Goal: Task Accomplishment & Management: Manage account settings

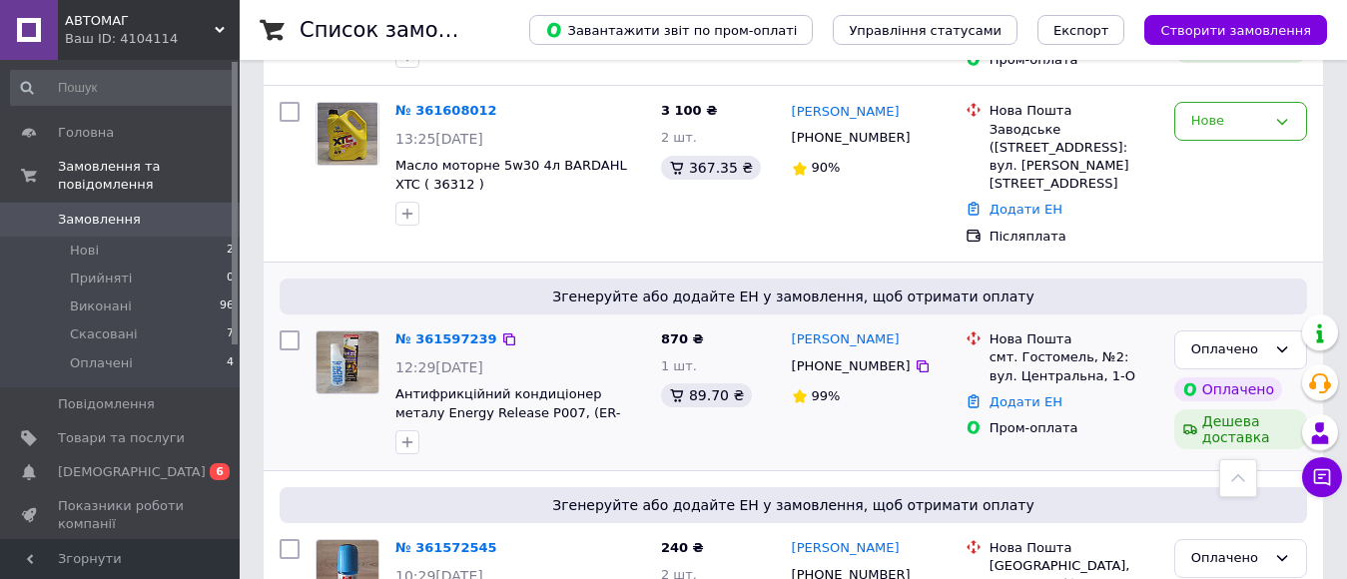
scroll to position [799, 0]
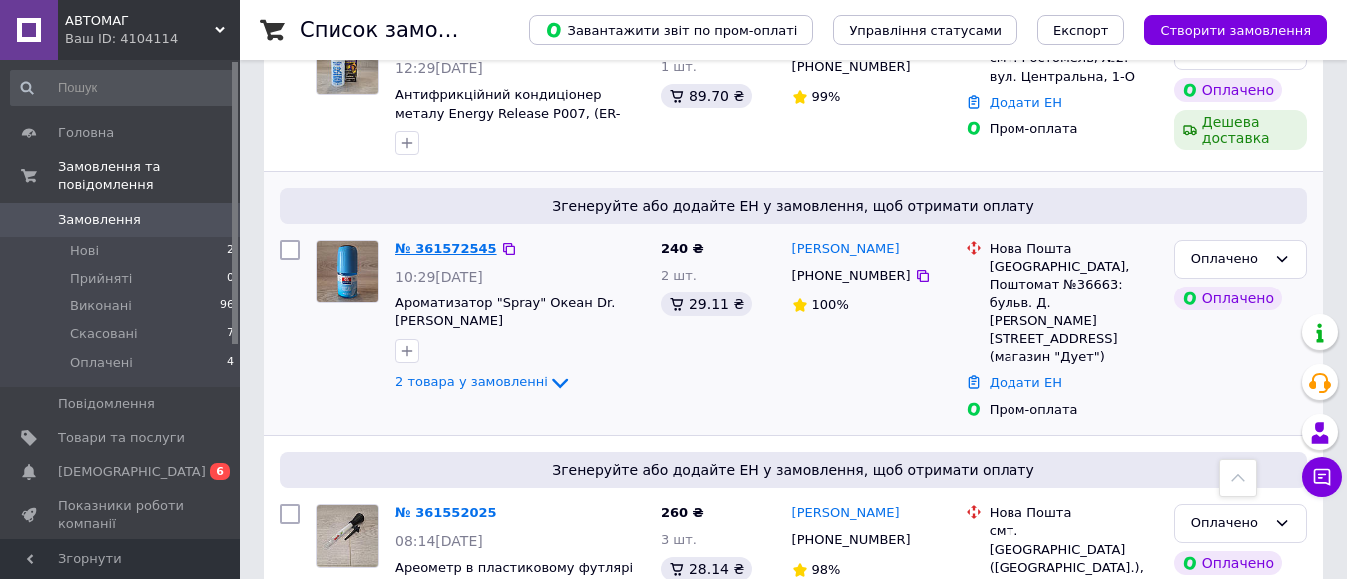
click at [415, 241] on link "№ 361572545" at bounding box center [446, 248] width 102 height 15
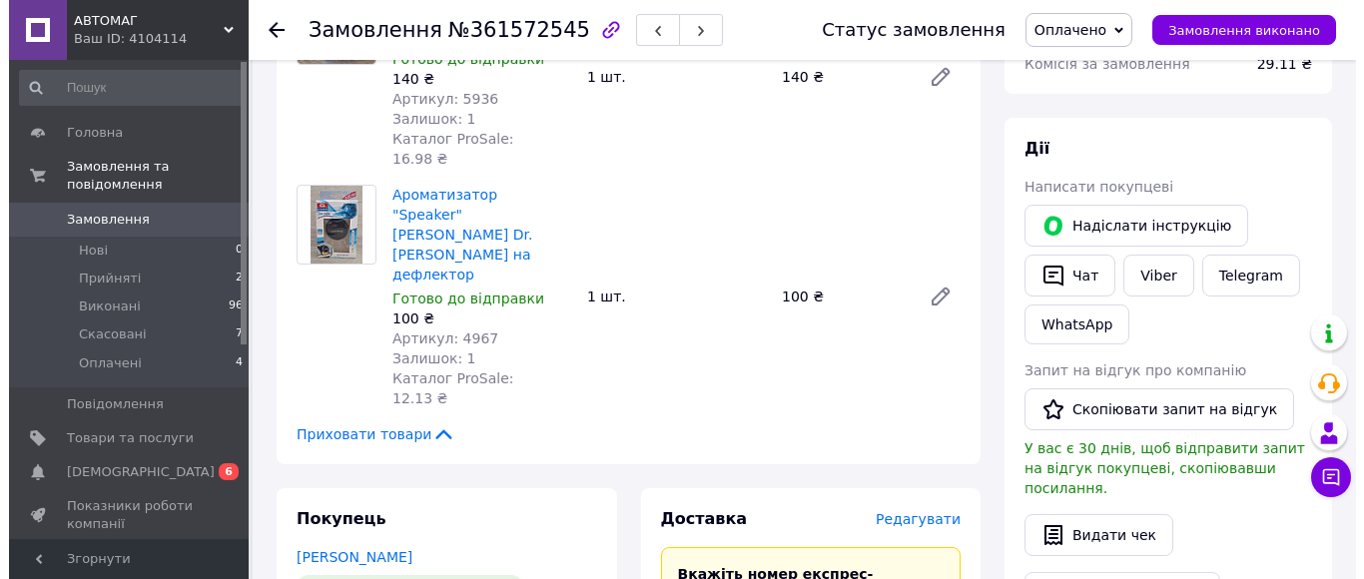
scroll to position [499, 0]
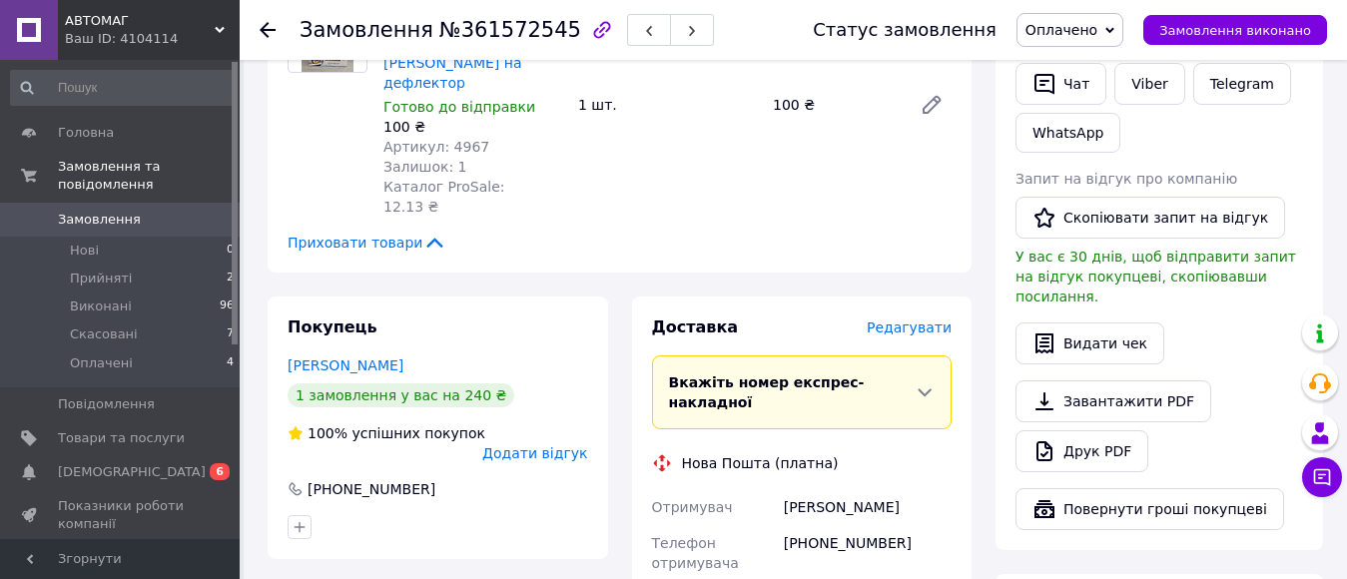
click at [895, 320] on span "Редагувати" at bounding box center [909, 328] width 85 height 16
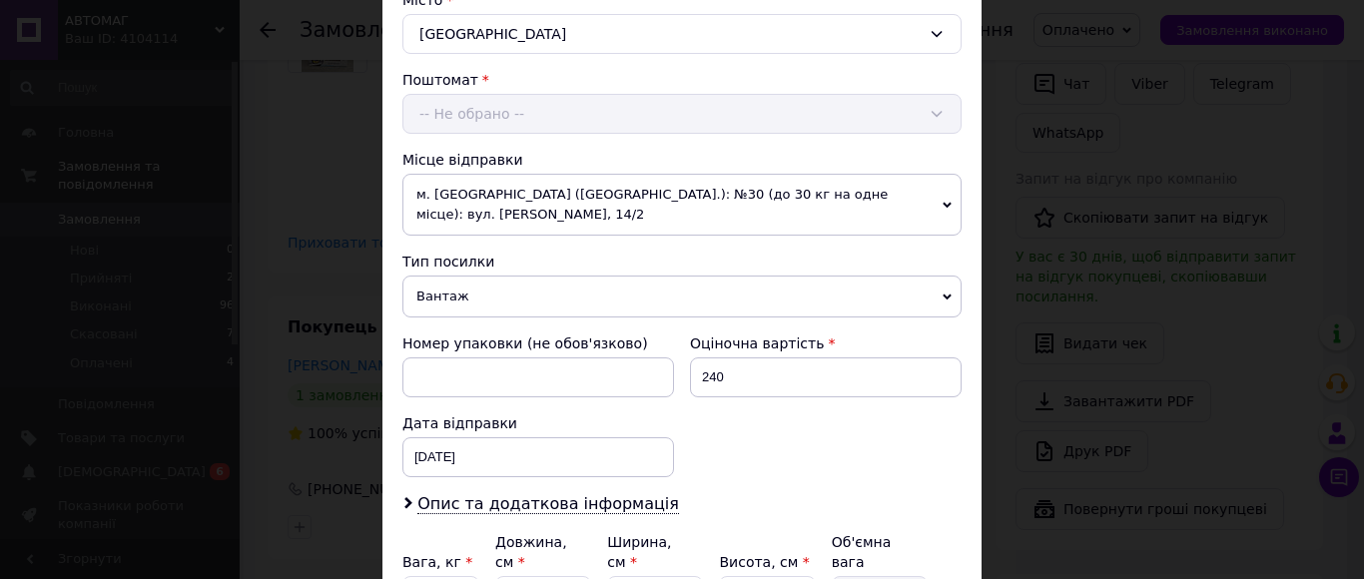
scroll to position [599, 0]
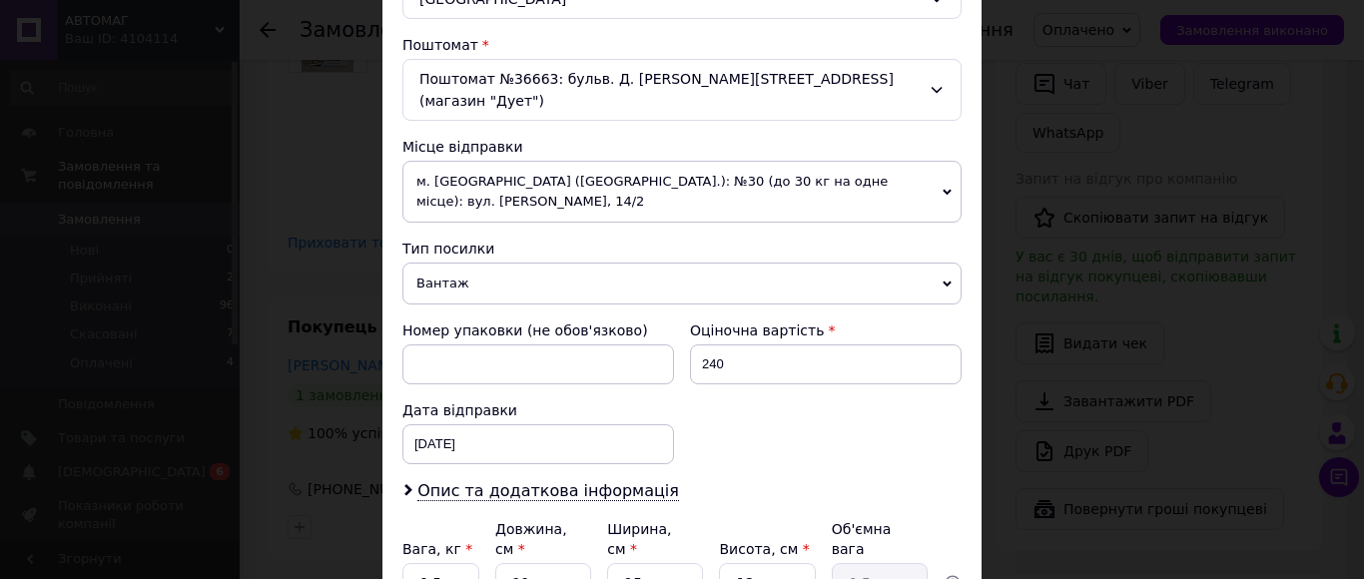
click at [627, 161] on span "м. [GEOGRAPHIC_DATA] ([GEOGRAPHIC_DATA].): №30 (до 30 кг на одне місце): вул. […" at bounding box center [681, 192] width 559 height 62
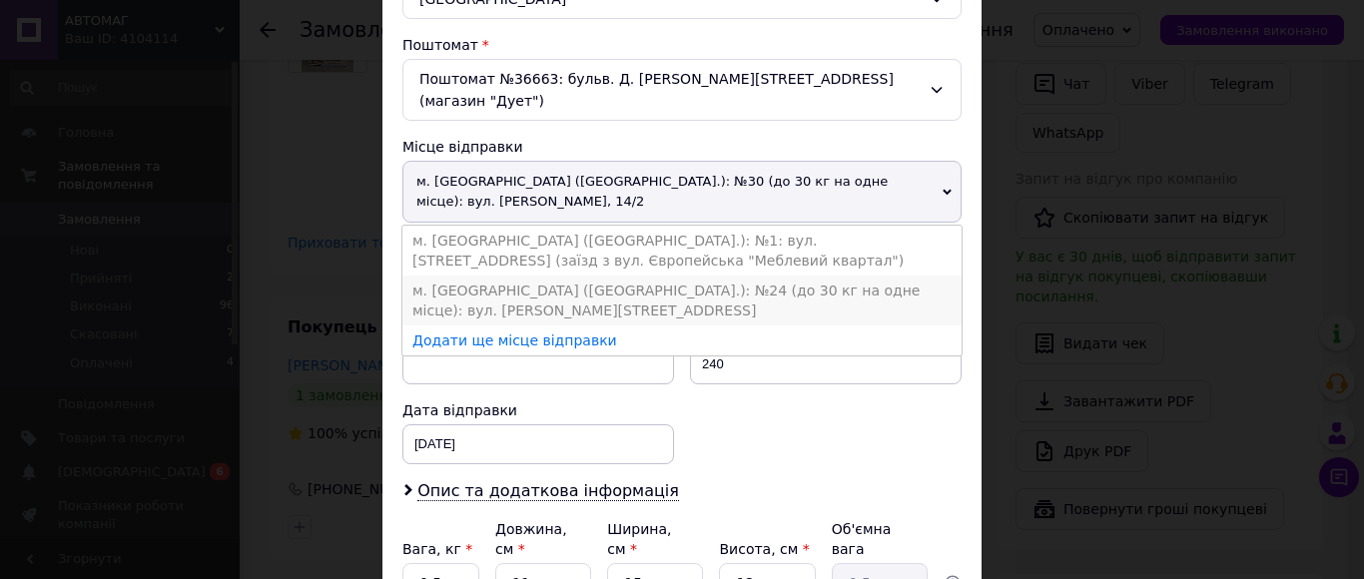
click at [653, 281] on li "м. [GEOGRAPHIC_DATA] ([GEOGRAPHIC_DATA].): №24 (до 30 кг на одне місце): вул. […" at bounding box center [681, 301] width 559 height 50
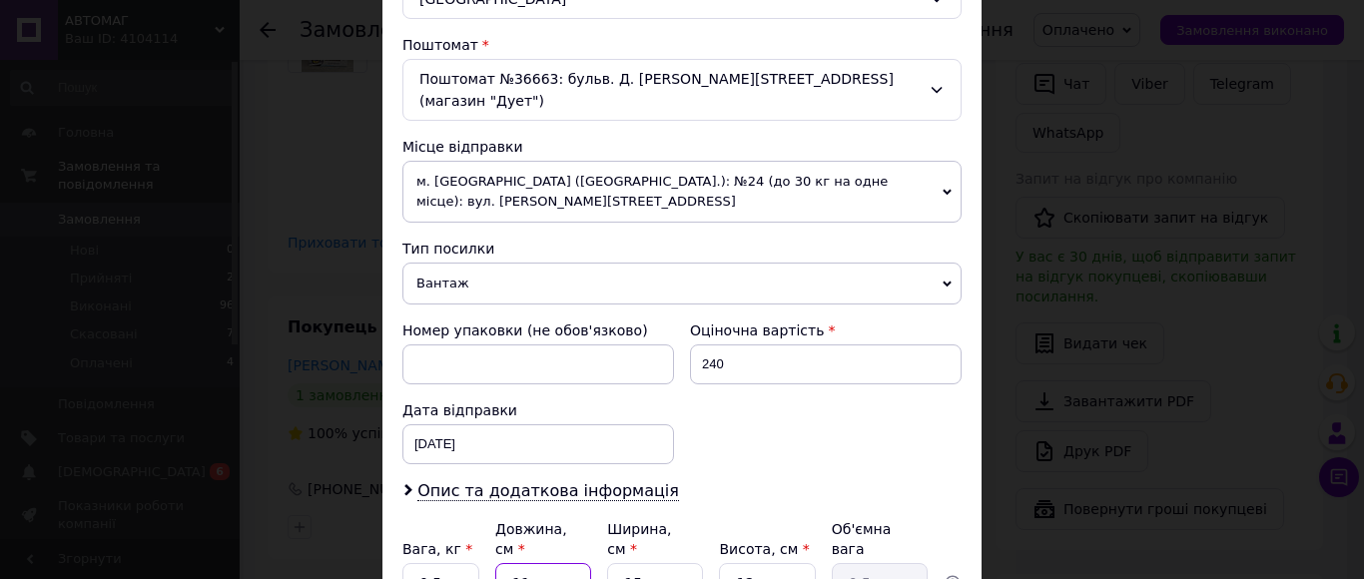
click at [543, 563] on input "11" at bounding box center [543, 583] width 96 height 40
click at [550, 563] on input "11" at bounding box center [543, 583] width 96 height 40
type input "1"
type input "0.1"
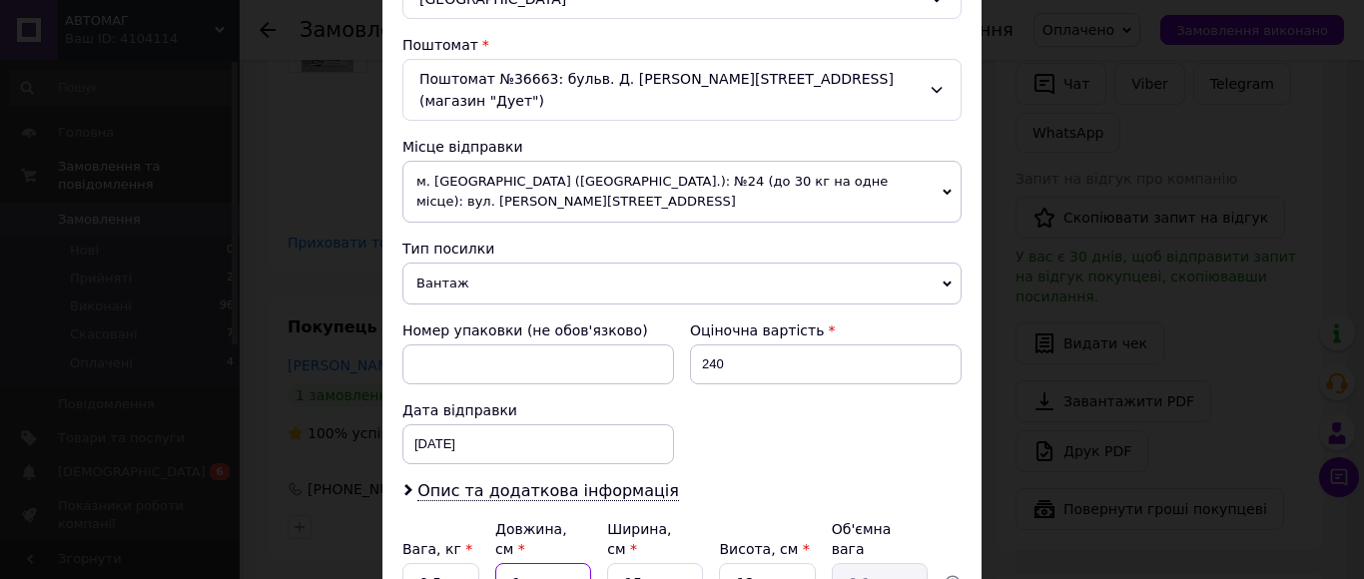
type input "16"
type input "0.72"
type input "16"
click at [675, 563] on input "15" at bounding box center [655, 583] width 96 height 40
drag, startPoint x: 675, startPoint y: 533, endPoint x: 582, endPoint y: 548, distance: 94.1
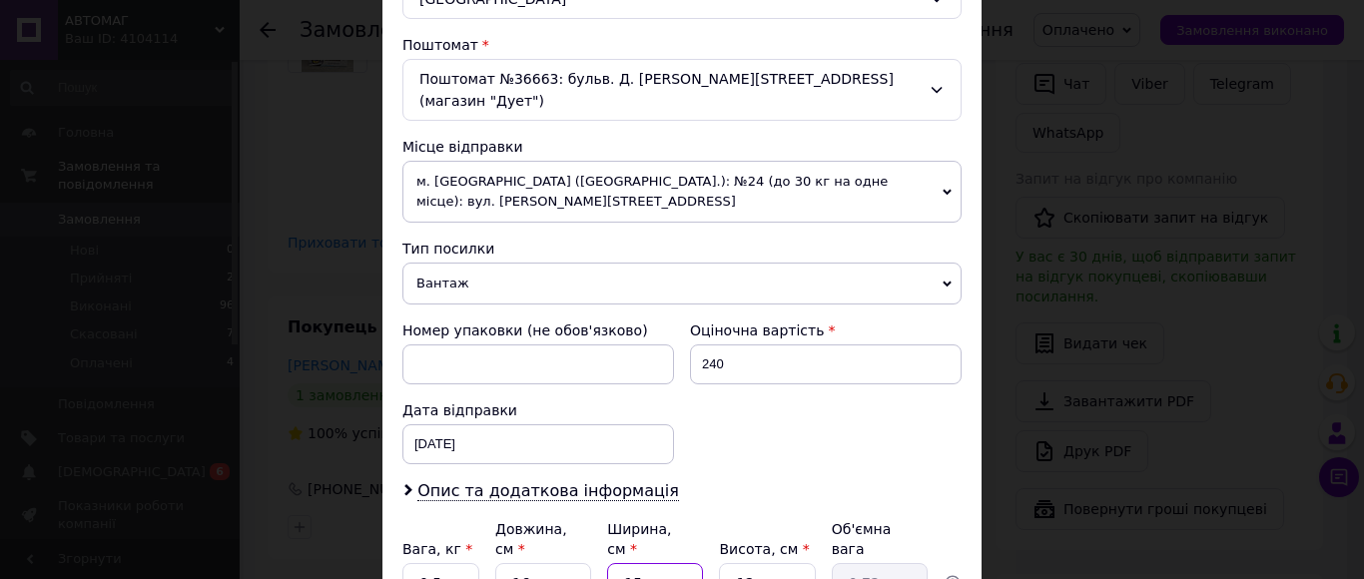
click at [675, 563] on input "15" at bounding box center [655, 583] width 96 height 40
type input "1"
type input "0.1"
type input "13"
type input "0.62"
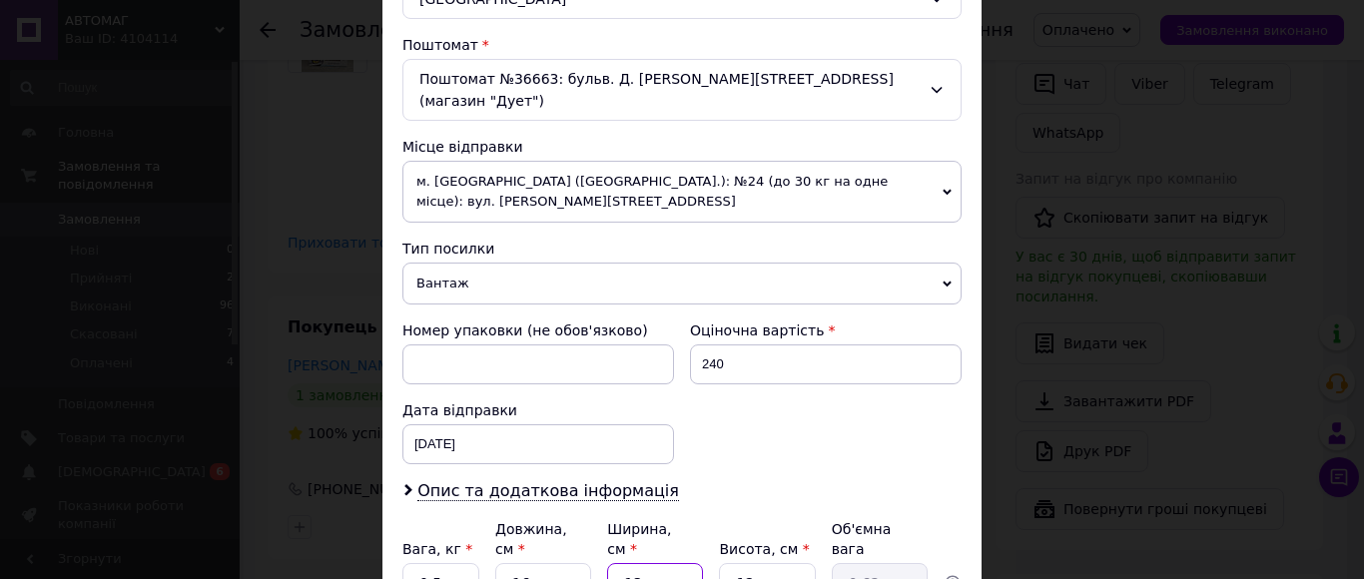
type input "13"
click at [737, 563] on input "12" at bounding box center [767, 583] width 96 height 40
type input "6"
type input "0.31"
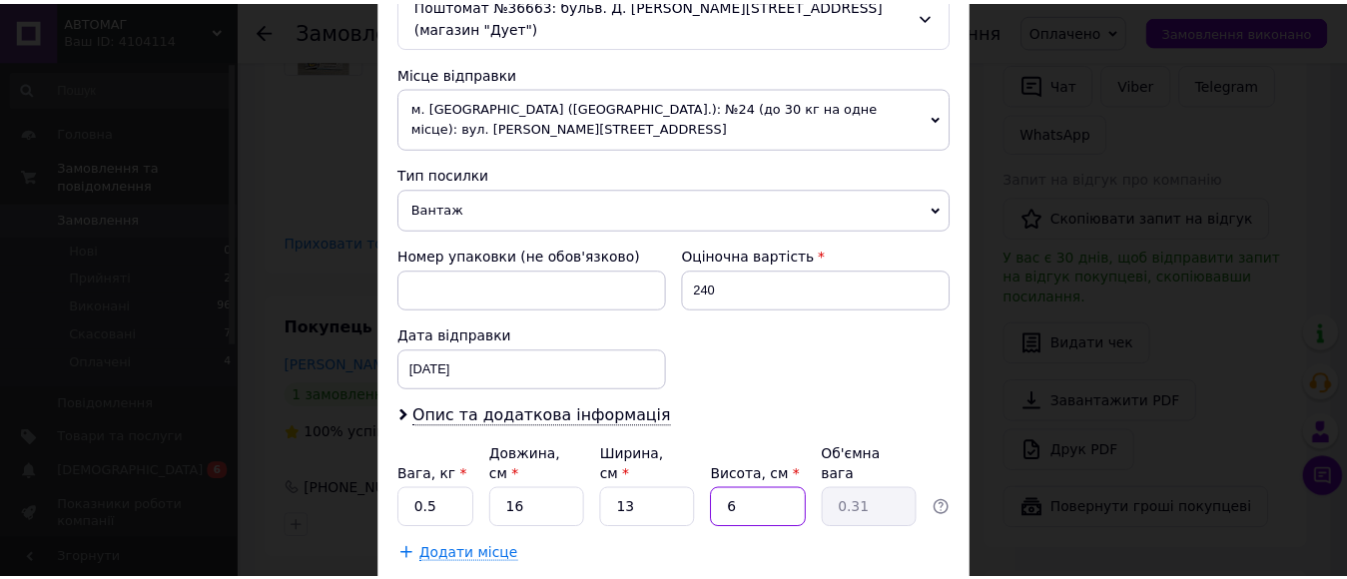
scroll to position [767, 0]
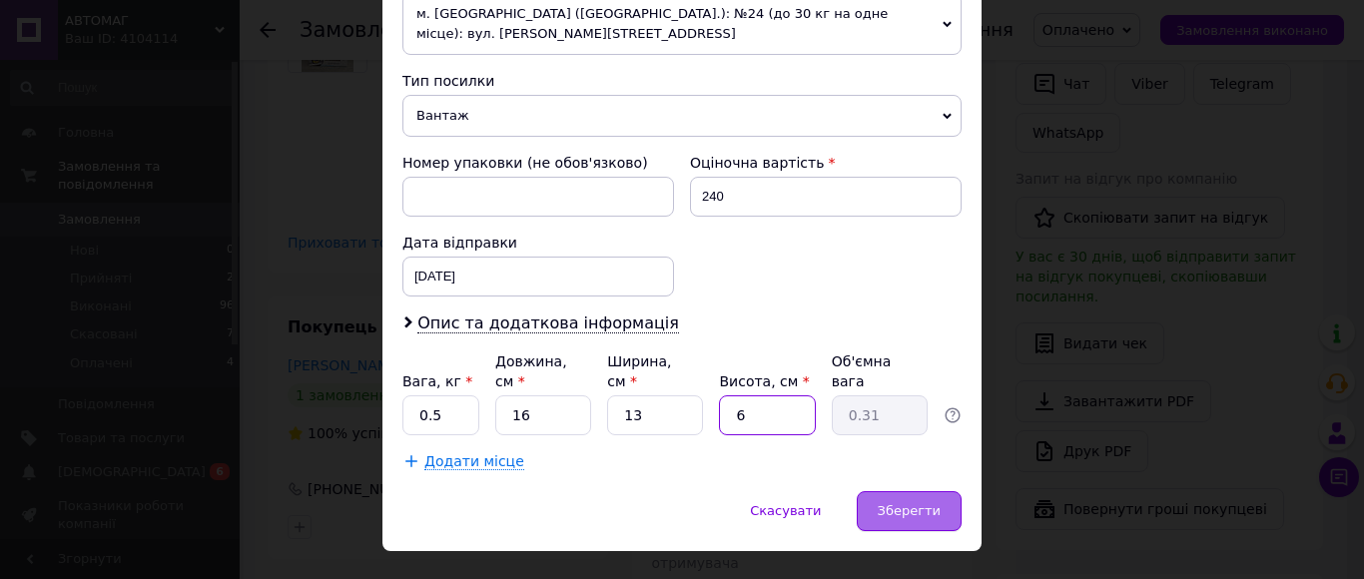
type input "6"
click at [896, 491] on div "Зберегти" at bounding box center [909, 511] width 105 height 40
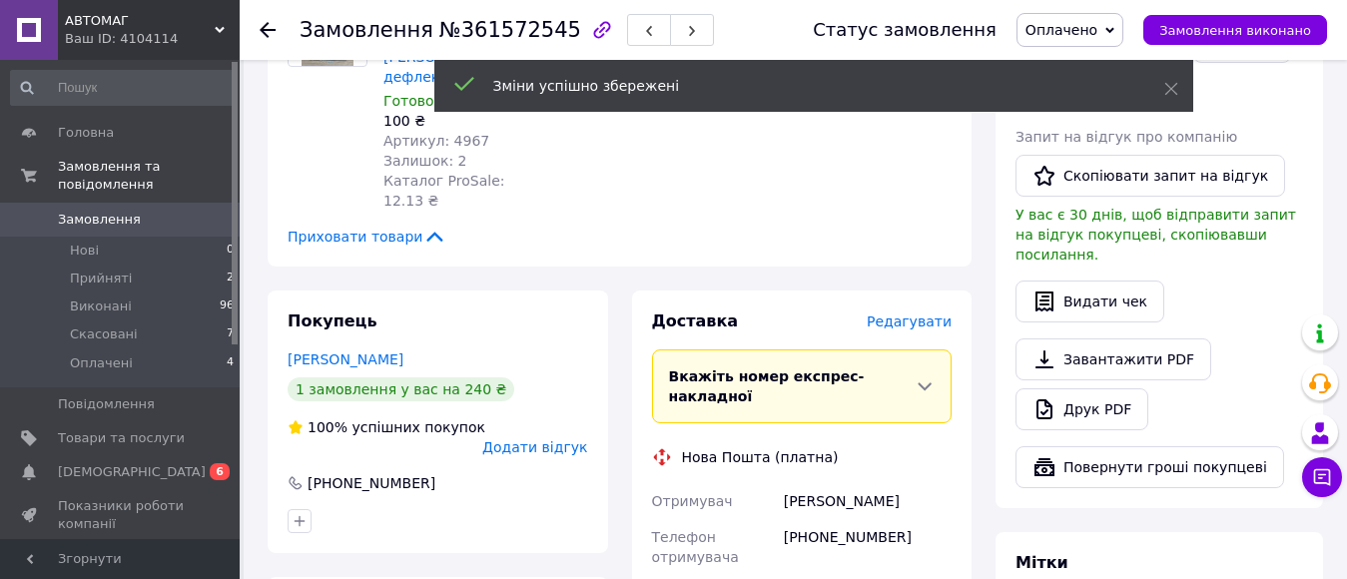
scroll to position [999, 0]
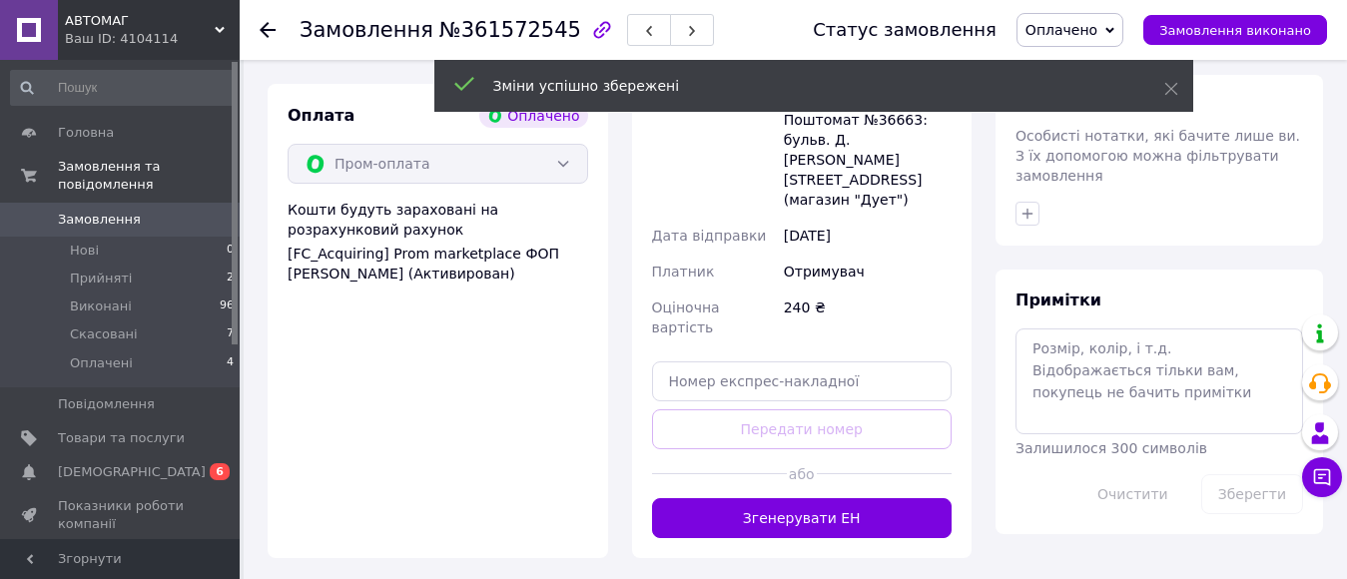
click at [877, 365] on div "Доставка [PERSON_NAME] Вкажіть номер експрес-накладної Обов'язково введіть номе…" at bounding box center [802, 177] width 341 height 761
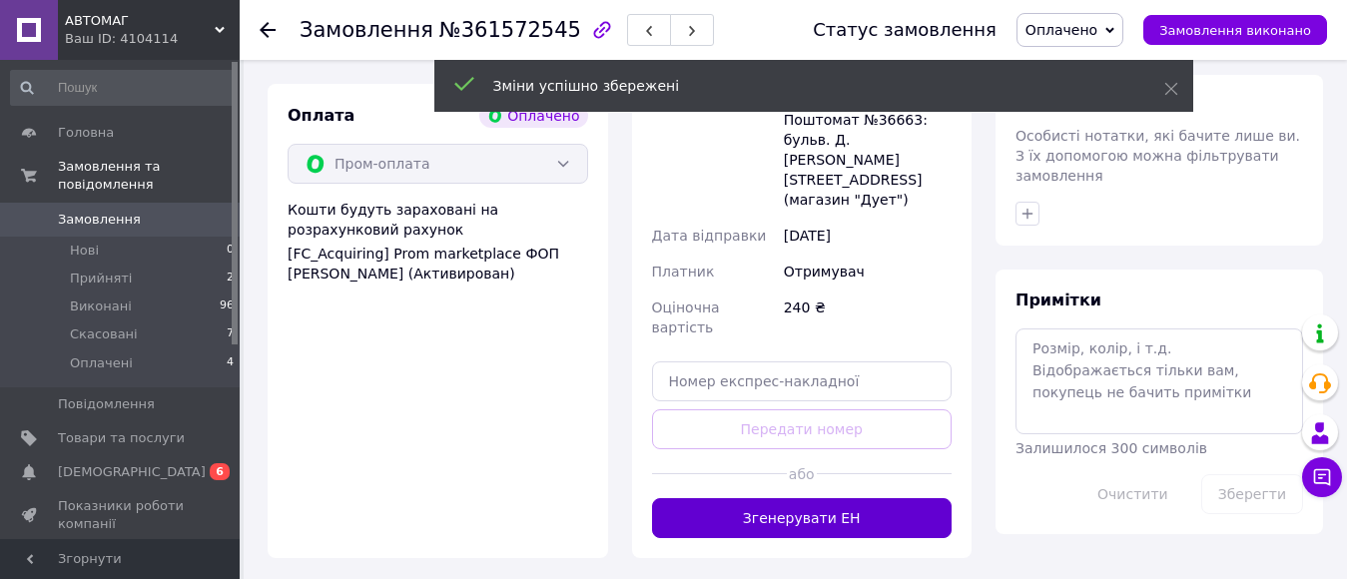
click at [878, 498] on button "Згенерувати ЕН" at bounding box center [802, 518] width 301 height 40
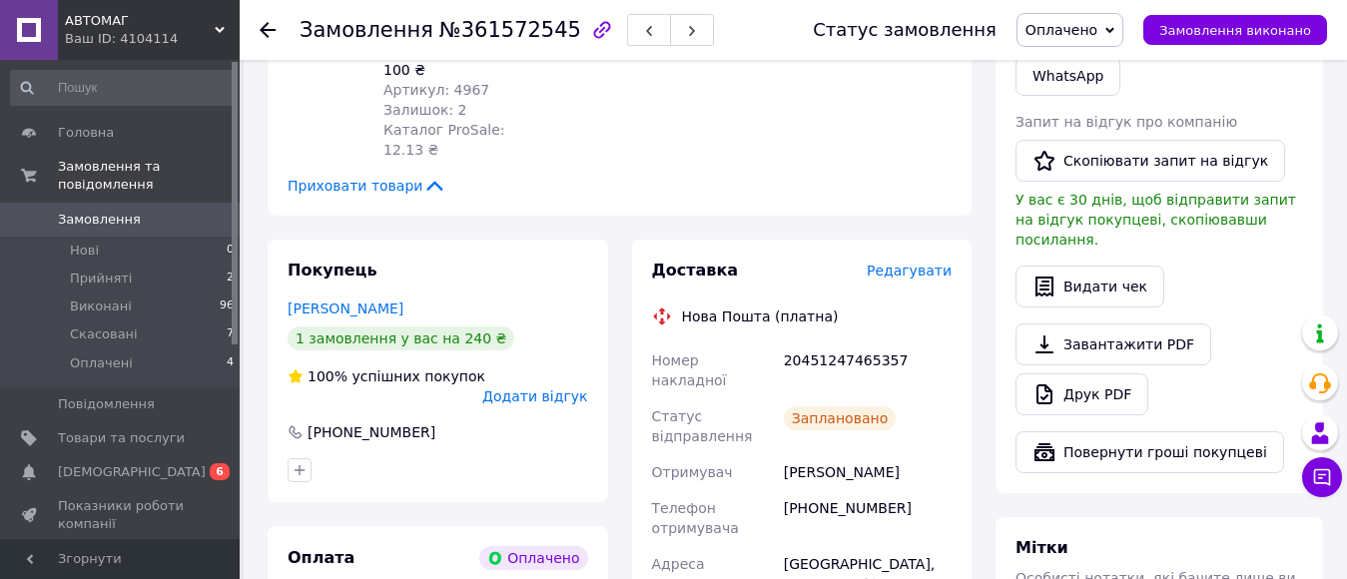
scroll to position [899, 0]
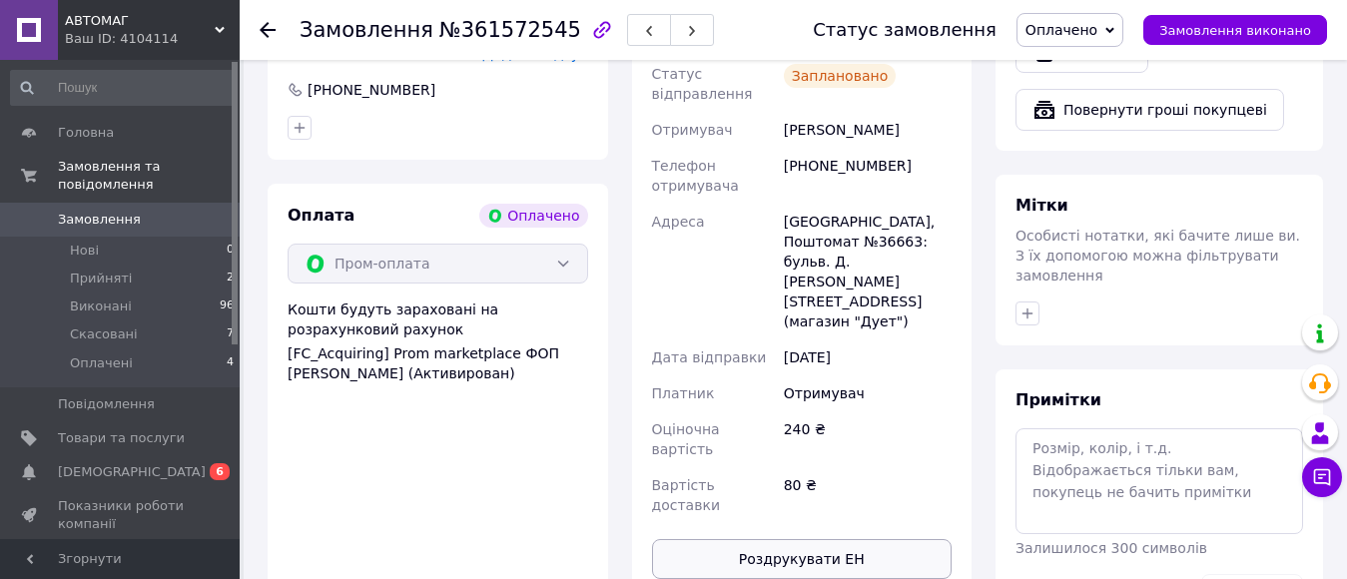
click at [811, 539] on button "Роздрукувати ЕН" at bounding box center [802, 559] width 301 height 40
click at [263, 28] on use at bounding box center [268, 30] width 16 height 16
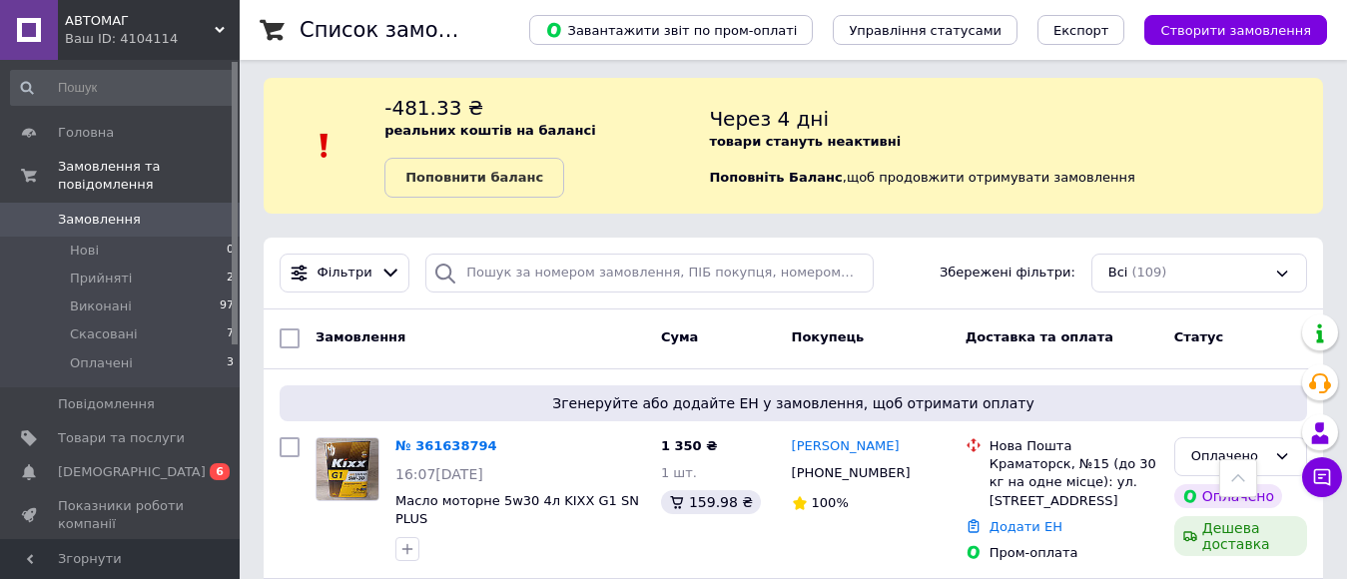
scroll to position [559, 0]
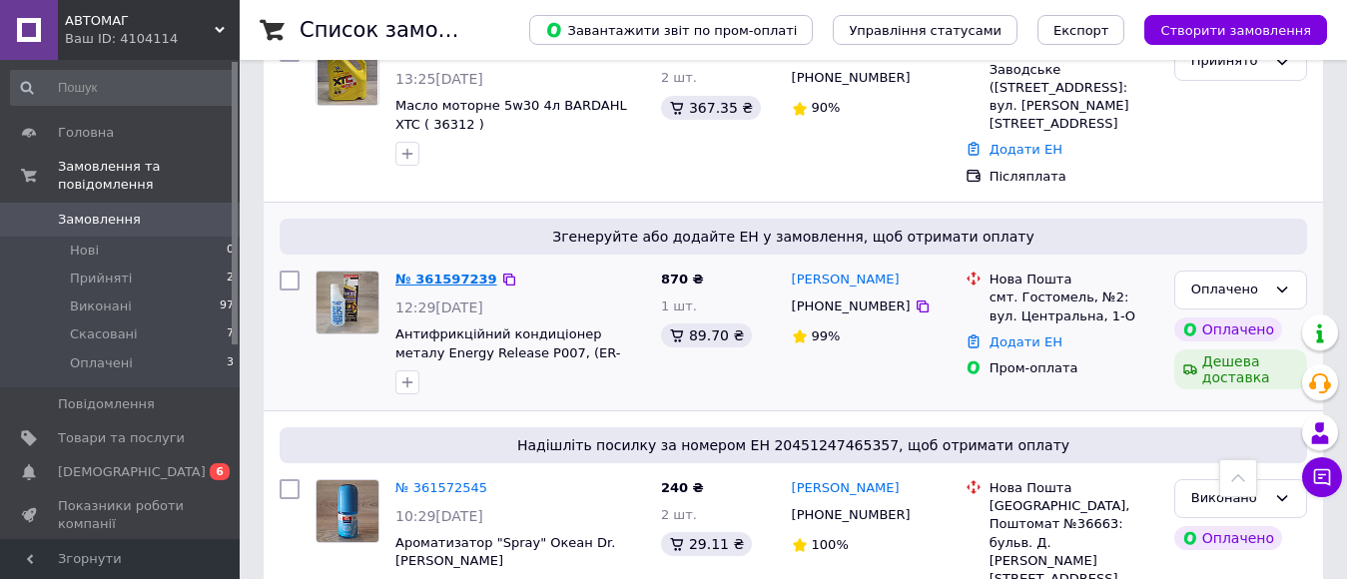
click at [470, 272] on link "№ 361597239" at bounding box center [446, 279] width 102 height 15
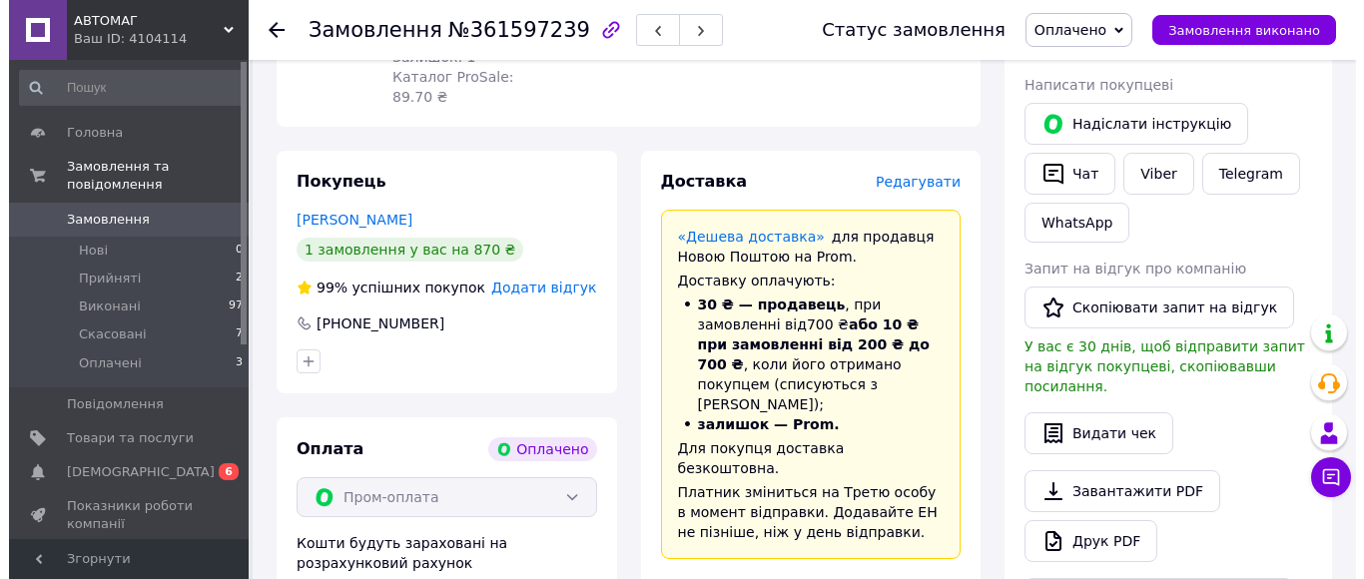
scroll to position [306, 0]
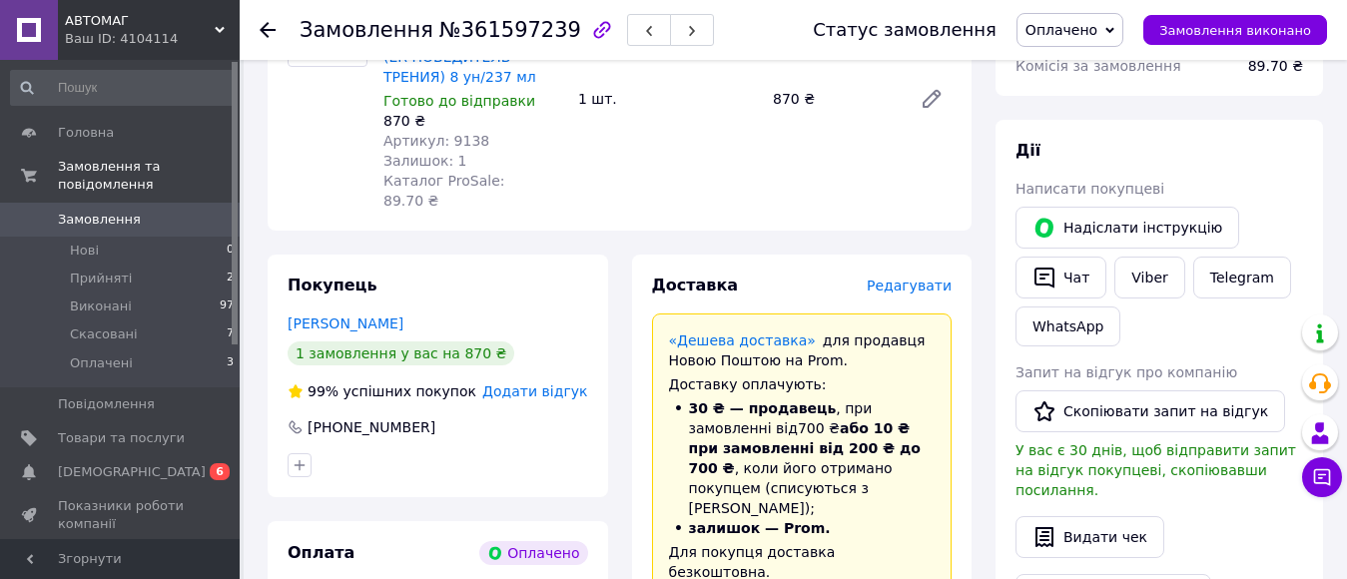
click at [895, 278] on span "Редагувати" at bounding box center [909, 286] width 85 height 16
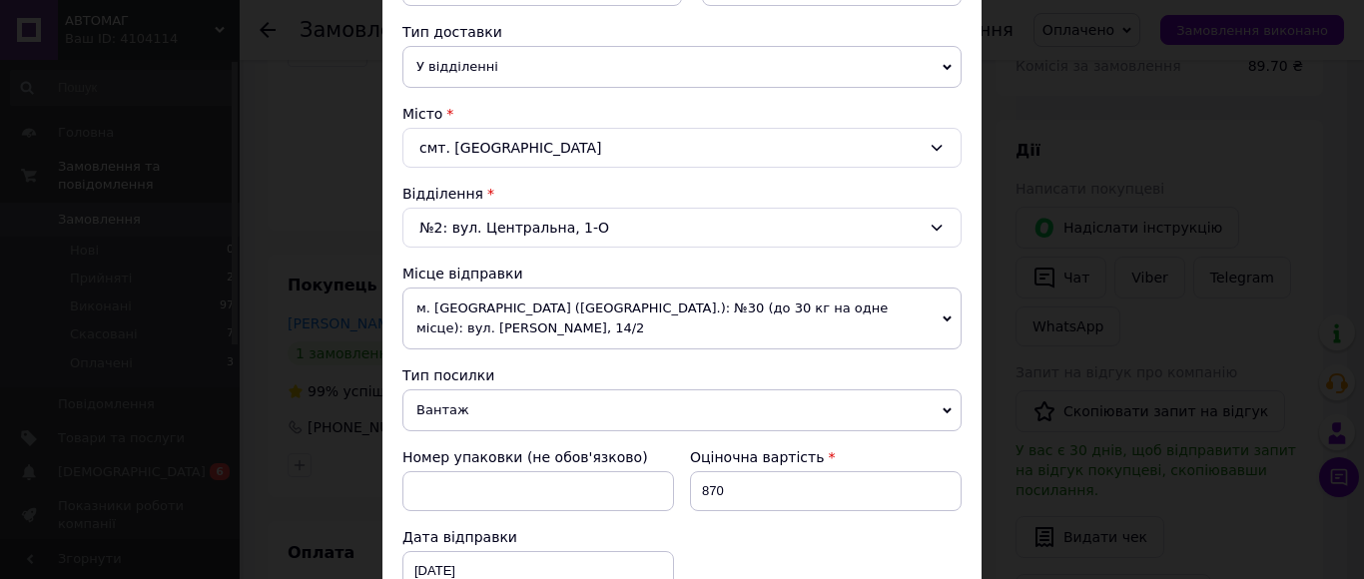
scroll to position [499, 0]
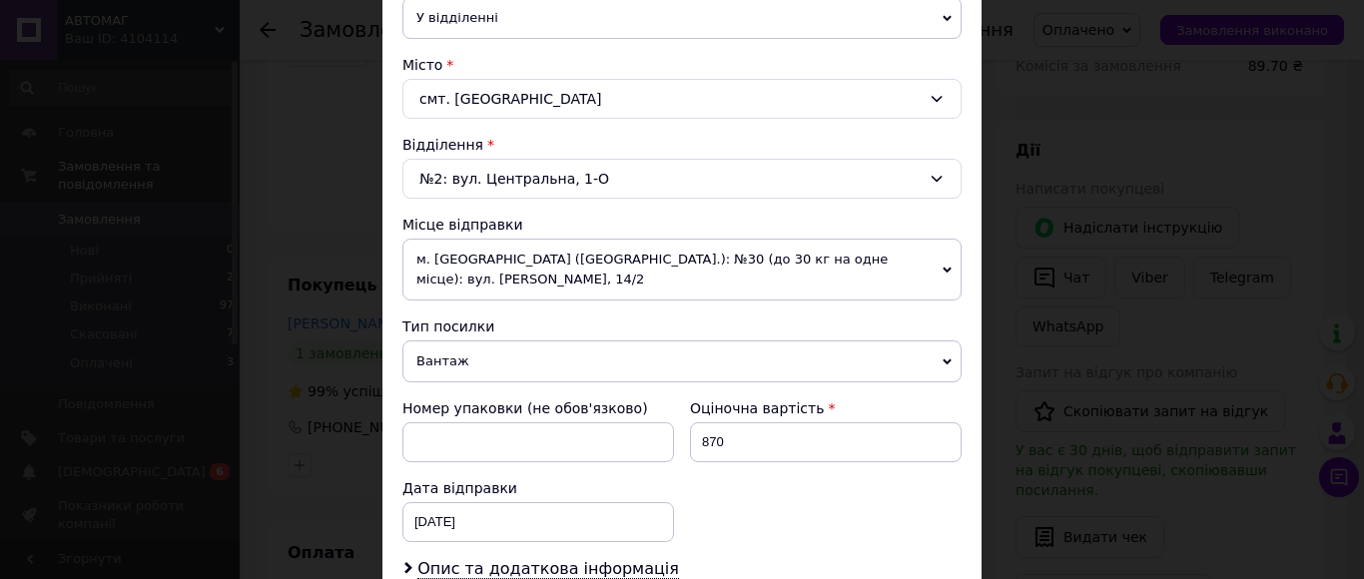
click at [613, 265] on span "м. [GEOGRAPHIC_DATA] ([GEOGRAPHIC_DATA].): №30 (до 30 кг на одне місце): вул. […" at bounding box center [681, 270] width 559 height 62
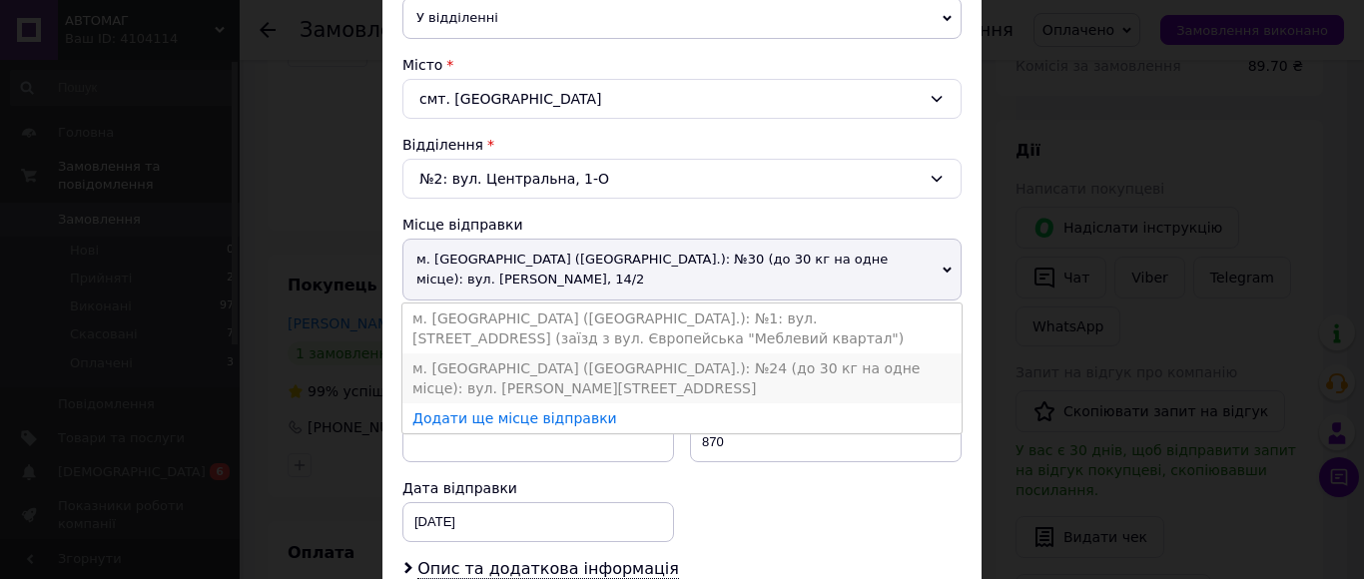
click at [661, 367] on li "м. [GEOGRAPHIC_DATA] ([GEOGRAPHIC_DATA].): №24 (до 30 кг на одне місце): вул. […" at bounding box center [681, 379] width 559 height 50
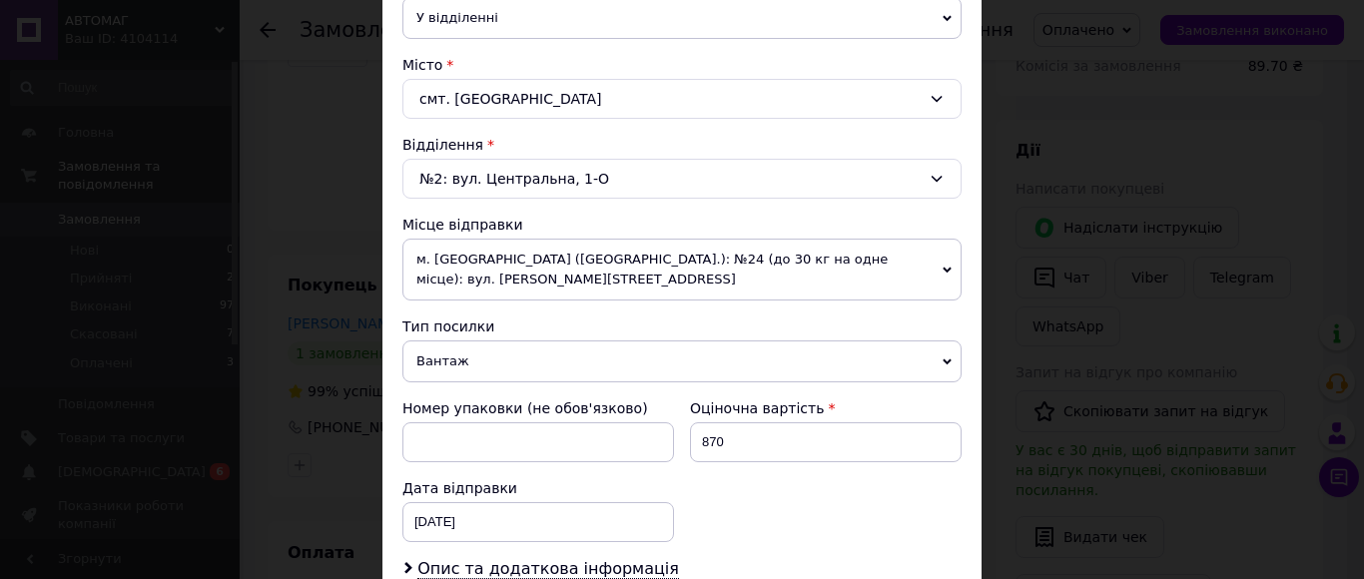
scroll to position [767, 0]
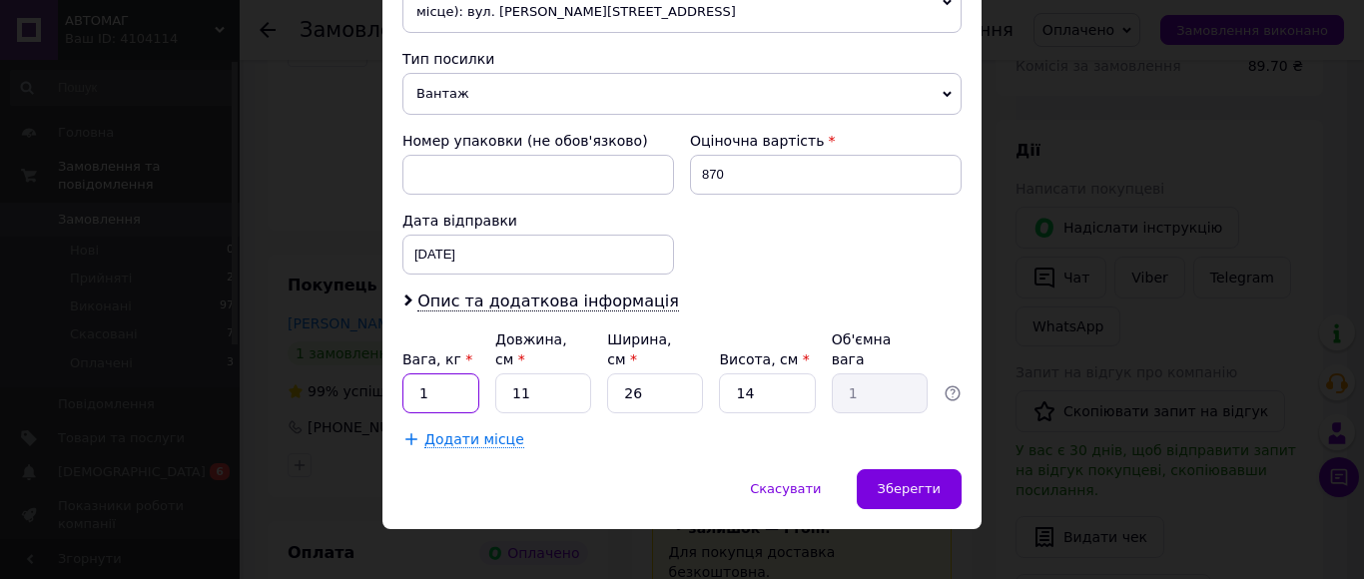
click at [419, 379] on input "1" at bounding box center [440, 394] width 77 height 40
type input "0.5"
click at [518, 374] on input "11" at bounding box center [543, 394] width 96 height 40
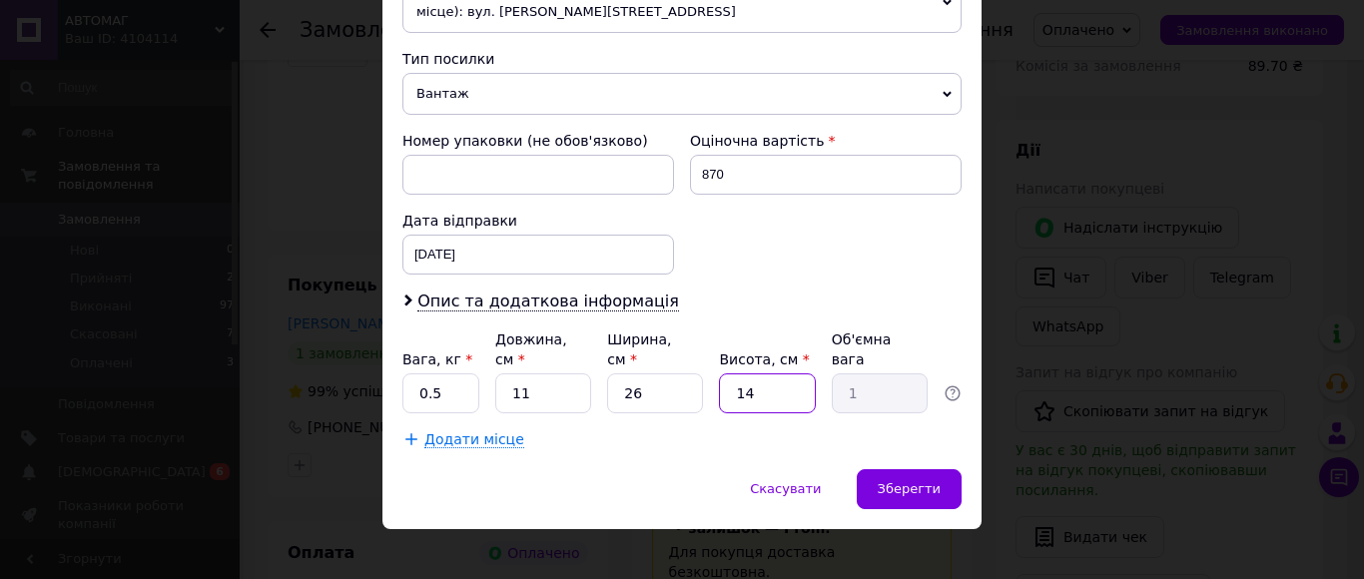
click at [741, 376] on input "14" at bounding box center [767, 394] width 96 height 40
type input "2"
type input "0.14"
type input "20"
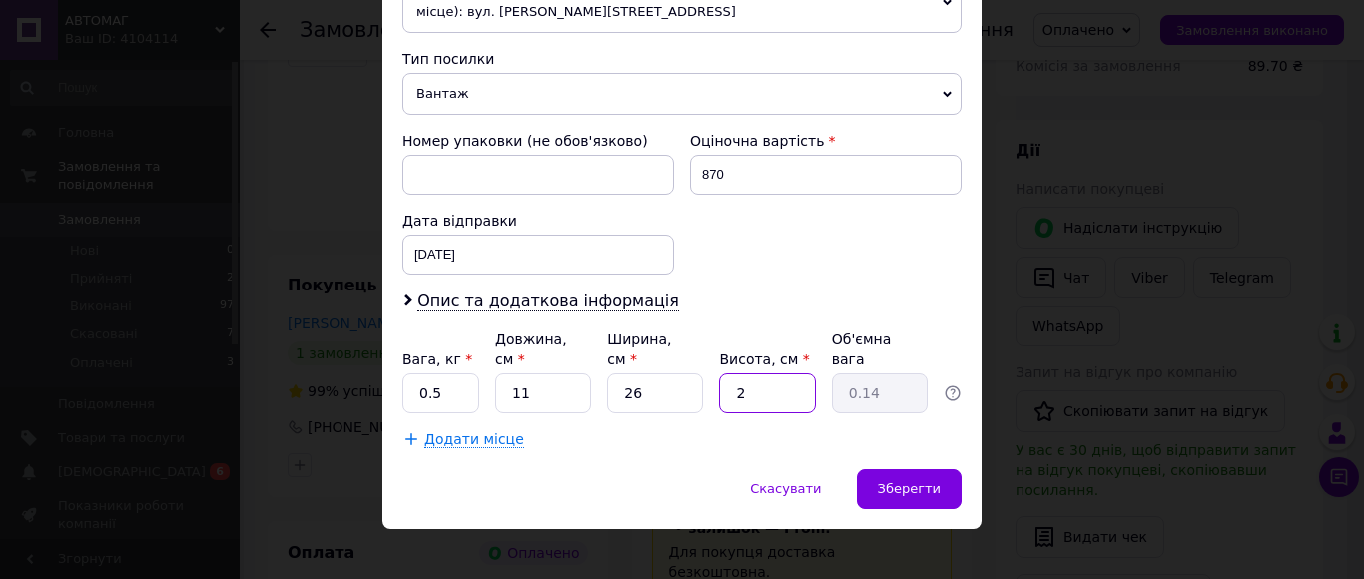
type input "1.43"
type input "20"
click at [685, 374] on input "26" at bounding box center [655, 394] width 96 height 40
click at [684, 374] on input "26" at bounding box center [655, 394] width 96 height 40
type input "267"
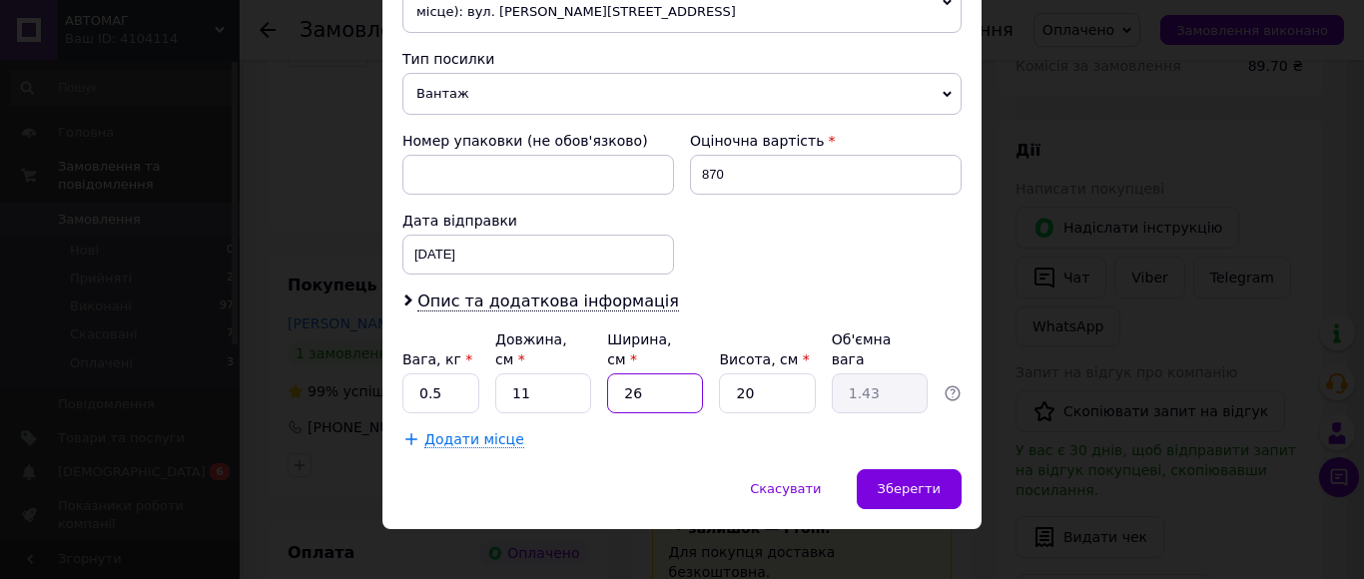
type input "14.69"
type input "26"
type input "1.43"
type input "2"
type input "0.11"
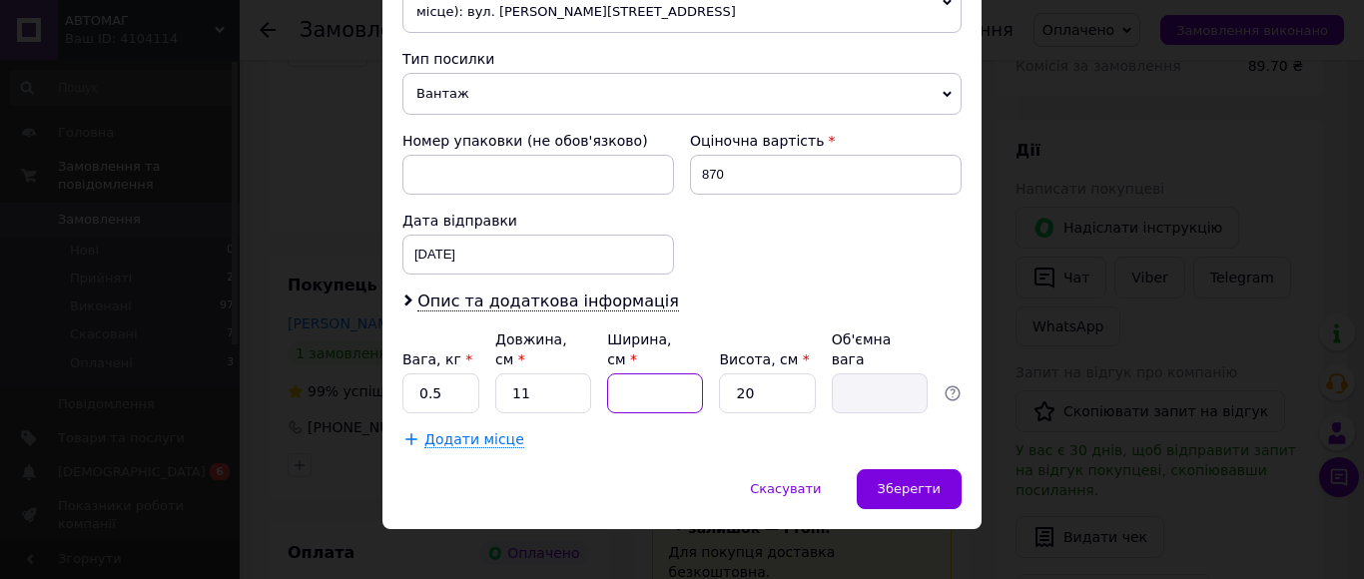
type input "7"
type input "0.39"
type input "7"
click at [565, 380] on input "11" at bounding box center [543, 394] width 96 height 40
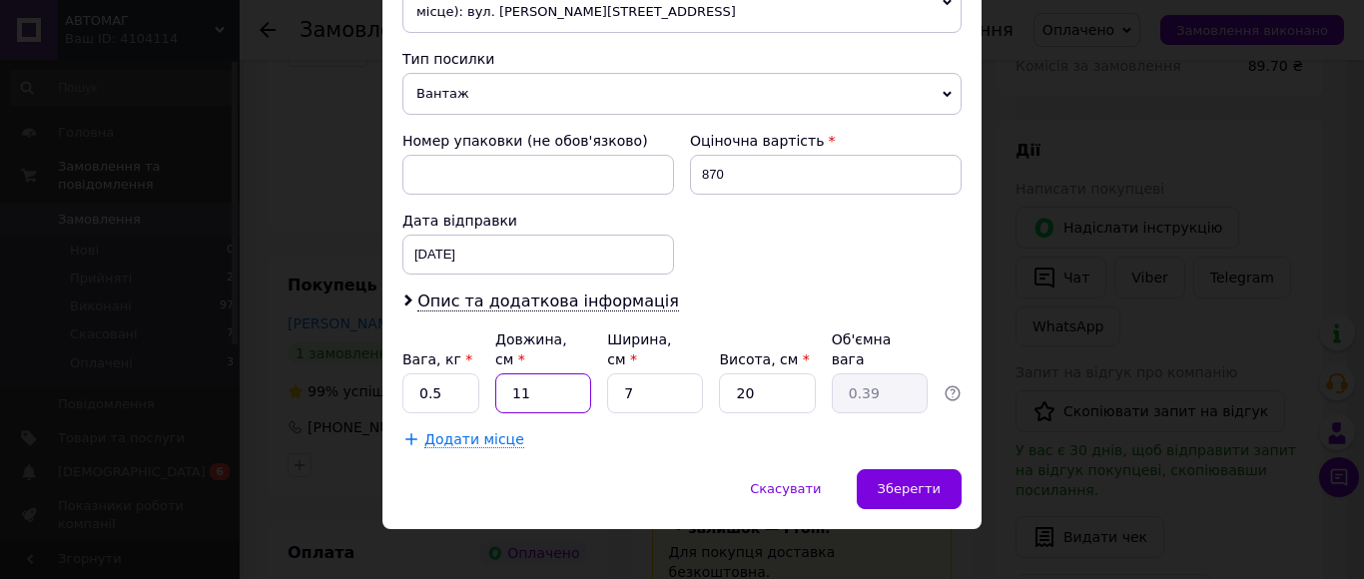
type input "7"
type input "0.25"
type input "7"
click at [907, 481] on span "Зберегти" at bounding box center [909, 488] width 63 height 15
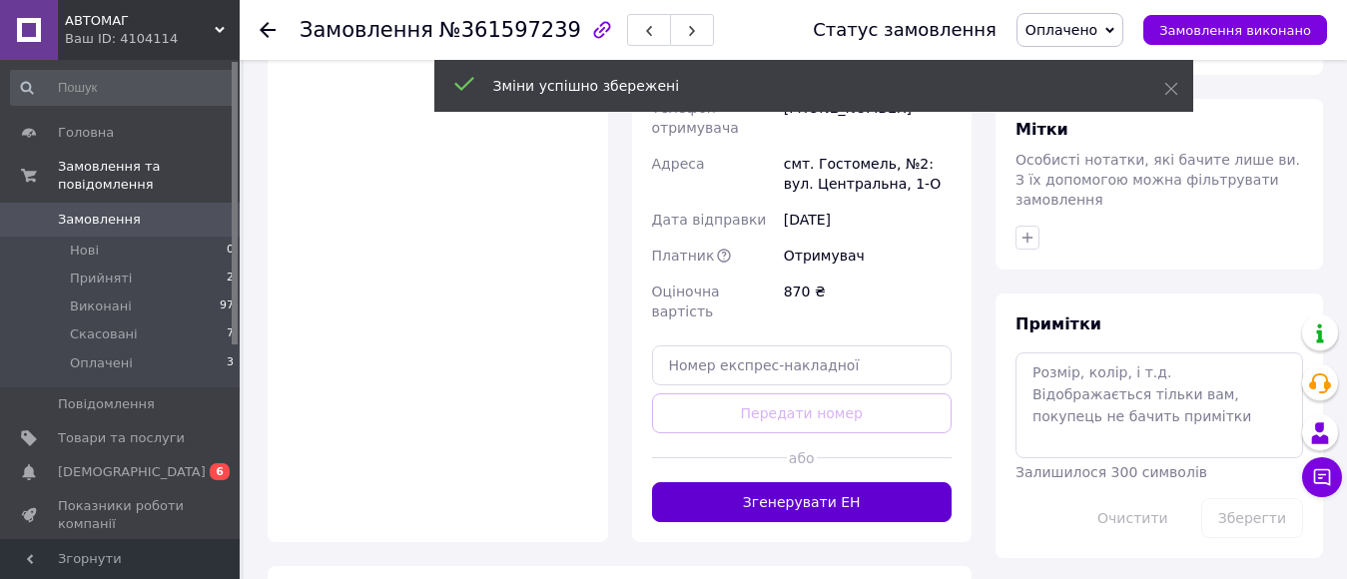
scroll to position [1005, 0]
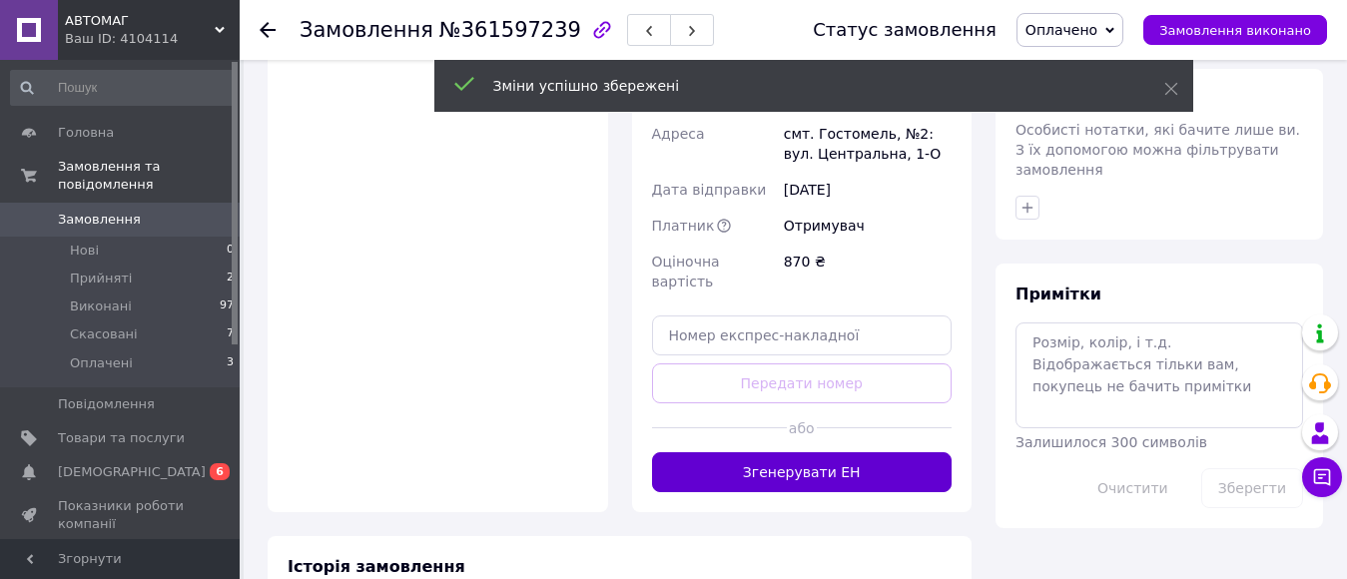
click at [850, 452] on button "Згенерувати ЕН" at bounding box center [802, 472] width 301 height 40
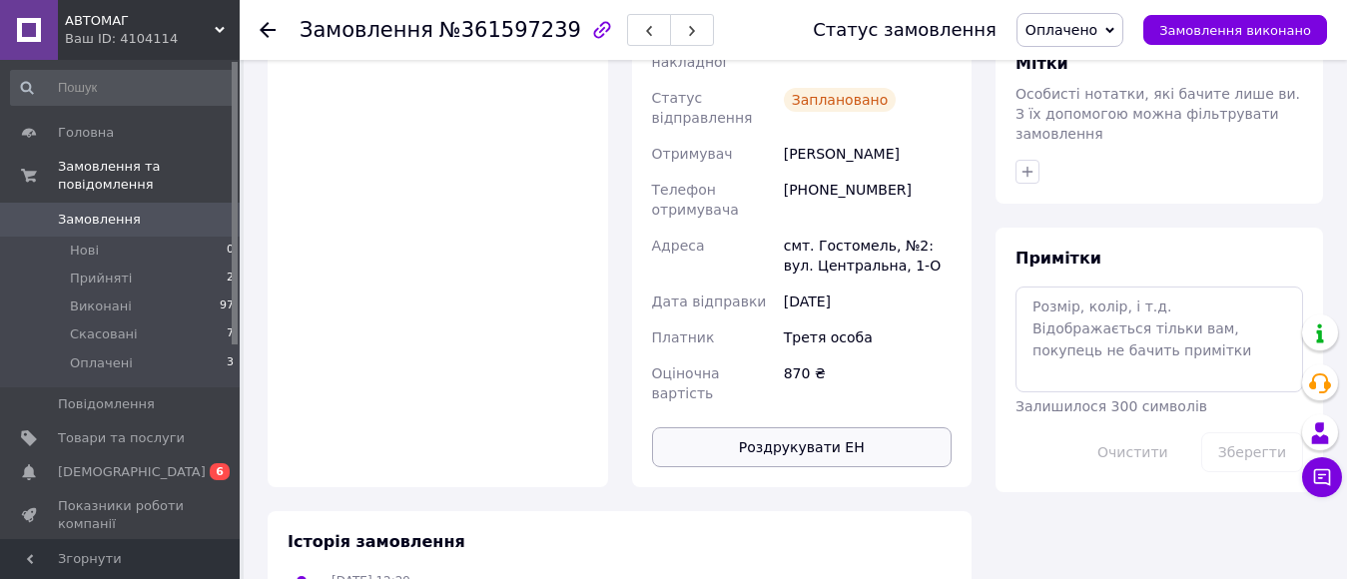
click at [821, 427] on button "Роздрукувати ЕН" at bounding box center [802, 447] width 301 height 40
click at [259, 24] on div "Замовлення №361597239 Статус замовлення Оплачено Прийнято Виконано Скасовано За…" at bounding box center [794, 30] width 1108 height 60
click at [262, 39] on div at bounding box center [268, 30] width 16 height 20
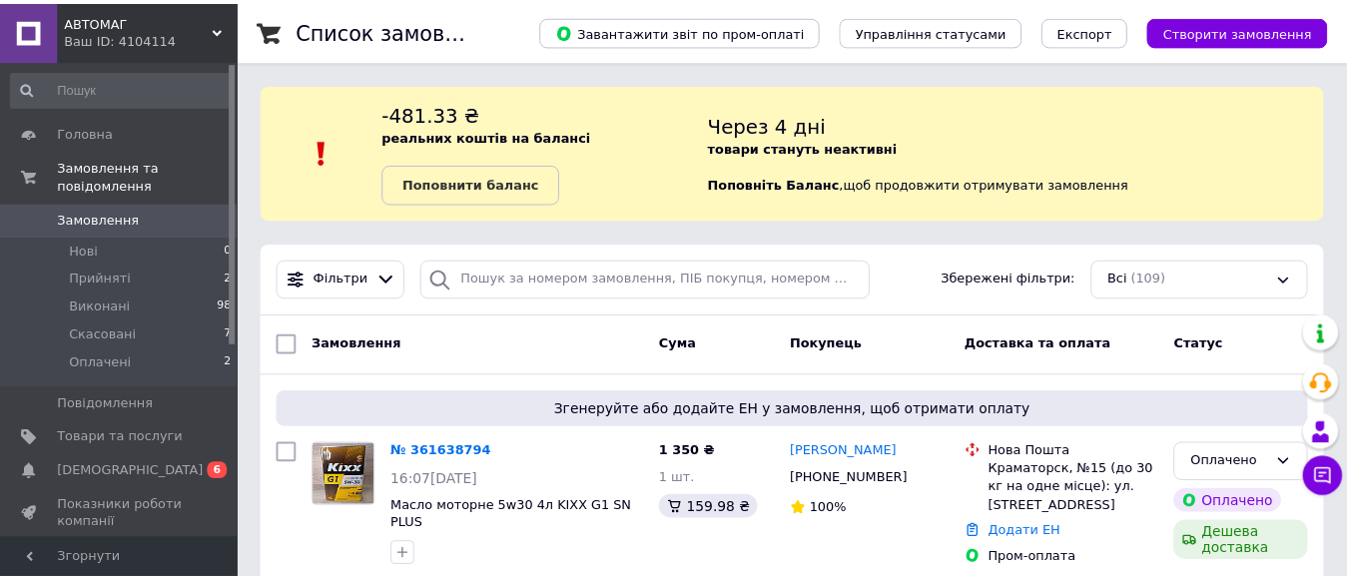
scroll to position [360, 0]
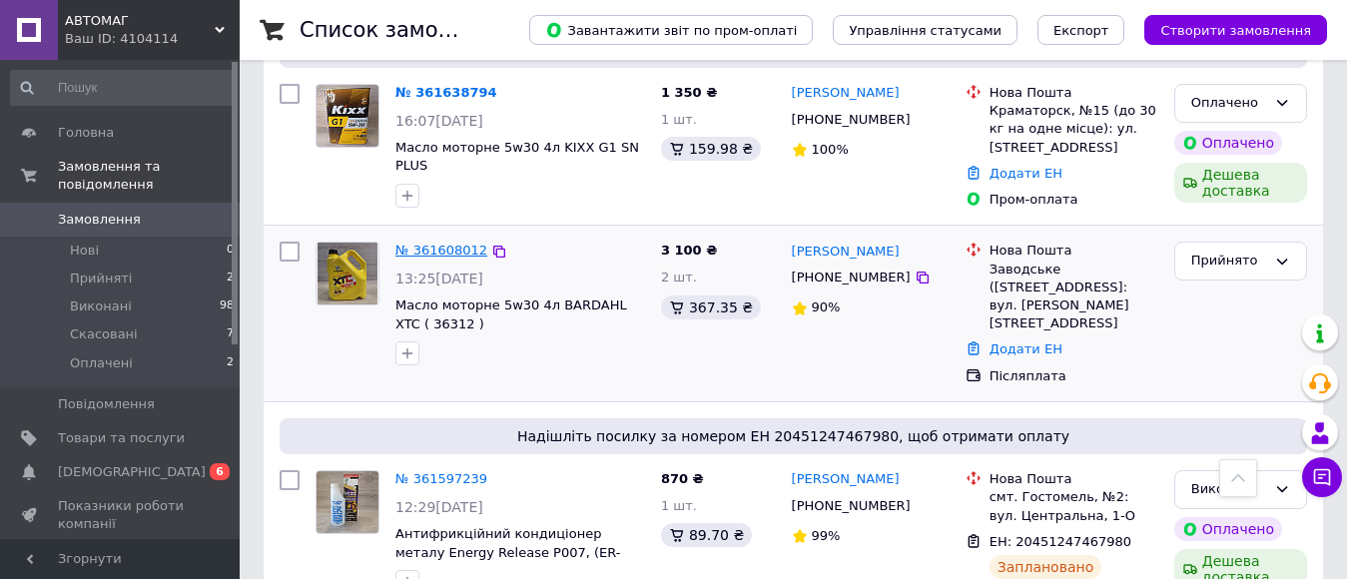
click at [437, 252] on link "№ 361608012" at bounding box center [441, 250] width 92 height 15
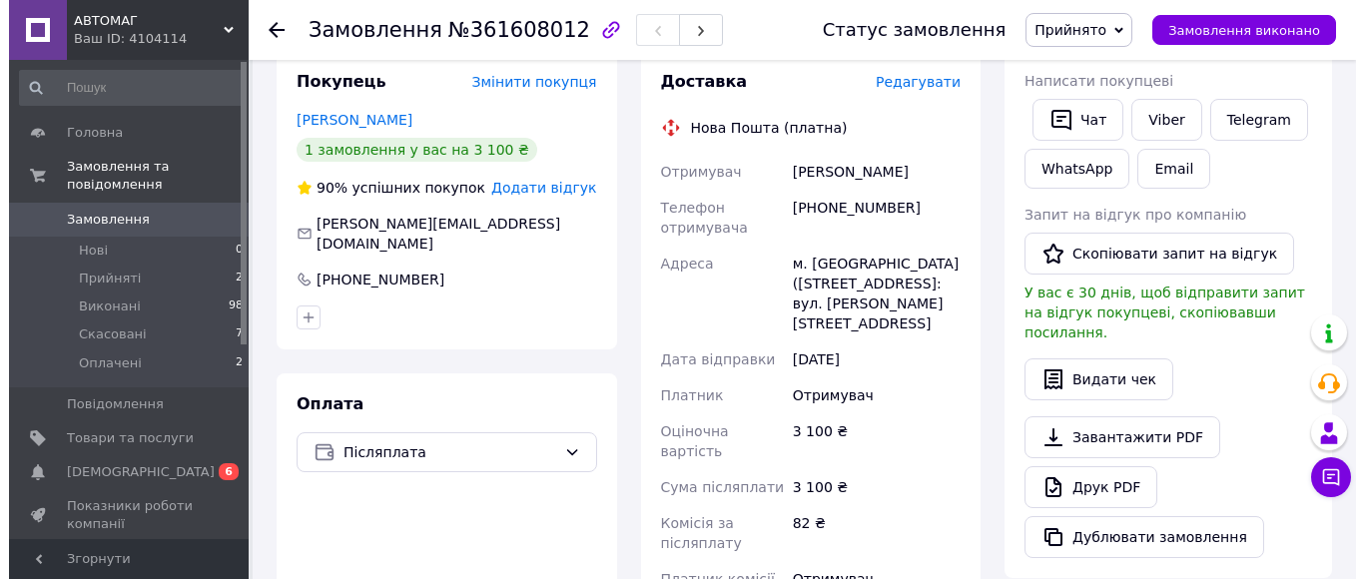
scroll to position [260, 0]
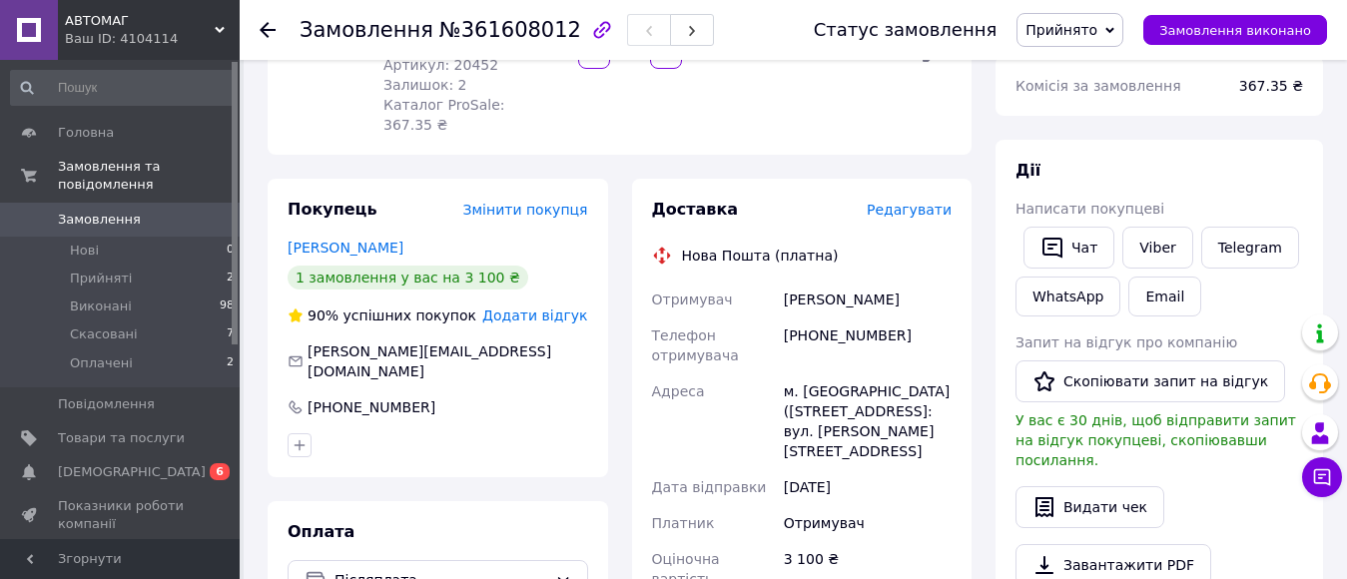
click at [926, 202] on span "Редагувати" at bounding box center [909, 210] width 85 height 16
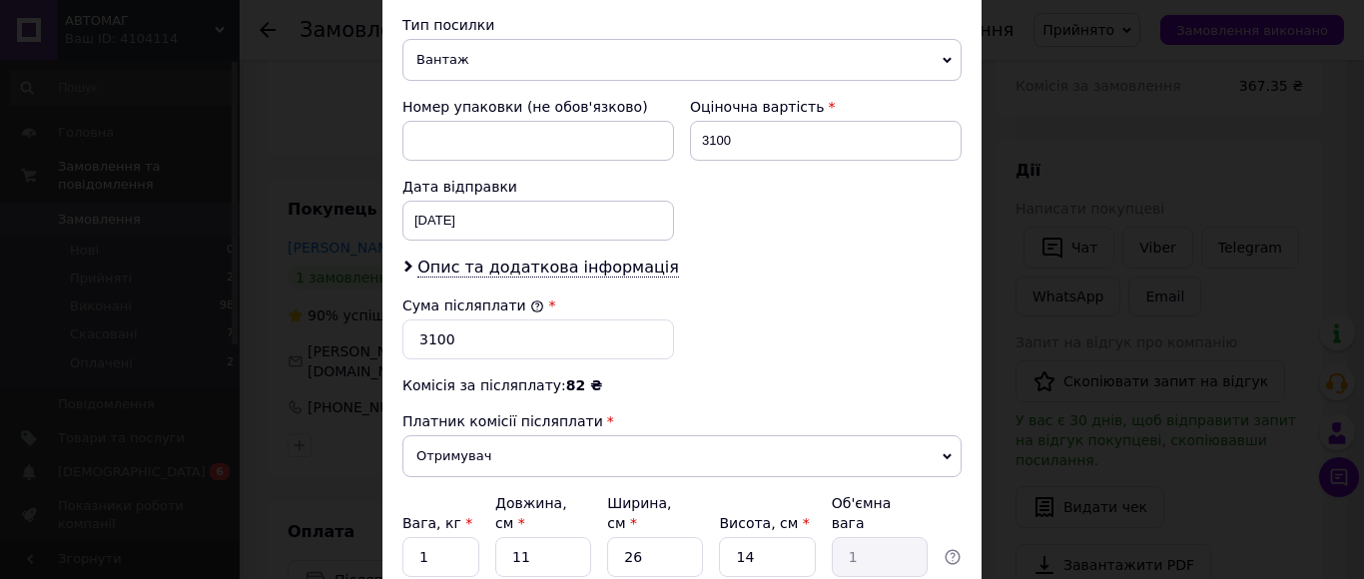
scroll to position [965, 0]
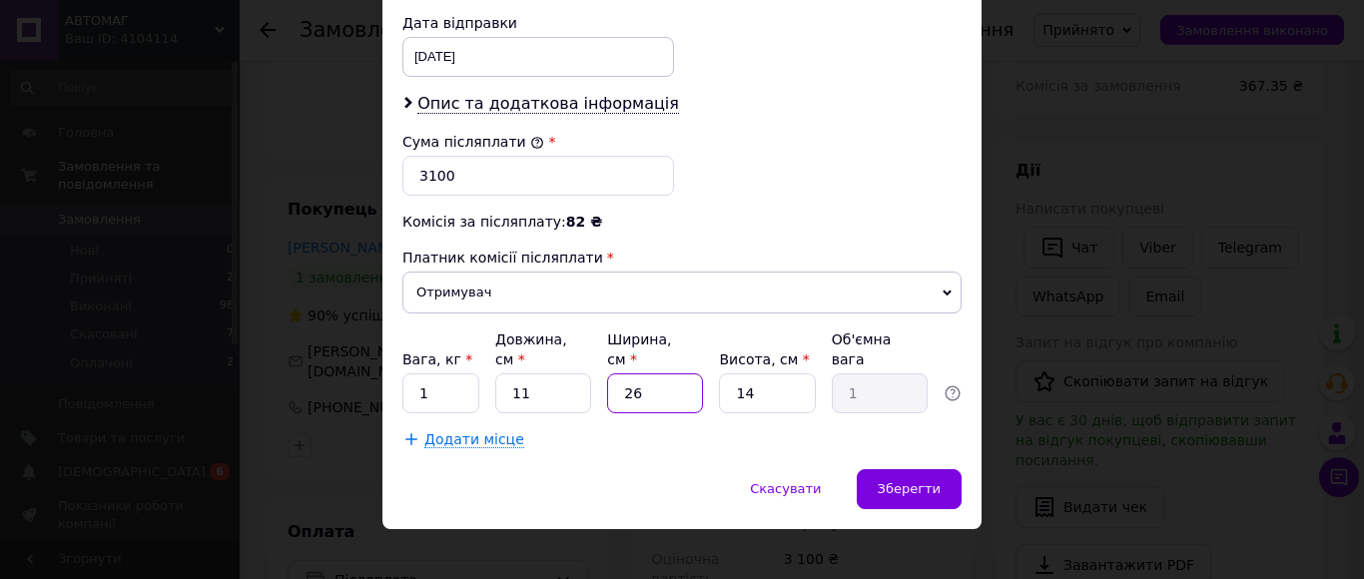
click at [652, 378] on input "26" at bounding box center [655, 394] width 96 height 40
click at [759, 374] on input "14" at bounding box center [767, 394] width 96 height 40
type input "3"
type input "0.21"
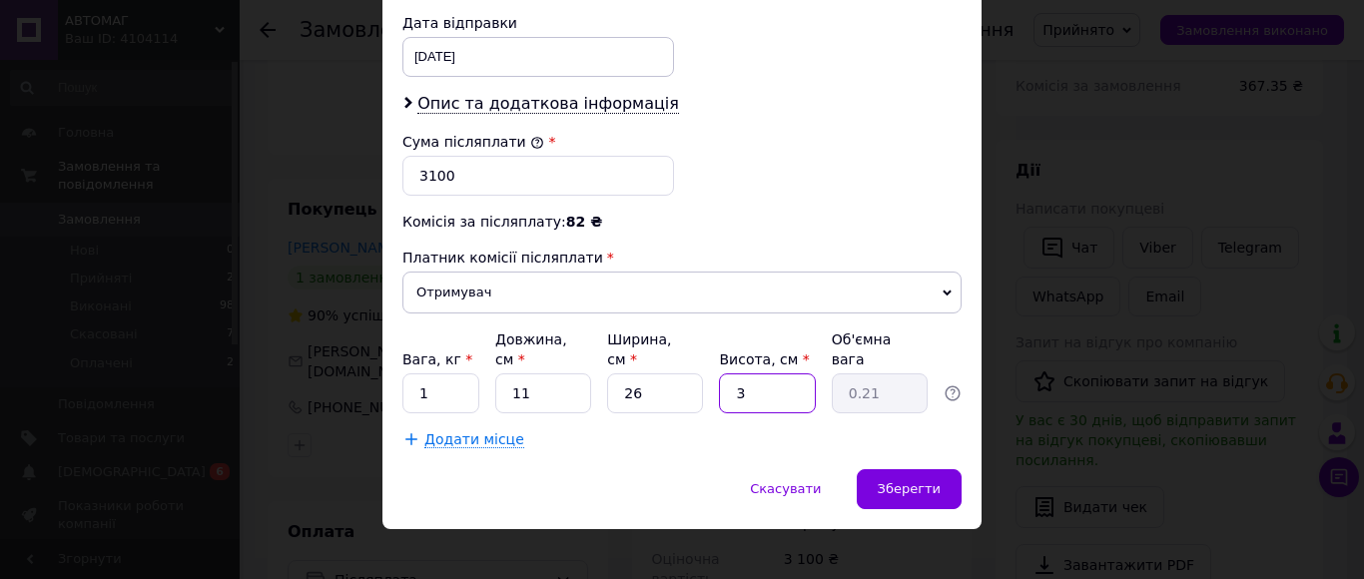
type input "32"
type input "2.29"
type input "32"
click at [664, 374] on input "26" at bounding box center [655, 394] width 96 height 40
click at [663, 374] on input "26" at bounding box center [655, 394] width 96 height 40
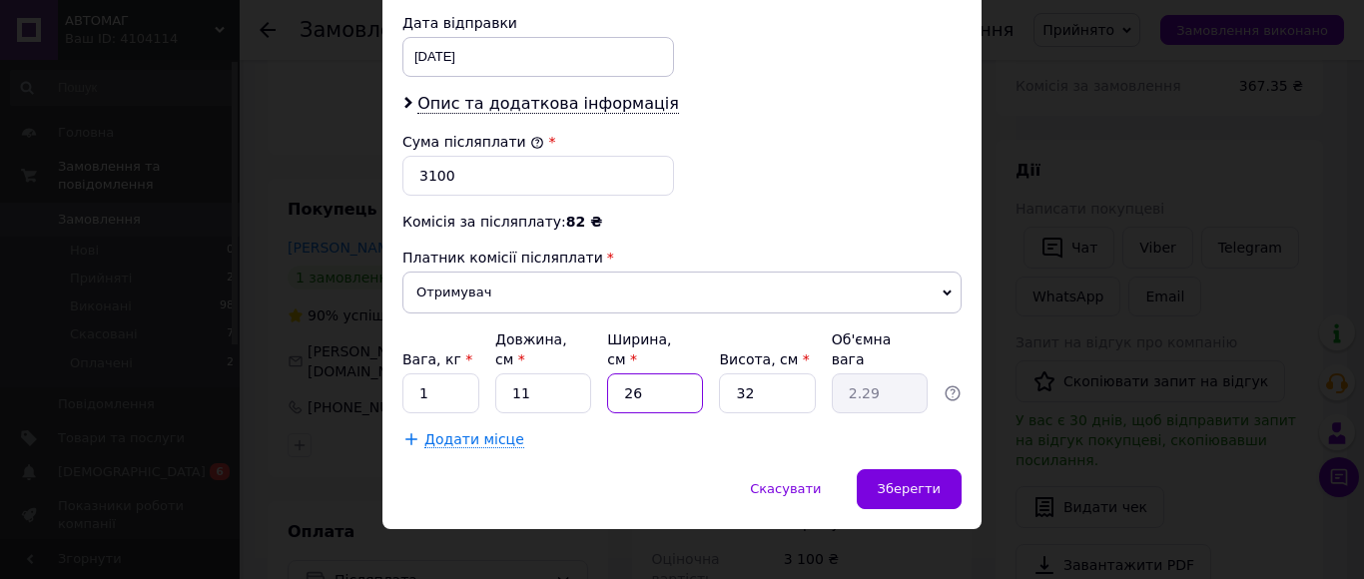
type input "2"
type input "0.18"
type input "28"
type input "2.46"
type input "28"
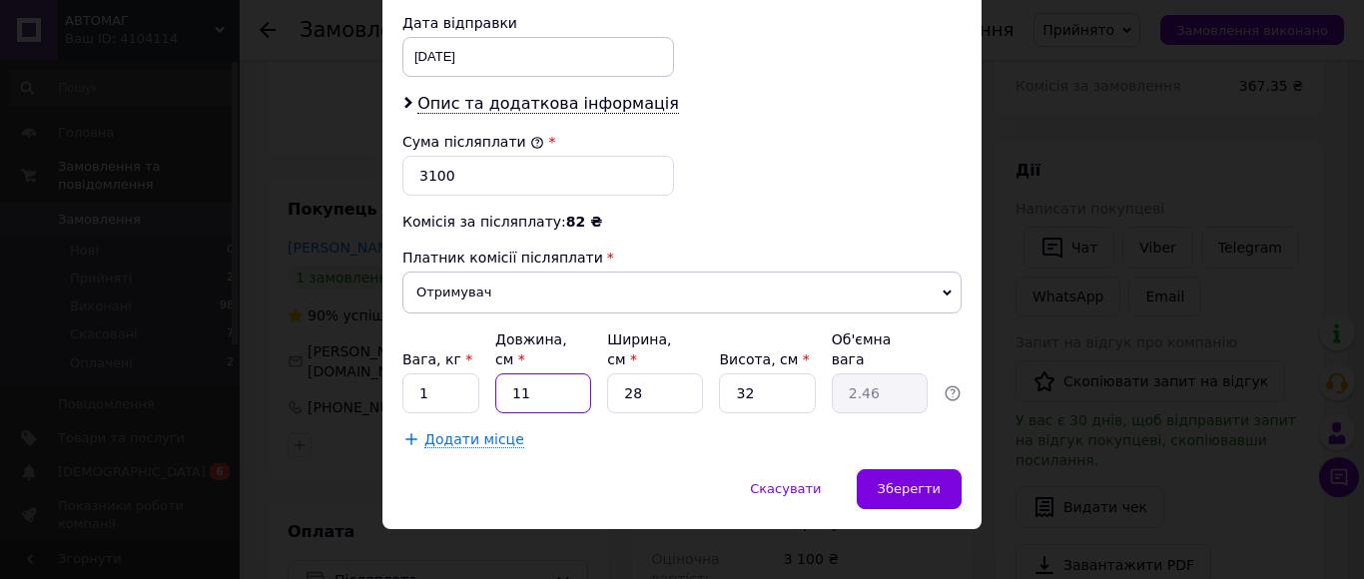
click at [553, 375] on input "11" at bounding box center [543, 394] width 96 height 40
click at [460, 381] on input "1" at bounding box center [440, 394] width 77 height 40
click at [566, 381] on input "11" at bounding box center [543, 394] width 96 height 40
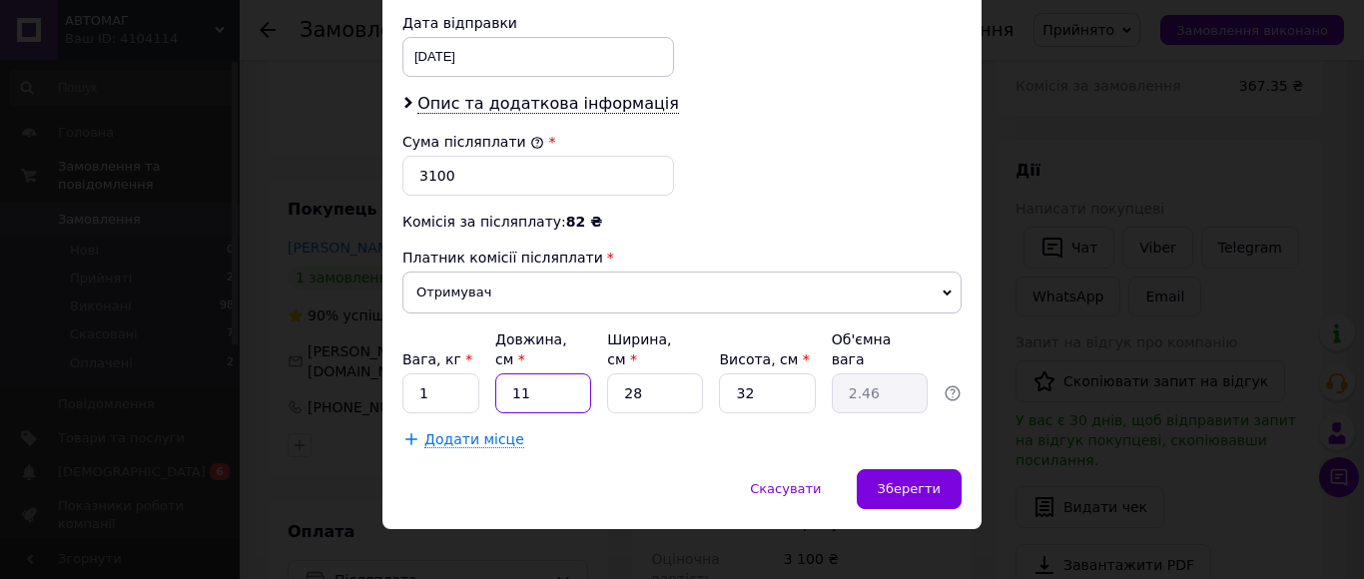
type input "2"
type input "0.45"
type input "22"
type input "4.93"
type input "2"
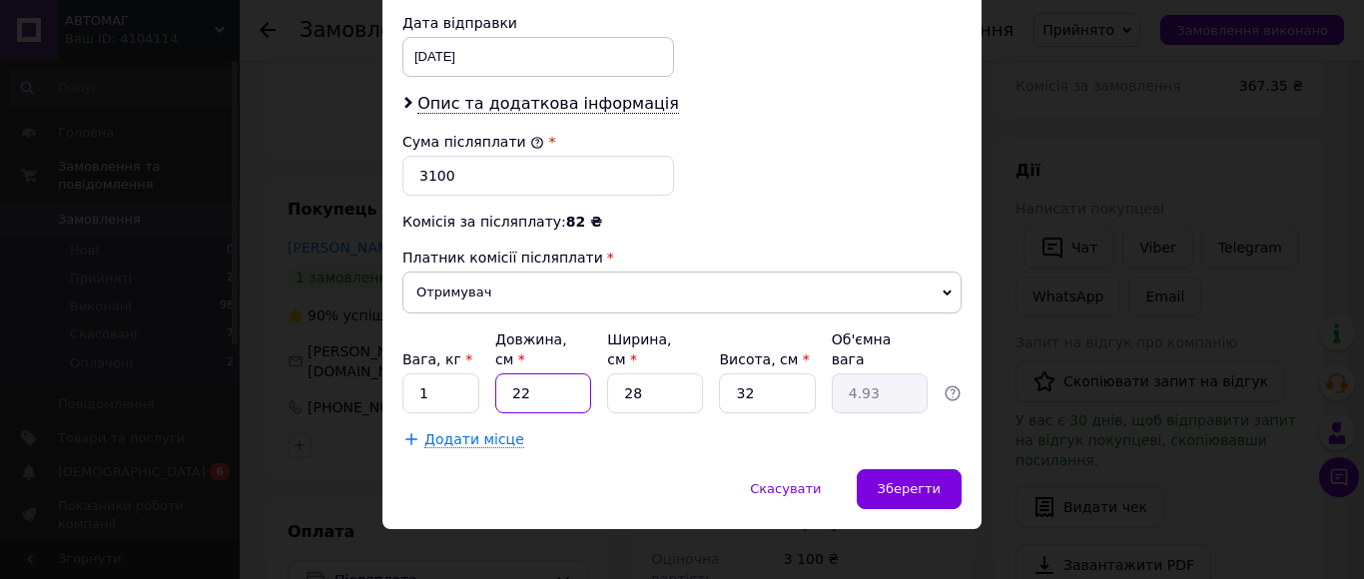
type input "0.45"
type input "24"
type input "5.38"
type input "24"
click at [464, 374] on input "1" at bounding box center [440, 394] width 77 height 40
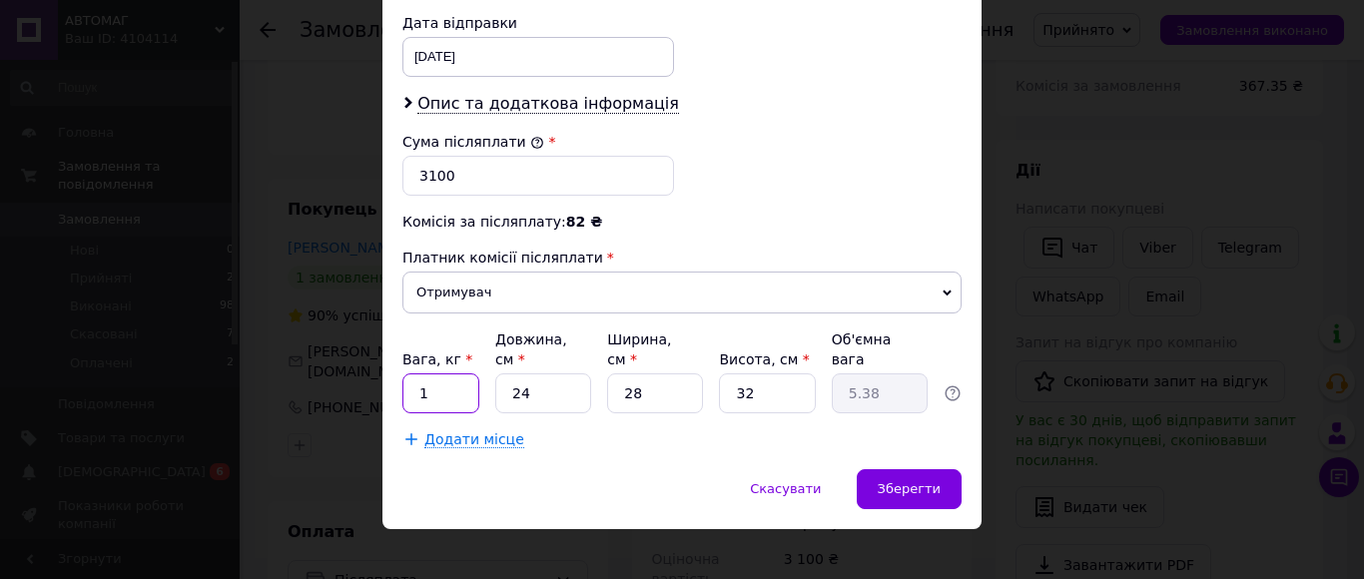
click at [464, 374] on input "1" at bounding box center [440, 394] width 77 height 40
type input "8"
click at [913, 469] on div "Зберегти" at bounding box center [909, 489] width 105 height 40
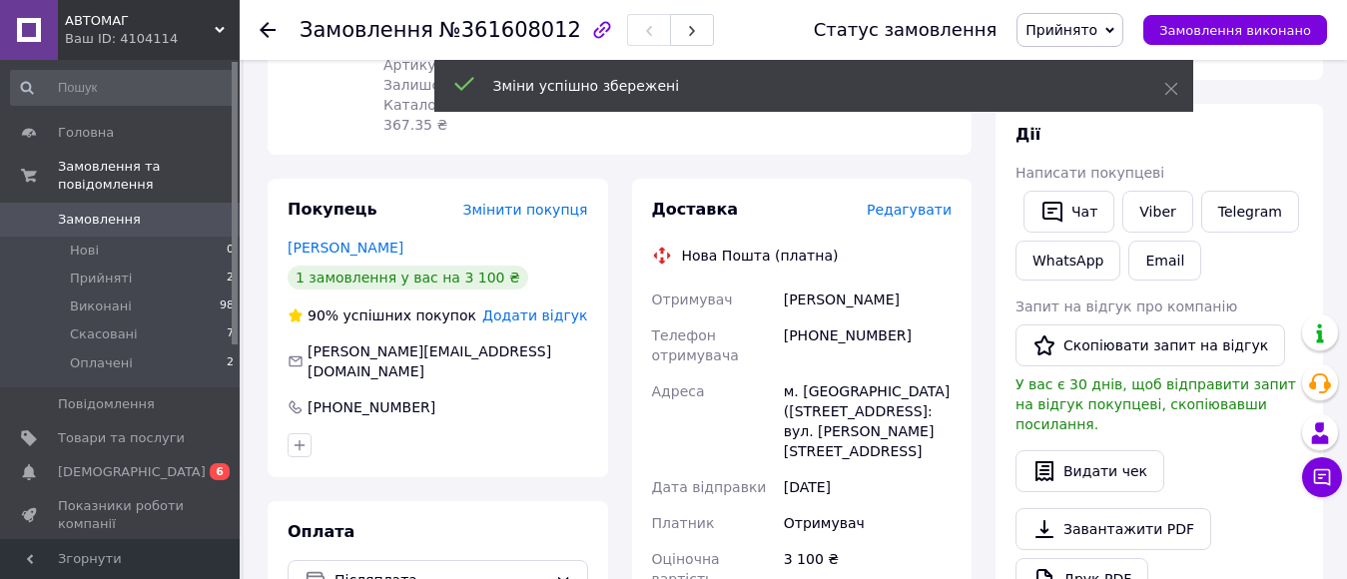
click at [929, 202] on span "Редагувати" at bounding box center [909, 210] width 85 height 16
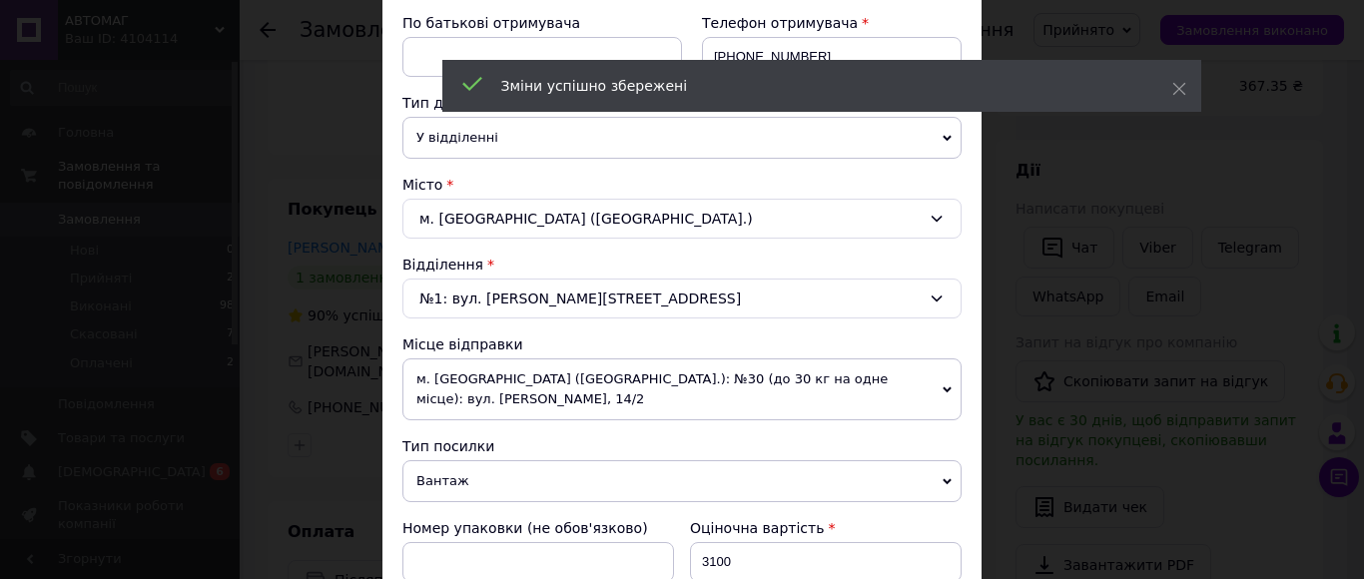
scroll to position [399, 0]
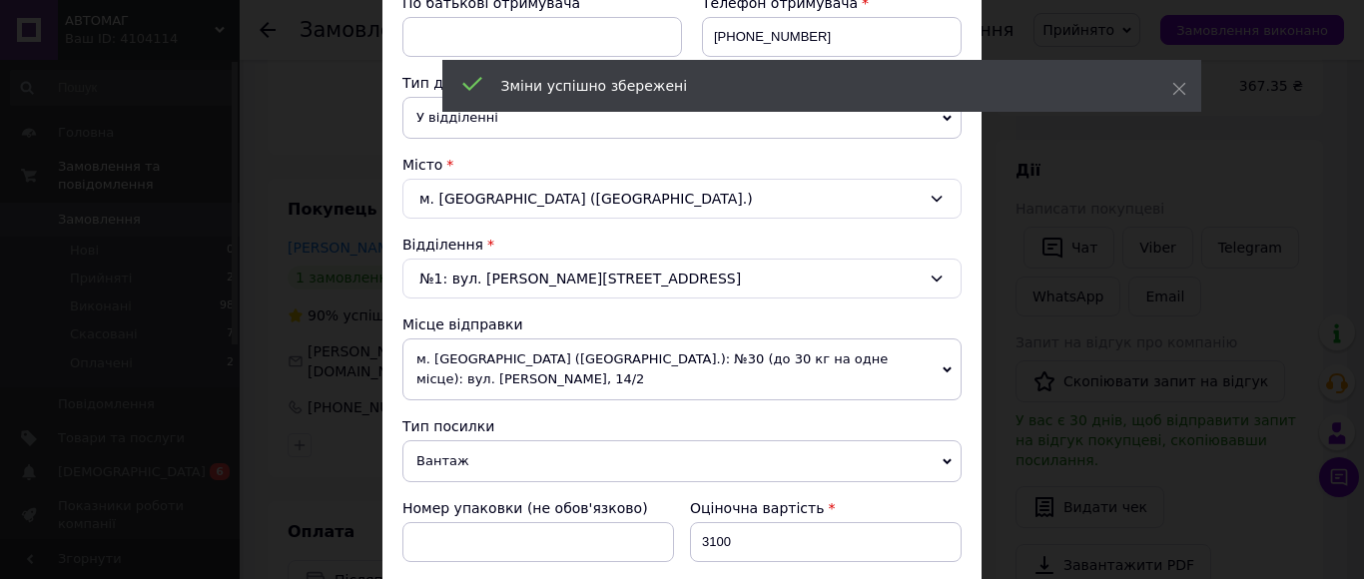
click at [673, 365] on span "м. [GEOGRAPHIC_DATA] ([GEOGRAPHIC_DATA].): №30 (до 30 кг на одне місце): вул. […" at bounding box center [681, 370] width 559 height 62
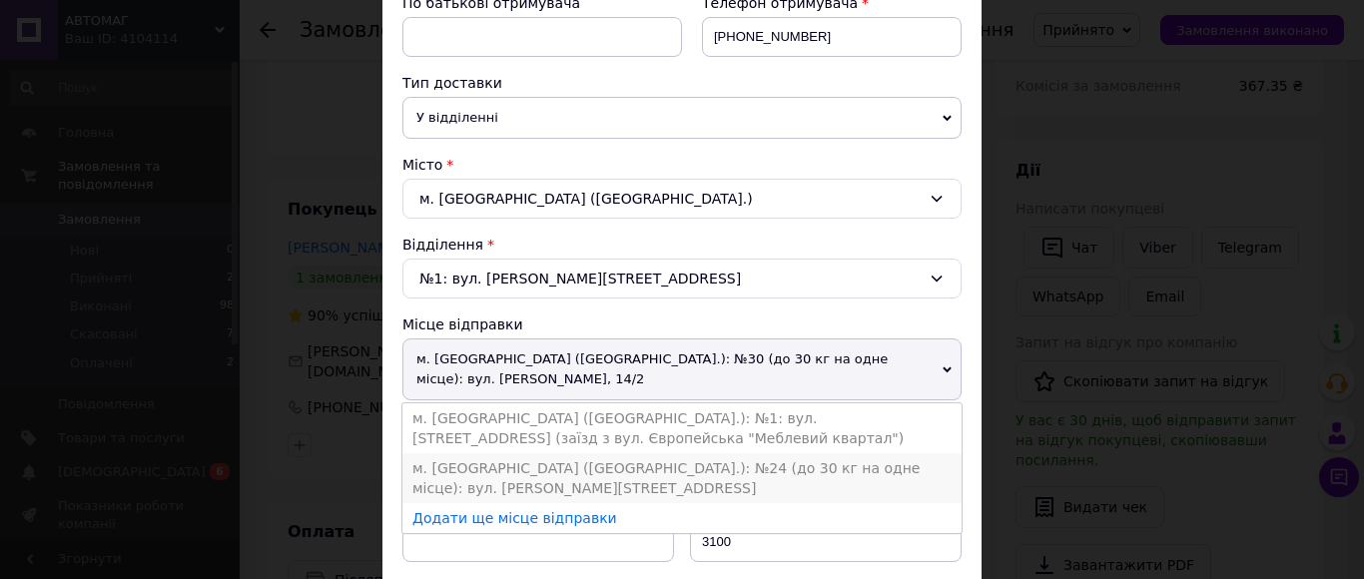
click at [641, 458] on li "м. [GEOGRAPHIC_DATA] ([GEOGRAPHIC_DATA].): №24 (до 30 кг на одне місце): вул. […" at bounding box center [681, 478] width 559 height 50
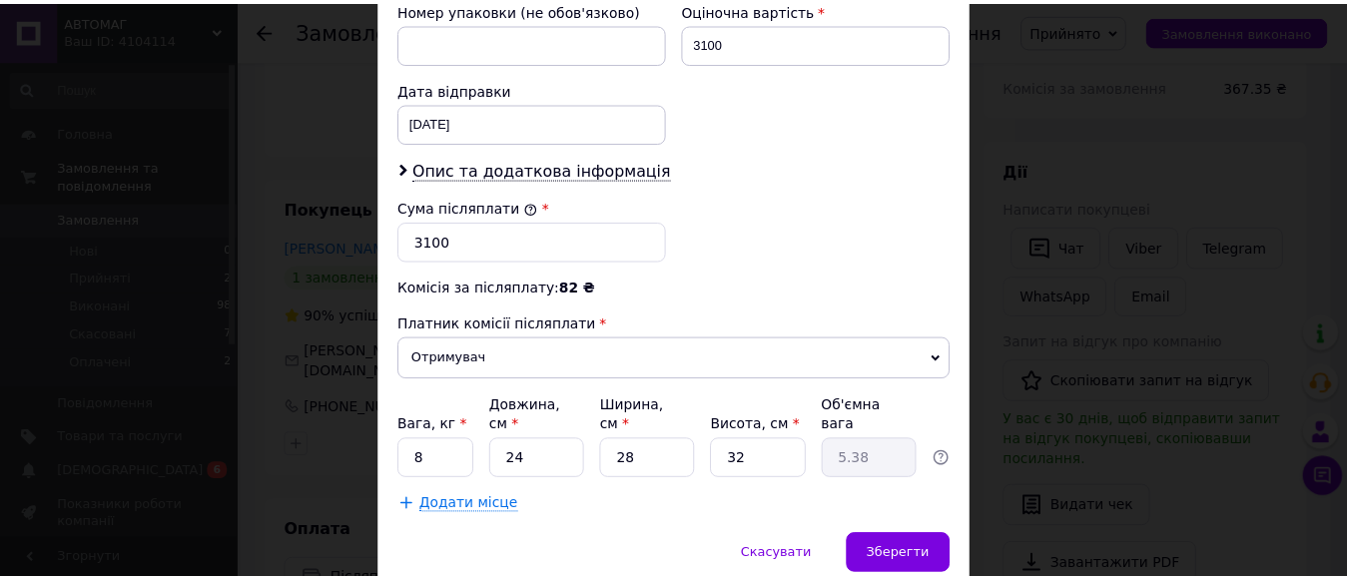
scroll to position [965, 0]
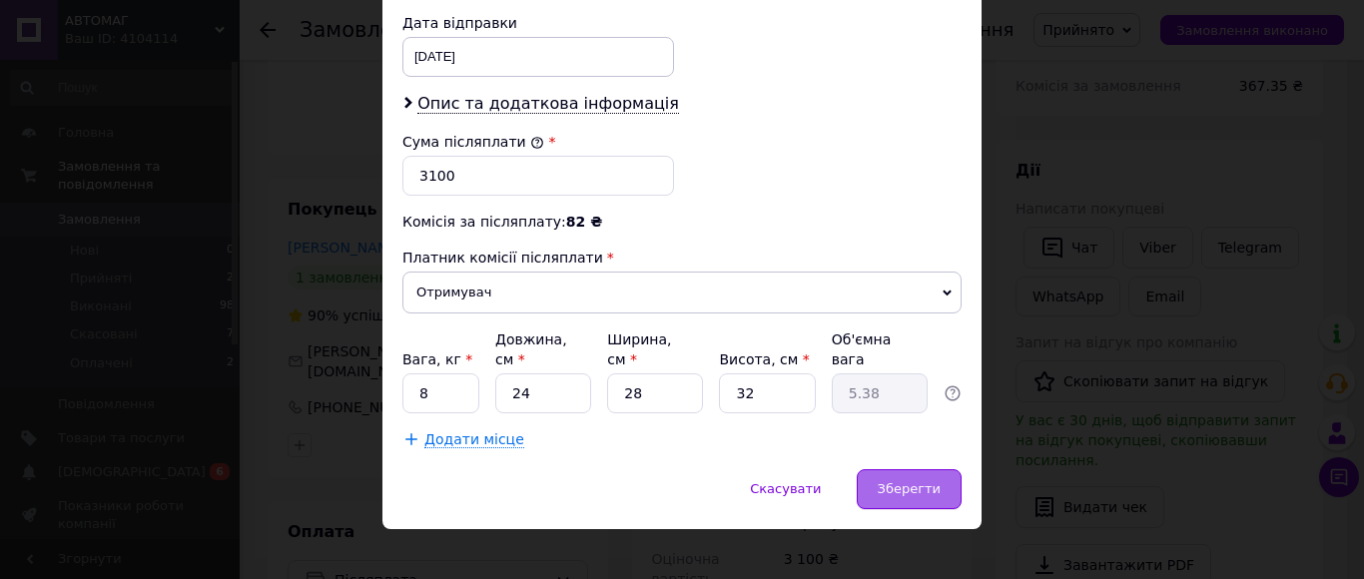
click at [941, 469] on div "Зберегти" at bounding box center [909, 489] width 105 height 40
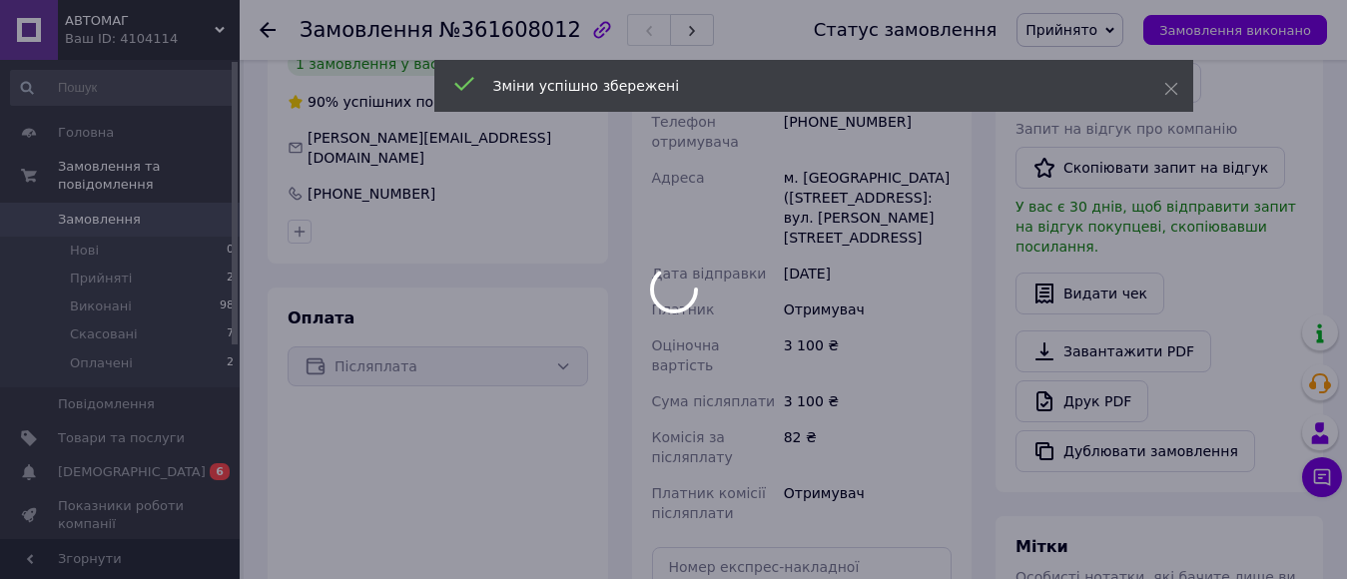
scroll to position [659, 0]
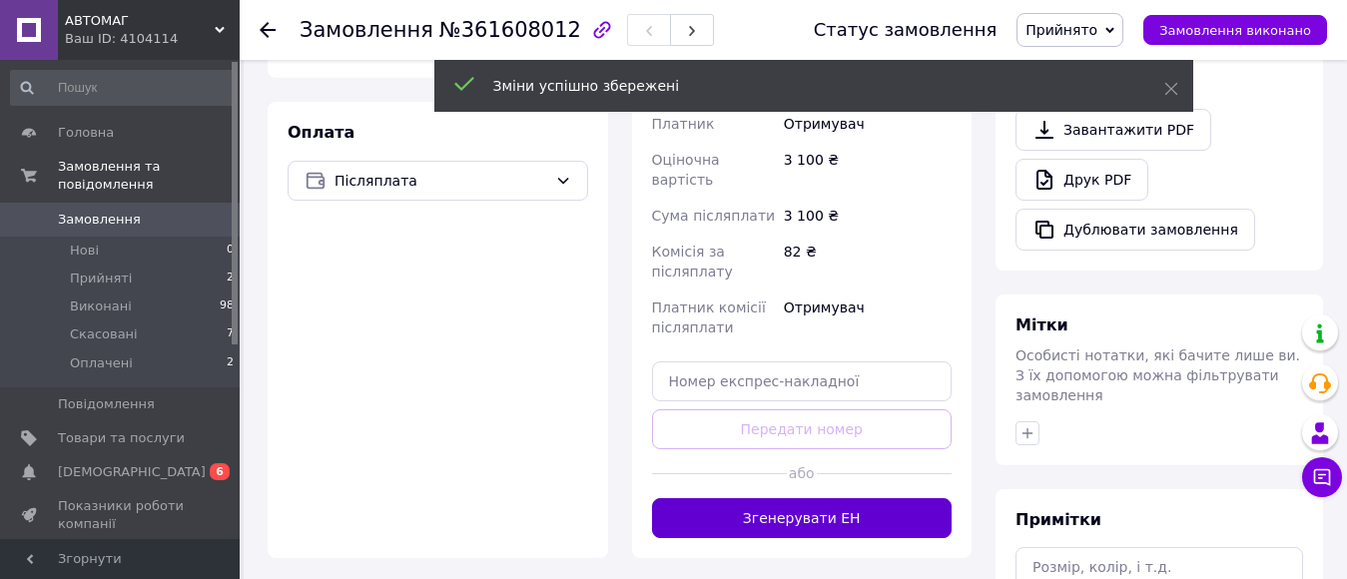
click at [821, 498] on button "Згенерувати ЕН" at bounding box center [802, 518] width 301 height 40
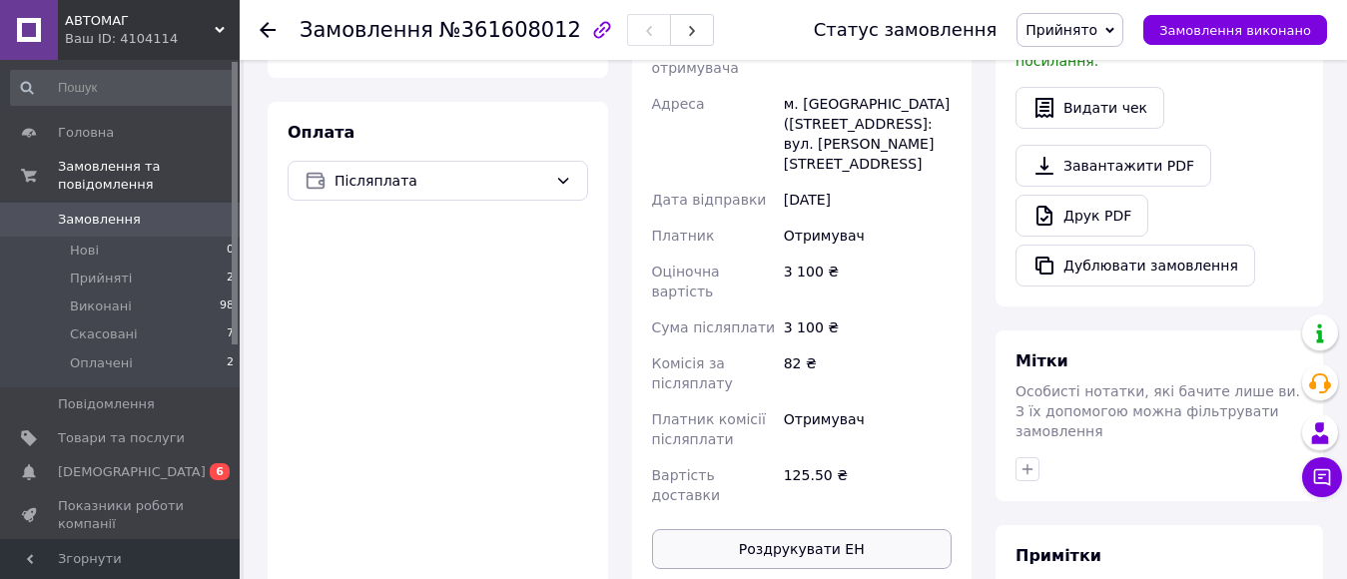
click at [801, 529] on button "Роздрукувати ЕН" at bounding box center [802, 549] width 301 height 40
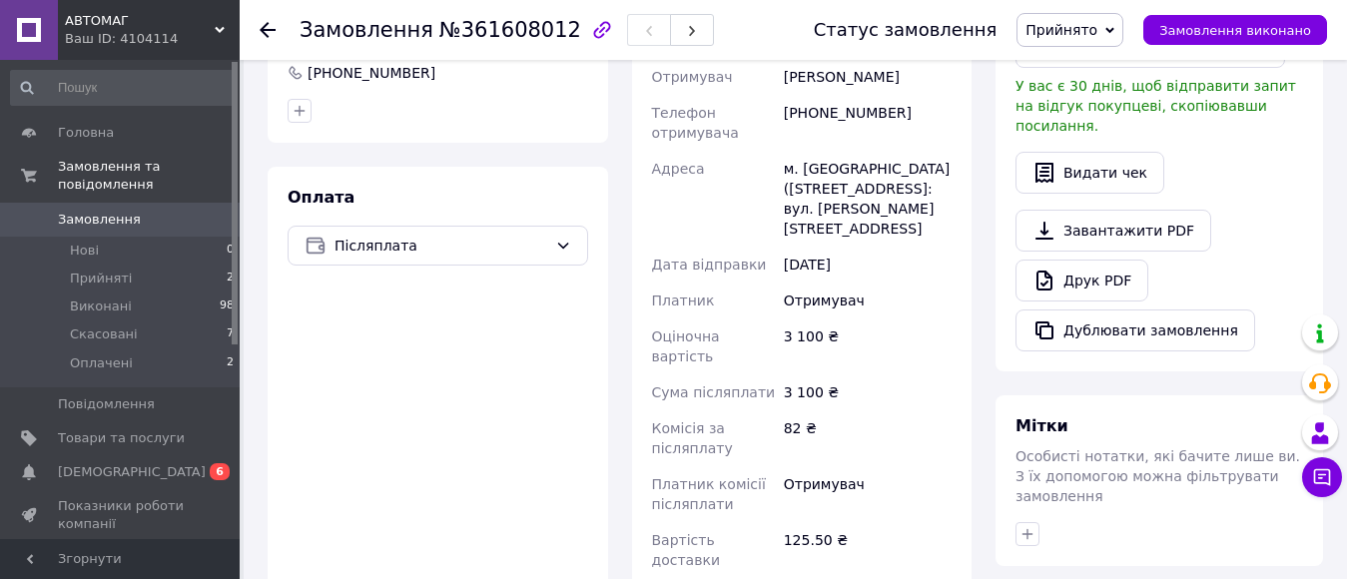
scroll to position [559, 0]
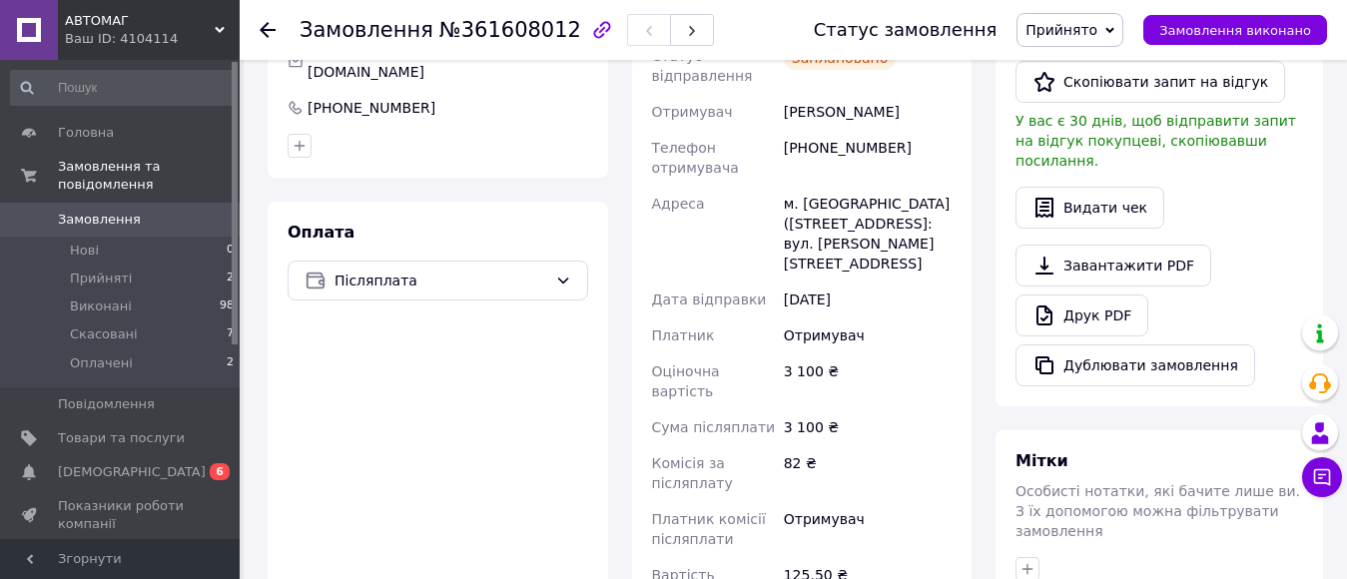
click at [268, 26] on icon at bounding box center [268, 30] width 16 height 16
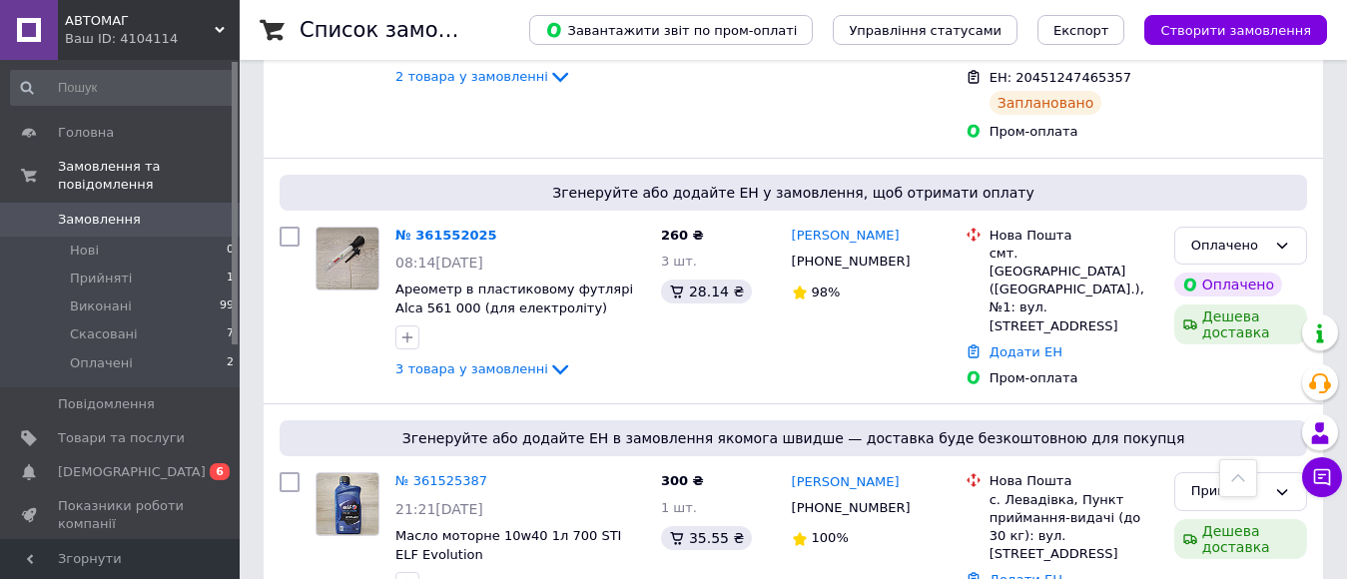
scroll to position [1159, 0]
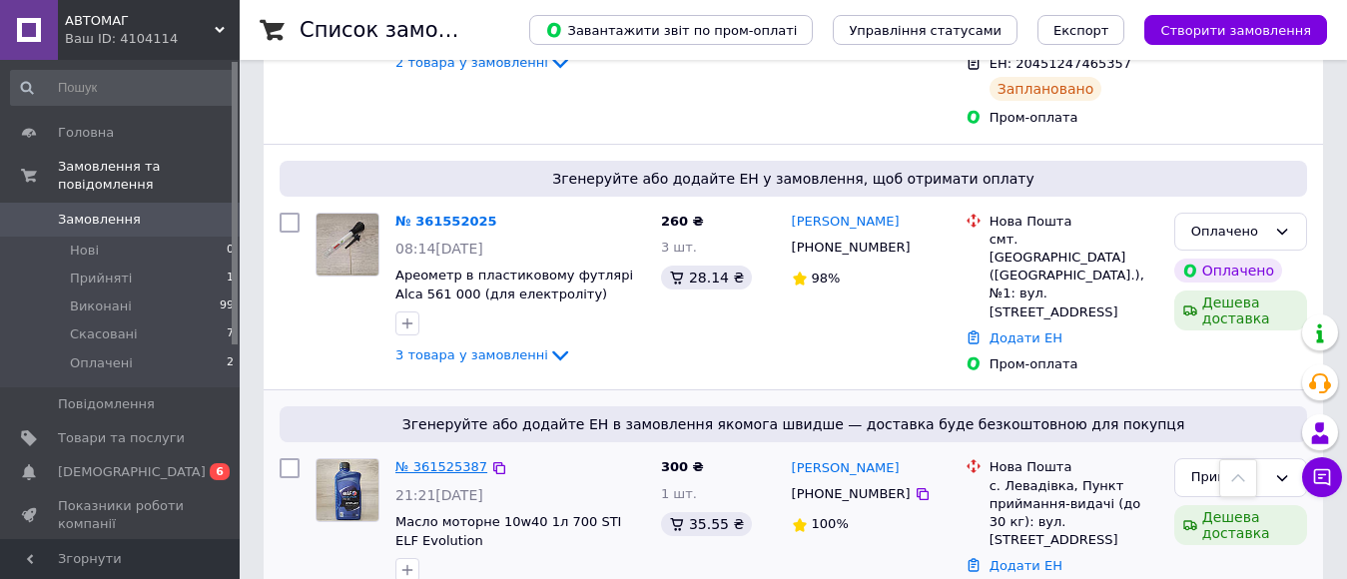
click at [454, 459] on link "№ 361525387" at bounding box center [441, 466] width 92 height 15
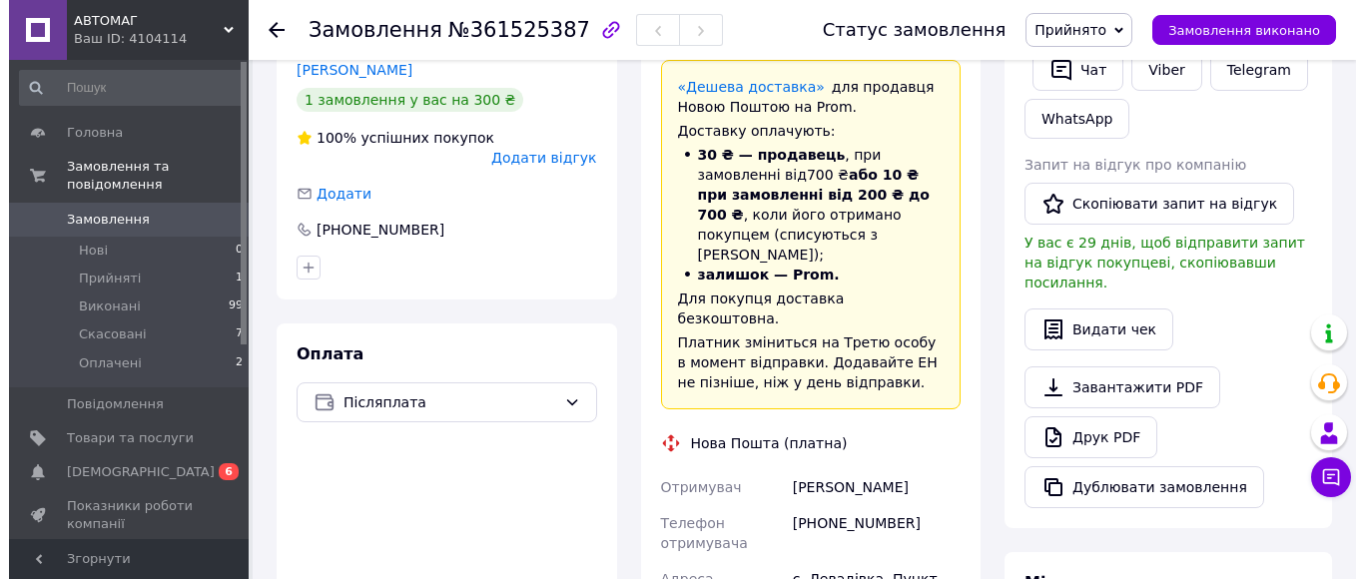
scroll to position [220, 0]
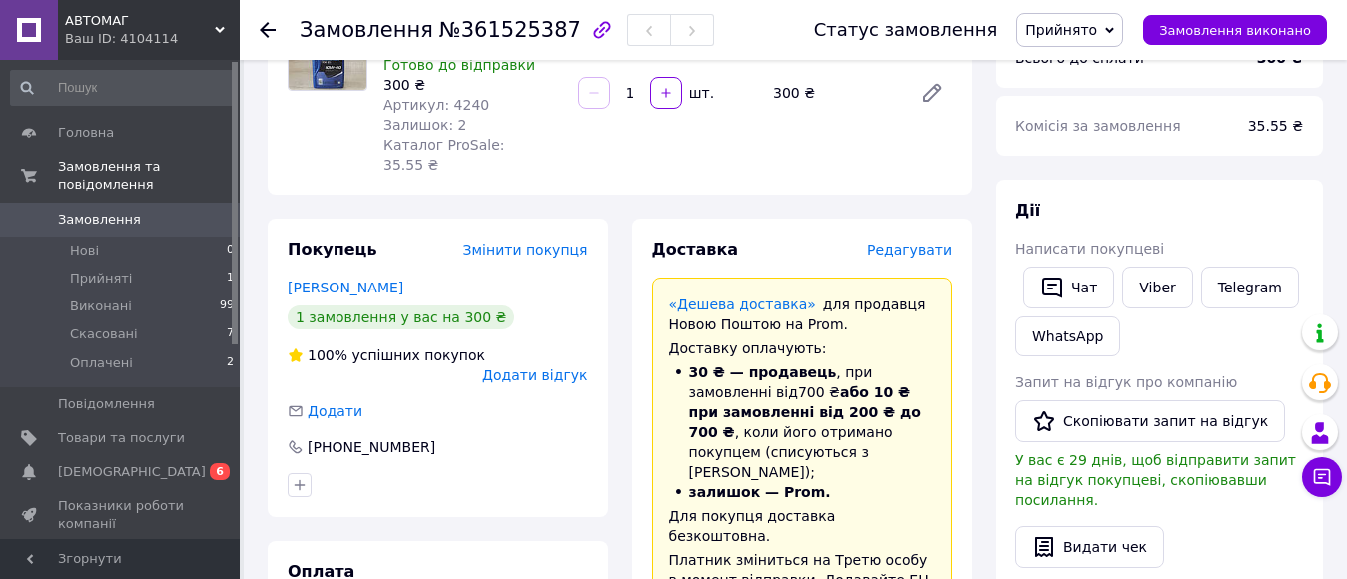
click at [931, 242] on span "Редагувати" at bounding box center [909, 250] width 85 height 16
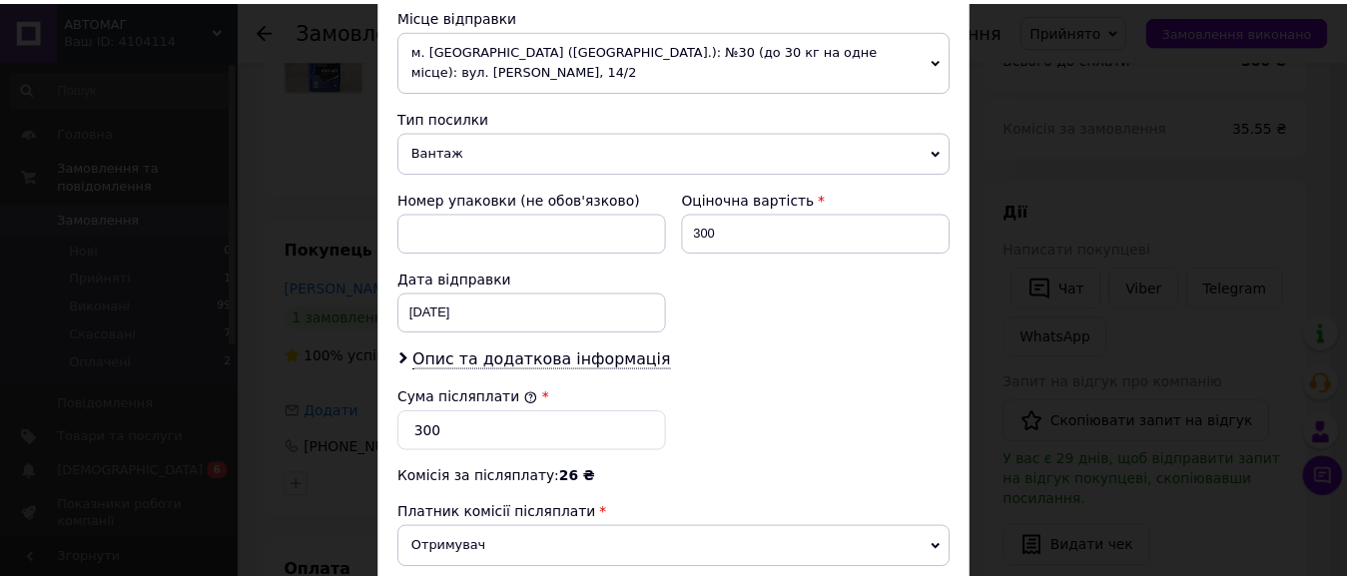
scroll to position [965, 0]
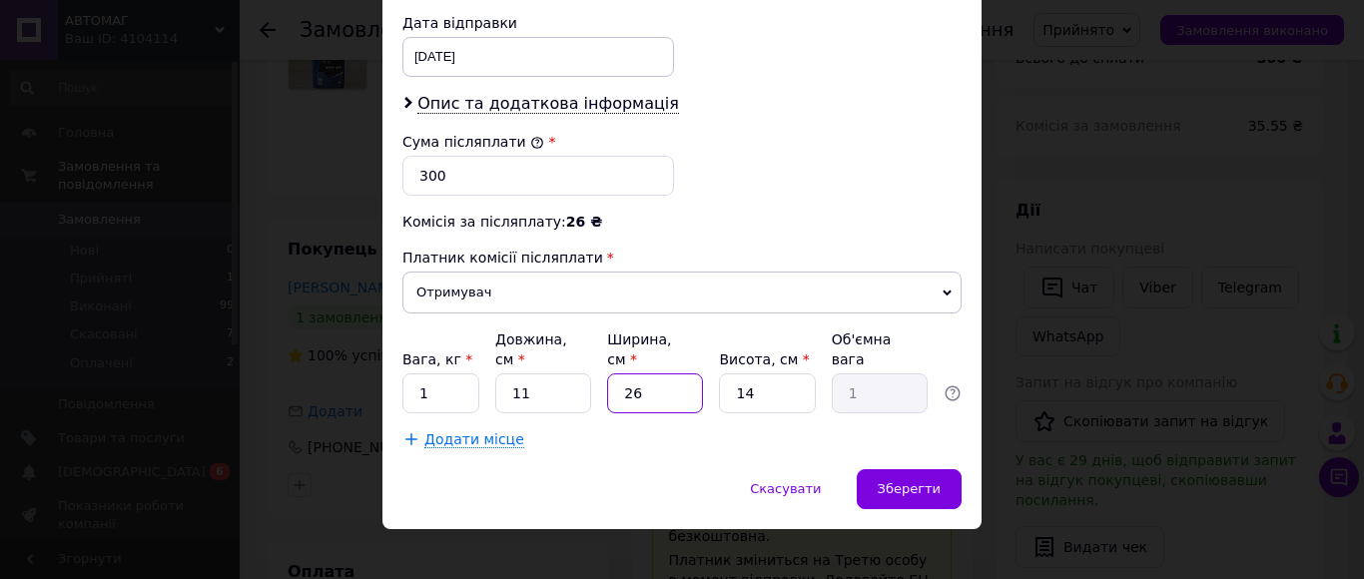
click at [649, 381] on input "26" at bounding box center [655, 394] width 96 height 40
type input "5"
type input "0.19"
type input "52"
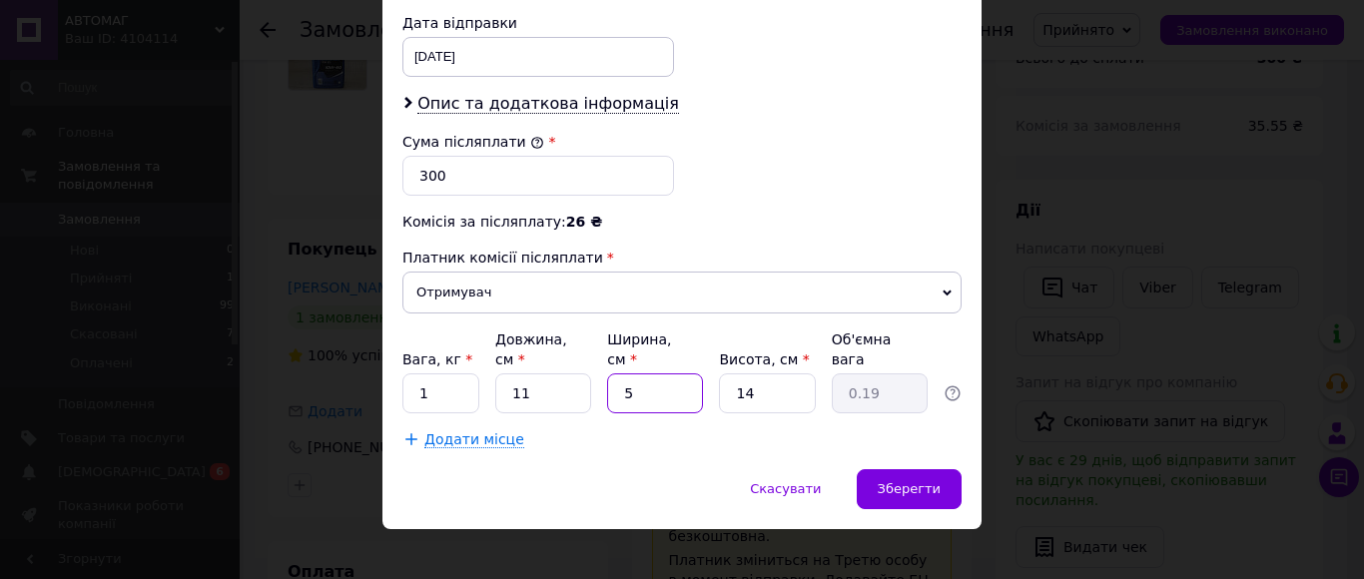
type input "2"
click at [655, 381] on input "52" at bounding box center [655, 394] width 96 height 40
type input "2"
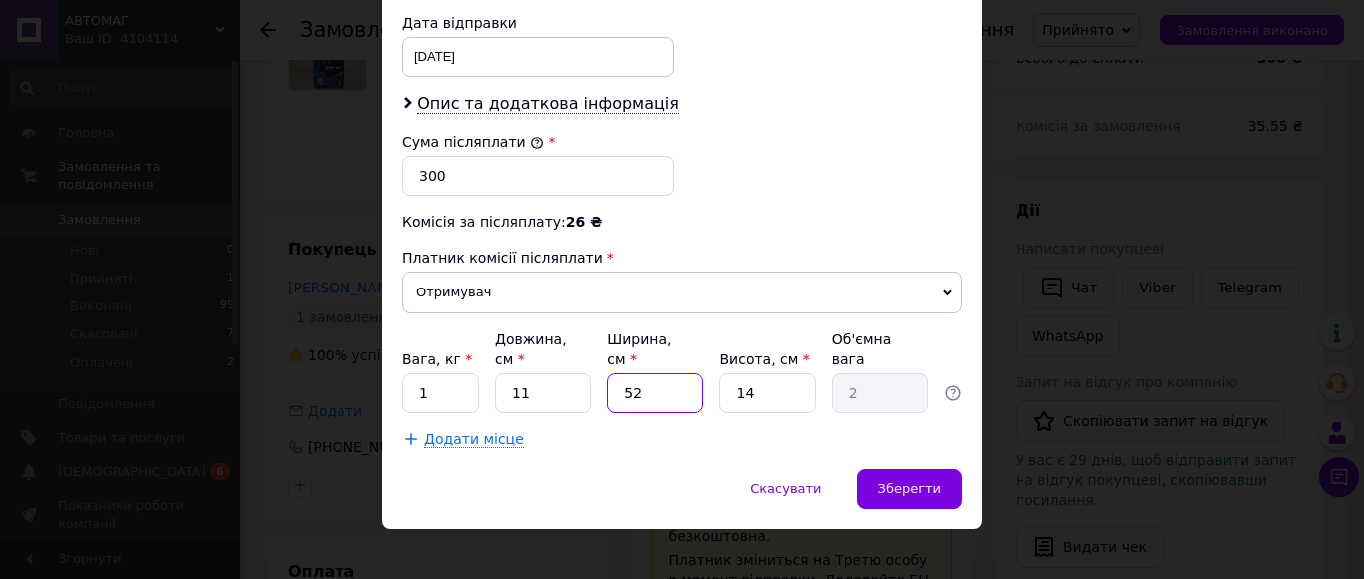
type input "0.1"
type input "25"
type input "0.96"
type input "25"
click at [767, 374] on input "14" at bounding box center [767, 394] width 96 height 40
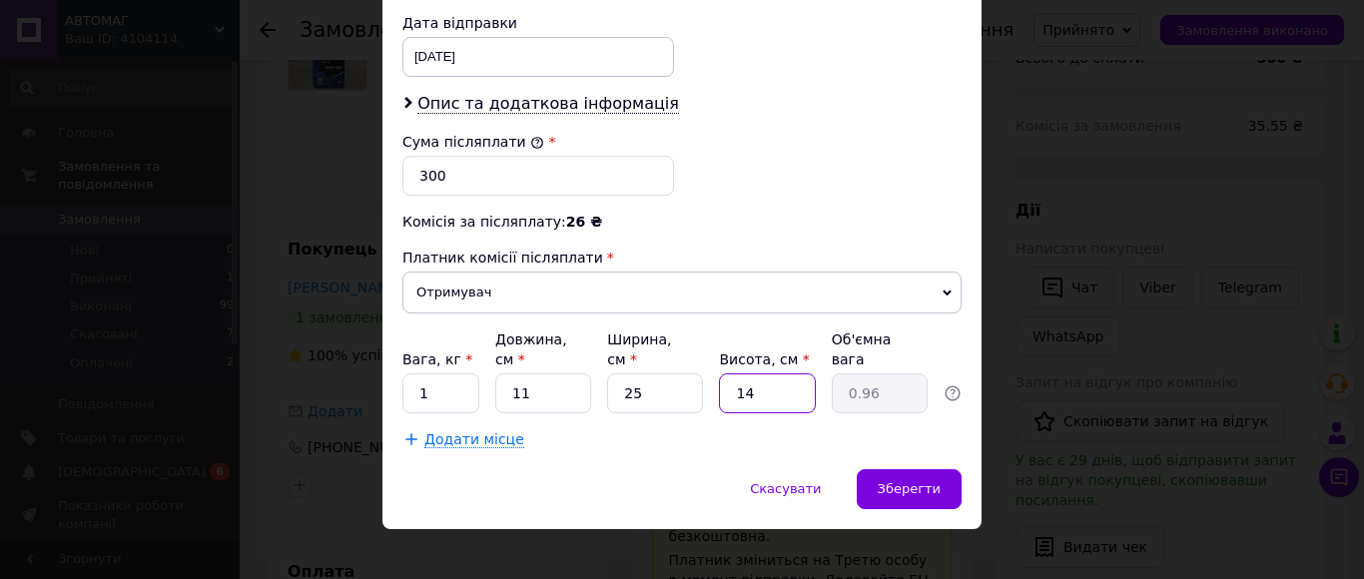
click at [767, 374] on input "14" at bounding box center [767, 394] width 96 height 40
type input "2"
type input "0.14"
type input "25"
type input "1.72"
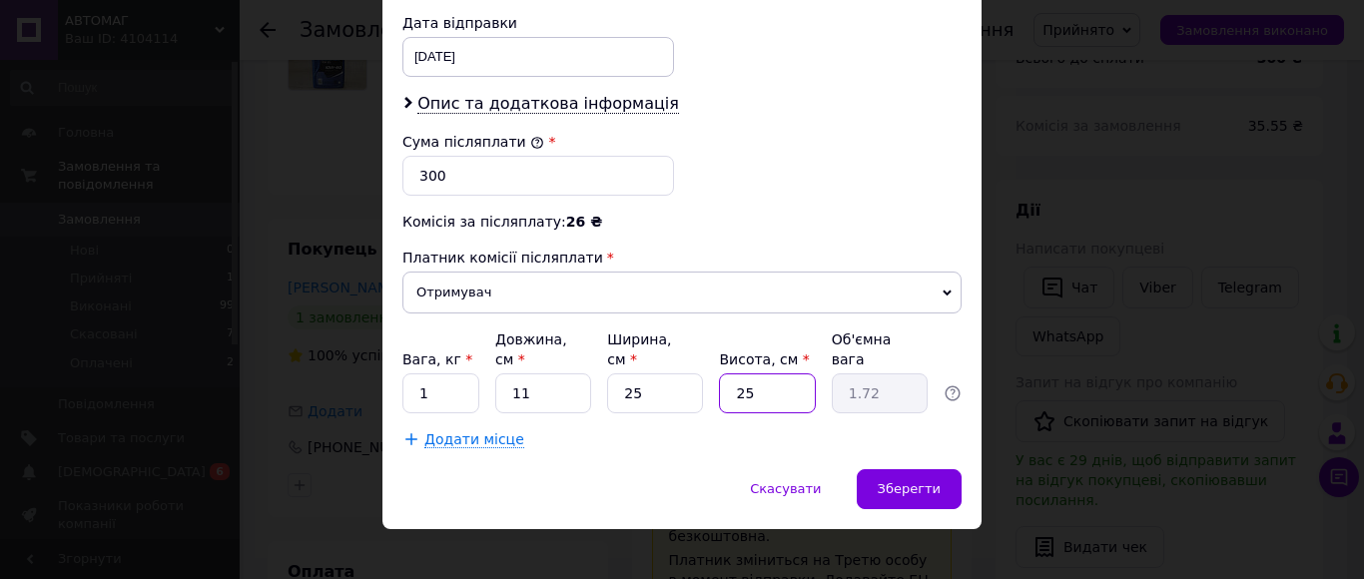
type input "25"
click at [648, 385] on input "25" at bounding box center [655, 394] width 96 height 40
type input "1"
type input "0.1"
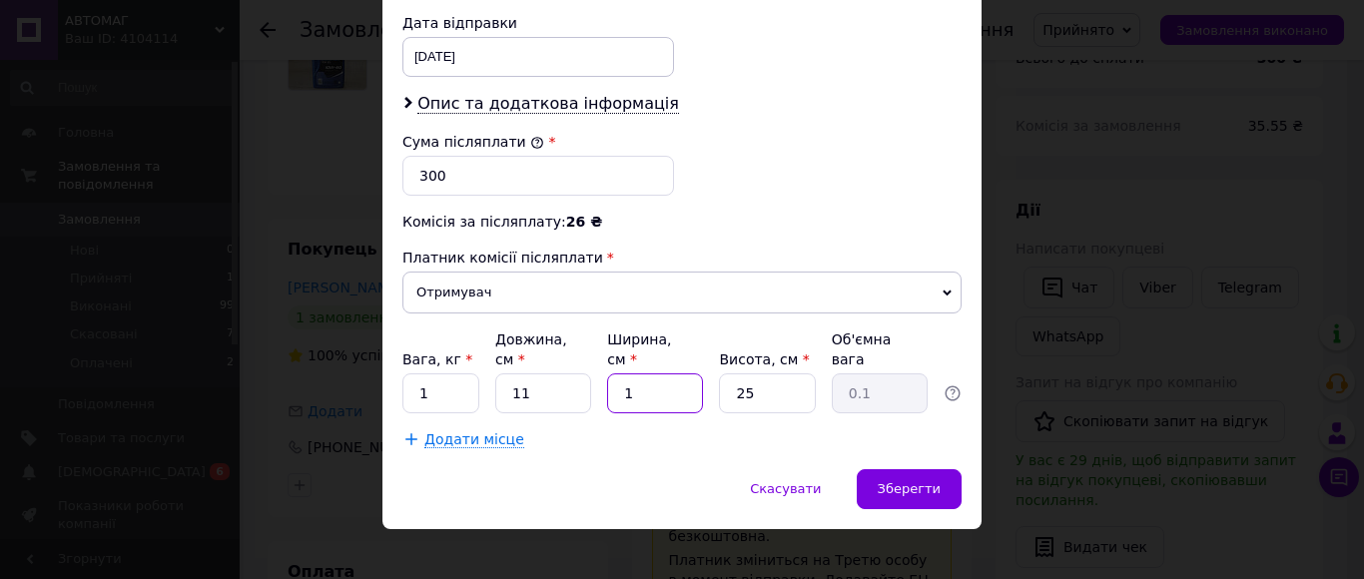
type input "14"
type input "0.96"
type input "14"
click at [550, 378] on input "11" at bounding box center [543, 394] width 96 height 40
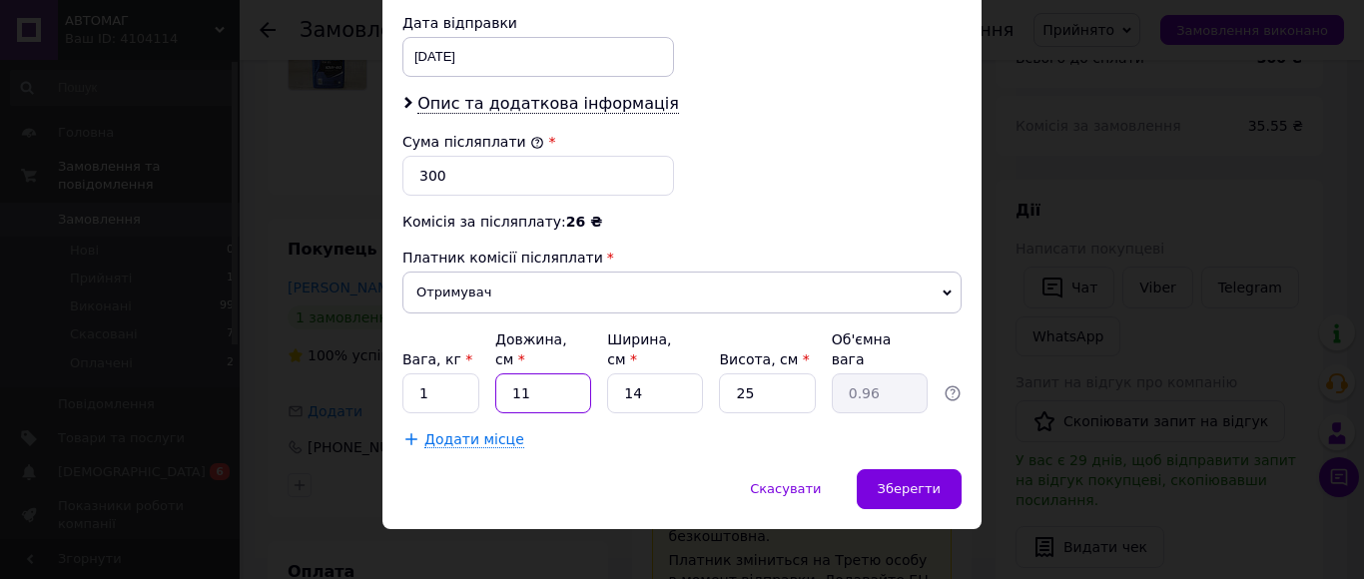
type input "9"
type input "0.79"
type input "9"
click at [879, 469] on div "Зберегти" at bounding box center [909, 489] width 105 height 40
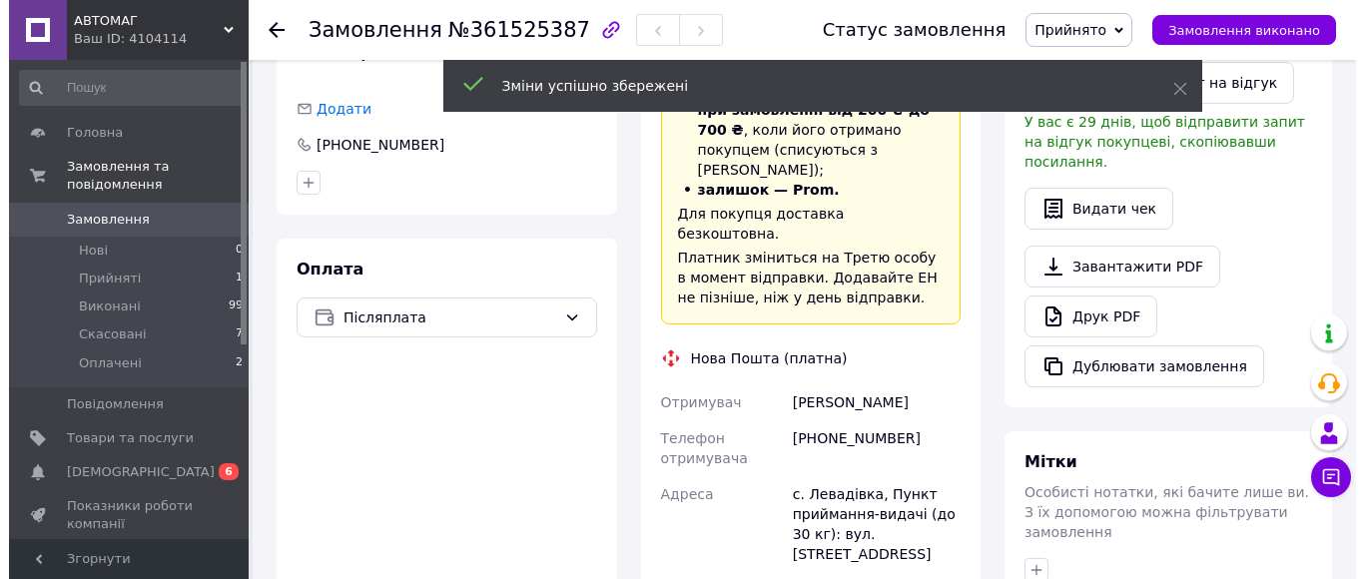
scroll to position [320, 0]
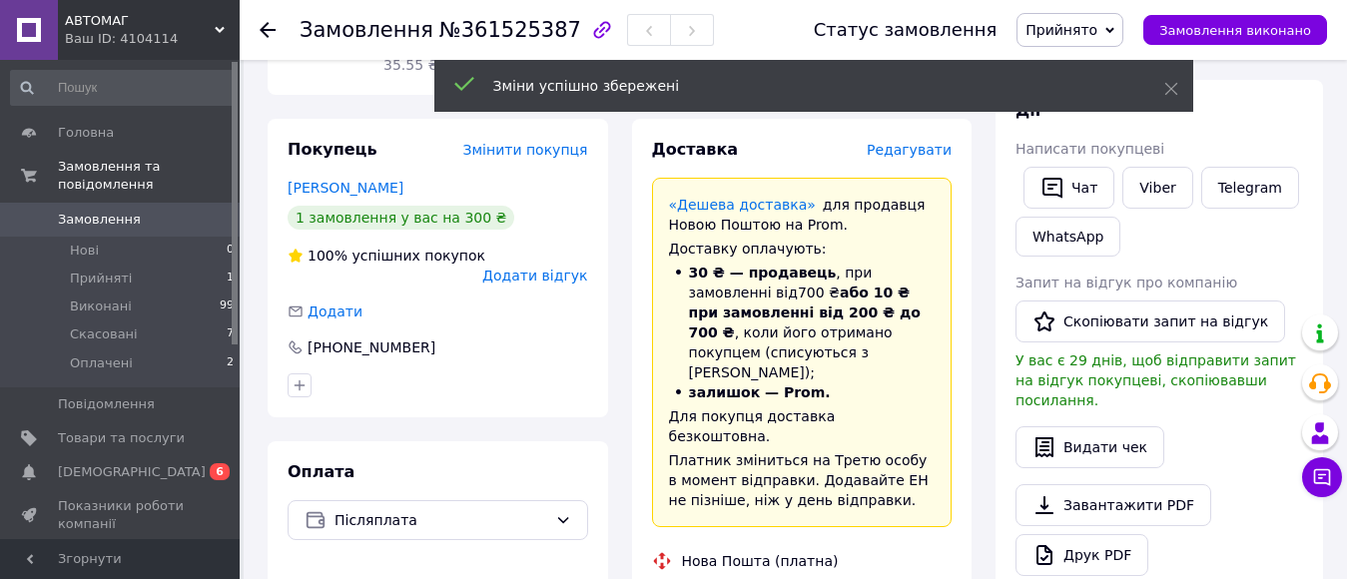
click at [923, 140] on div "Редагувати" at bounding box center [909, 150] width 85 height 20
click at [923, 142] on span "Редагувати" at bounding box center [909, 150] width 85 height 16
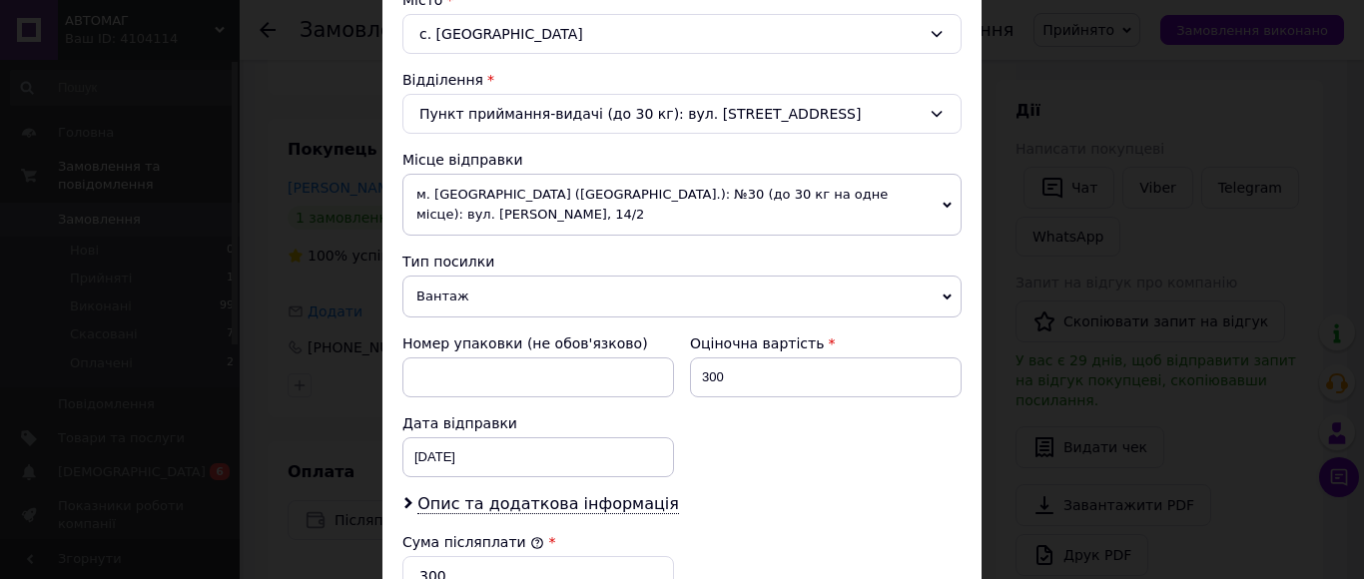
scroll to position [599, 0]
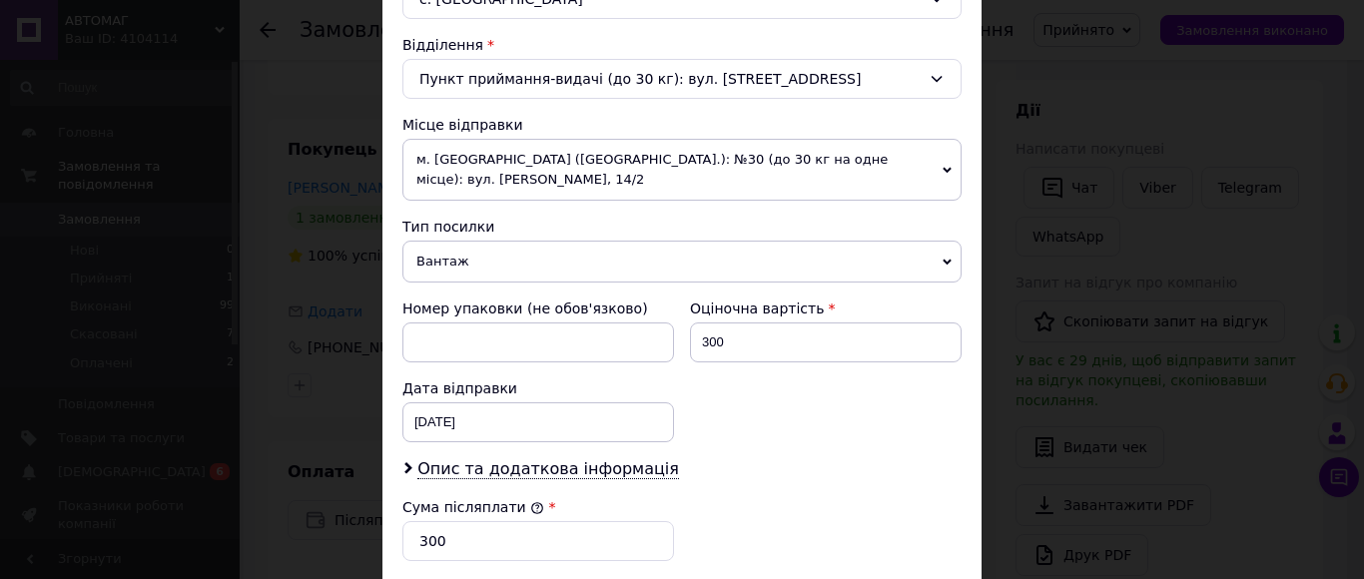
click at [596, 154] on span "м. [GEOGRAPHIC_DATA] ([GEOGRAPHIC_DATA].): №30 (до 30 кг на одне місце): вул. […" at bounding box center [681, 170] width 559 height 62
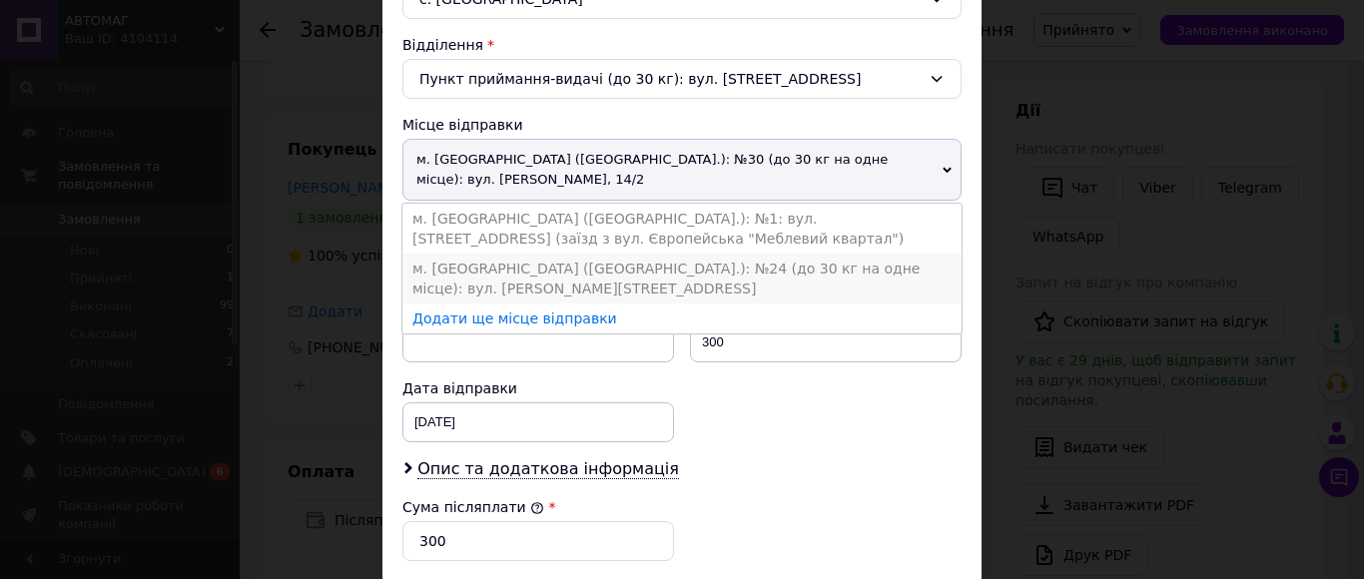
click at [636, 270] on li "м. [GEOGRAPHIC_DATA] ([GEOGRAPHIC_DATA].): №24 (до 30 кг на одне місце): вул. […" at bounding box center [681, 279] width 559 height 50
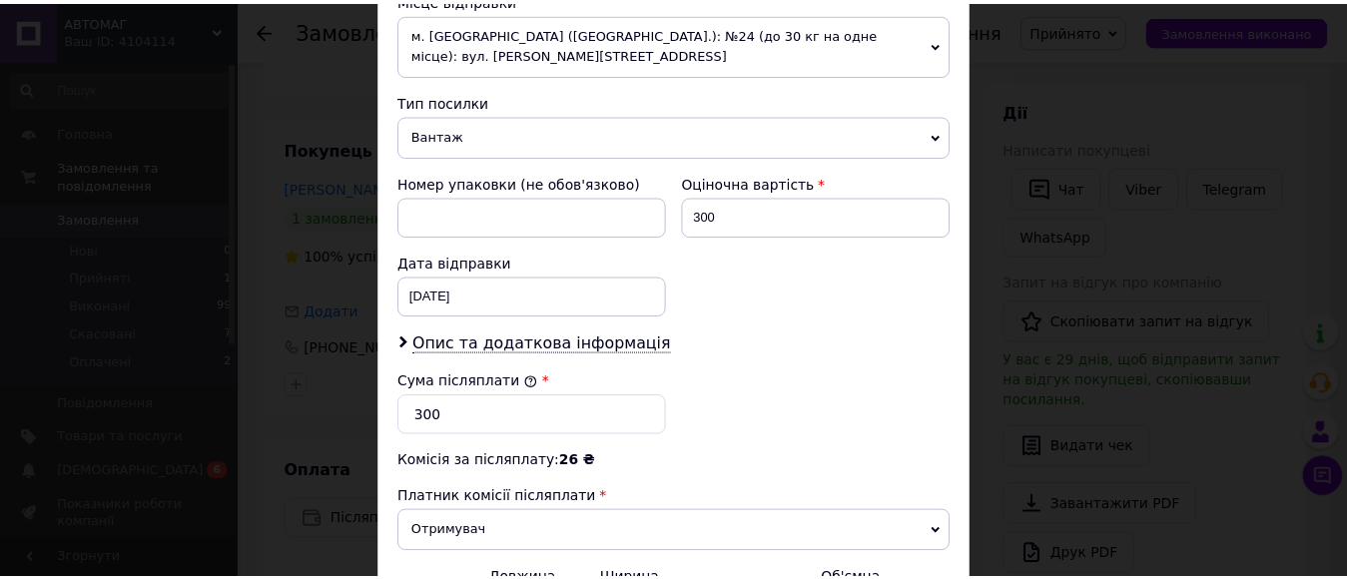
scroll to position [965, 0]
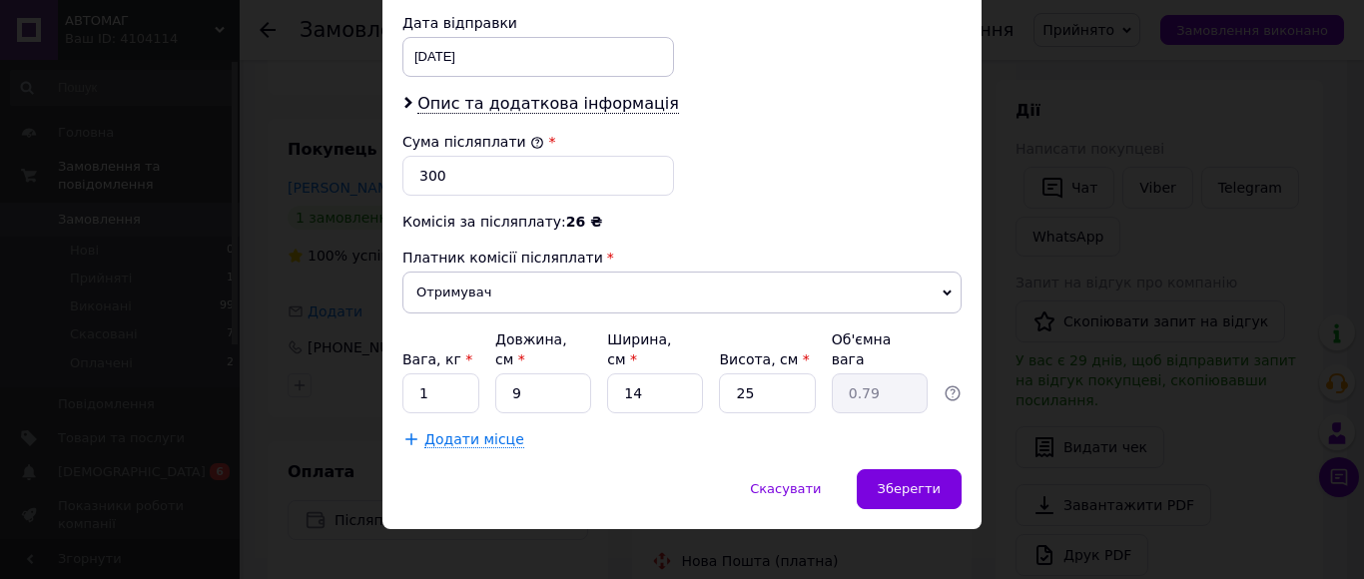
drag, startPoint x: 929, startPoint y: 476, endPoint x: 1015, endPoint y: 486, distance: 86.5
click at [929, 481] on span "Зберегти" at bounding box center [909, 488] width 63 height 15
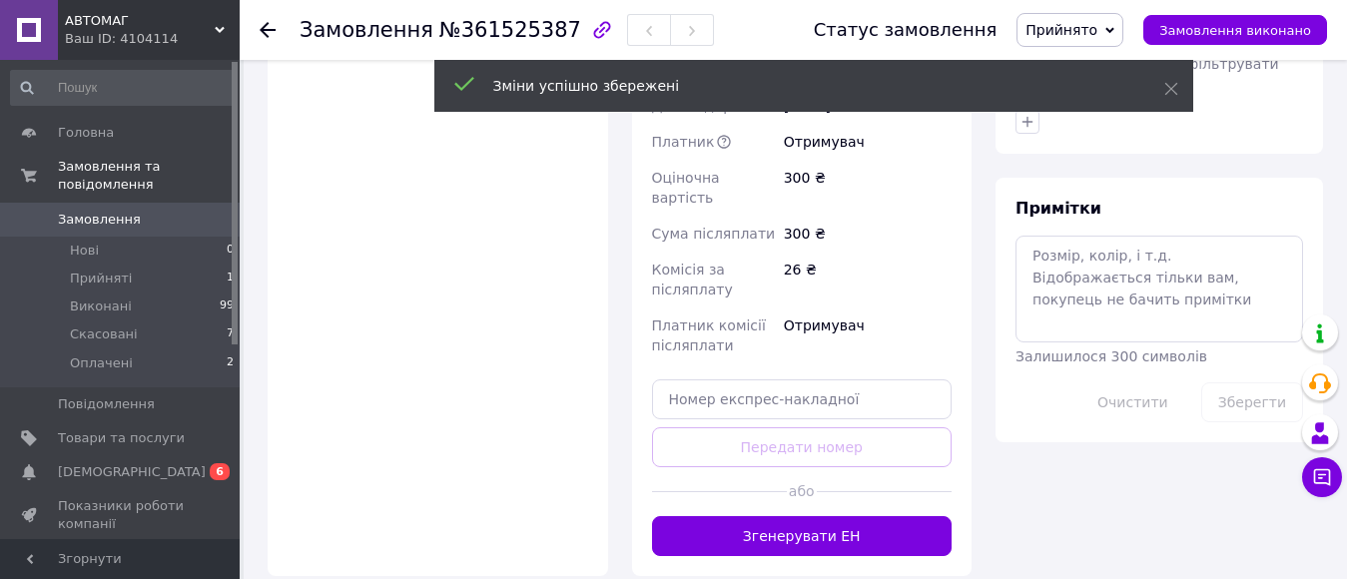
scroll to position [1019, 0]
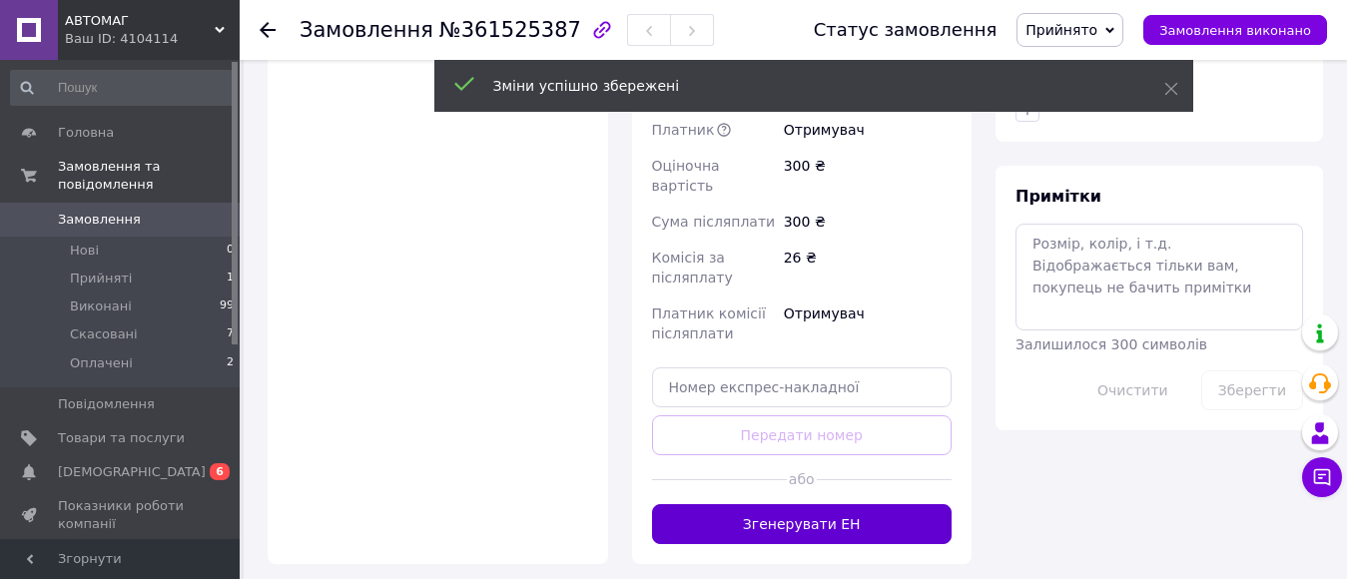
click at [812, 504] on button "Згенерувати ЕН" at bounding box center [802, 524] width 301 height 40
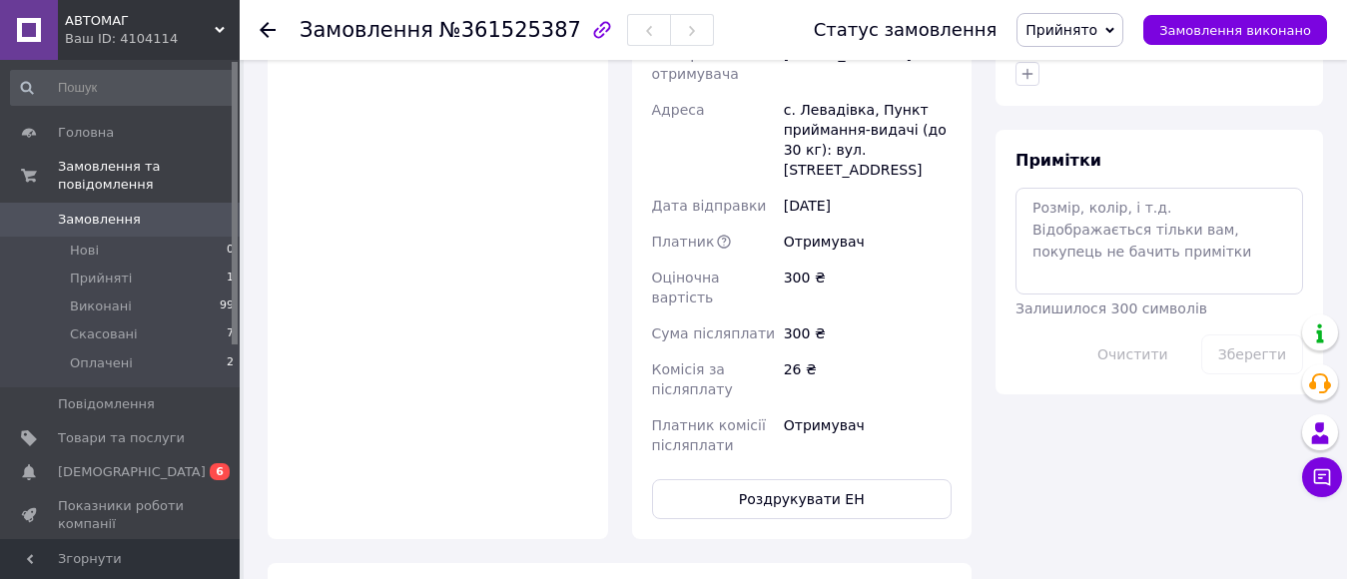
click at [812, 479] on button "Роздрукувати ЕН" at bounding box center [802, 499] width 301 height 40
click at [272, 28] on icon at bounding box center [268, 30] width 16 height 16
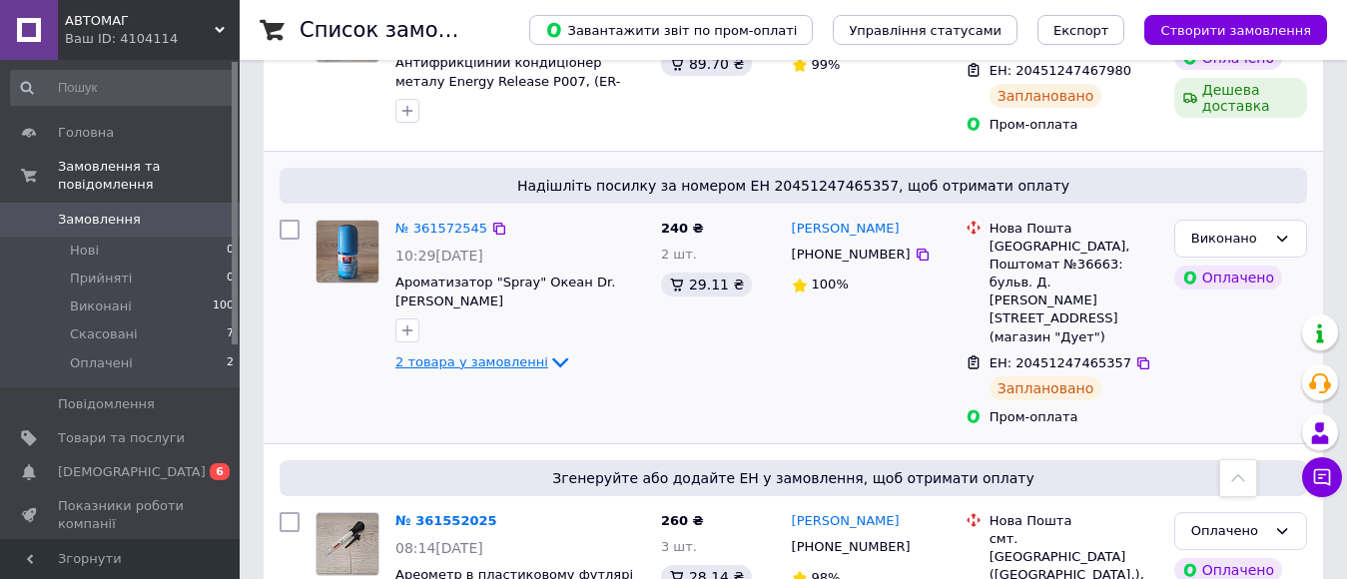
scroll to position [1059, 0]
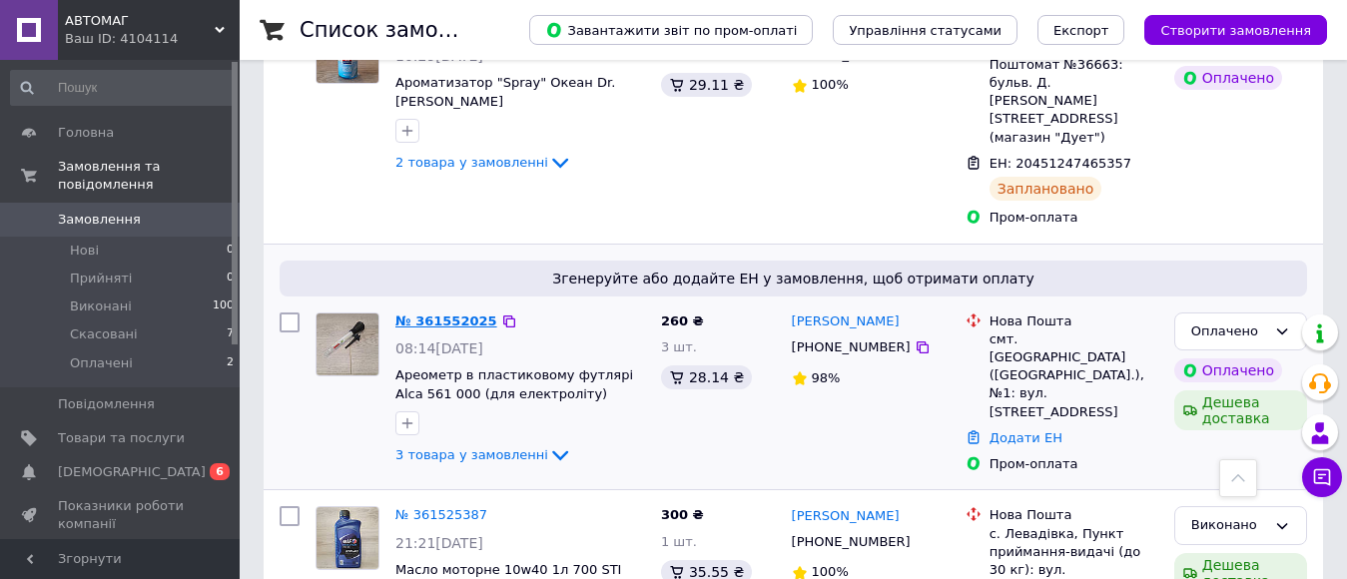
click at [449, 314] on link "№ 361552025" at bounding box center [446, 321] width 102 height 15
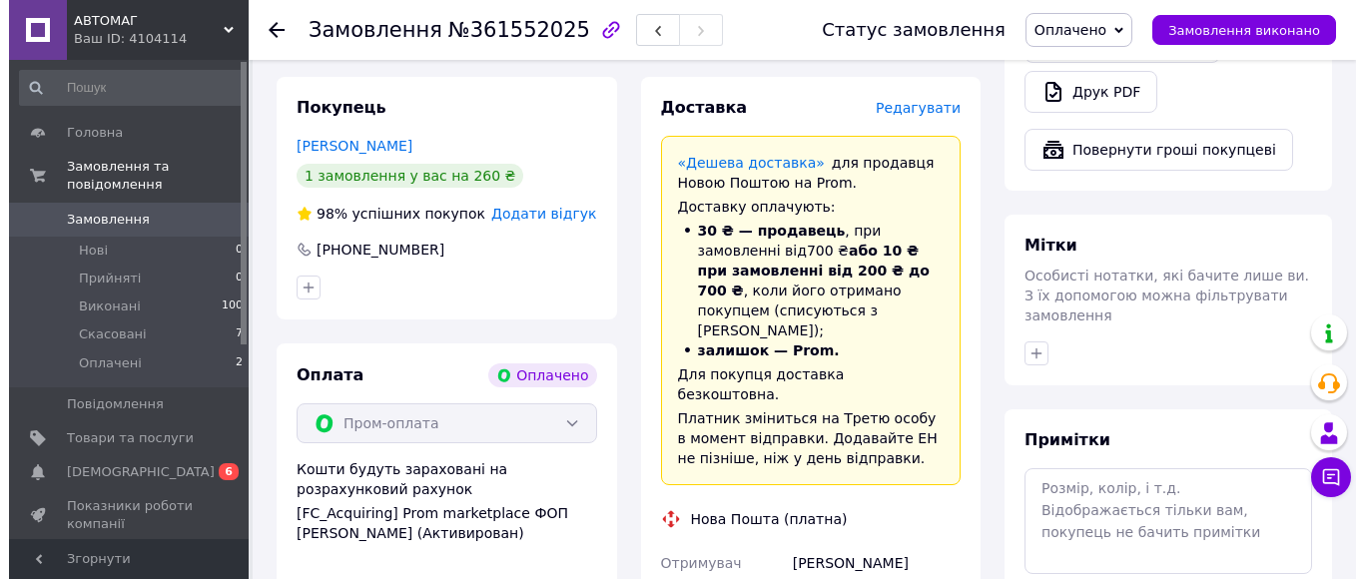
scroll to position [659, 0]
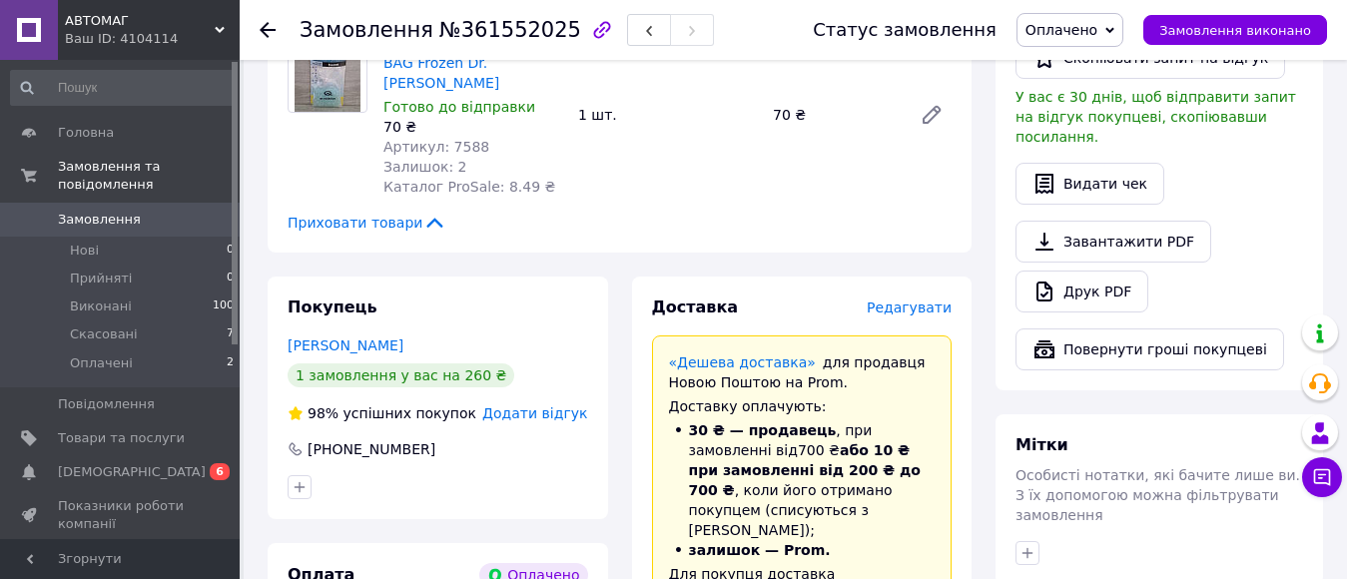
click at [927, 300] on span "Редагувати" at bounding box center [909, 308] width 85 height 16
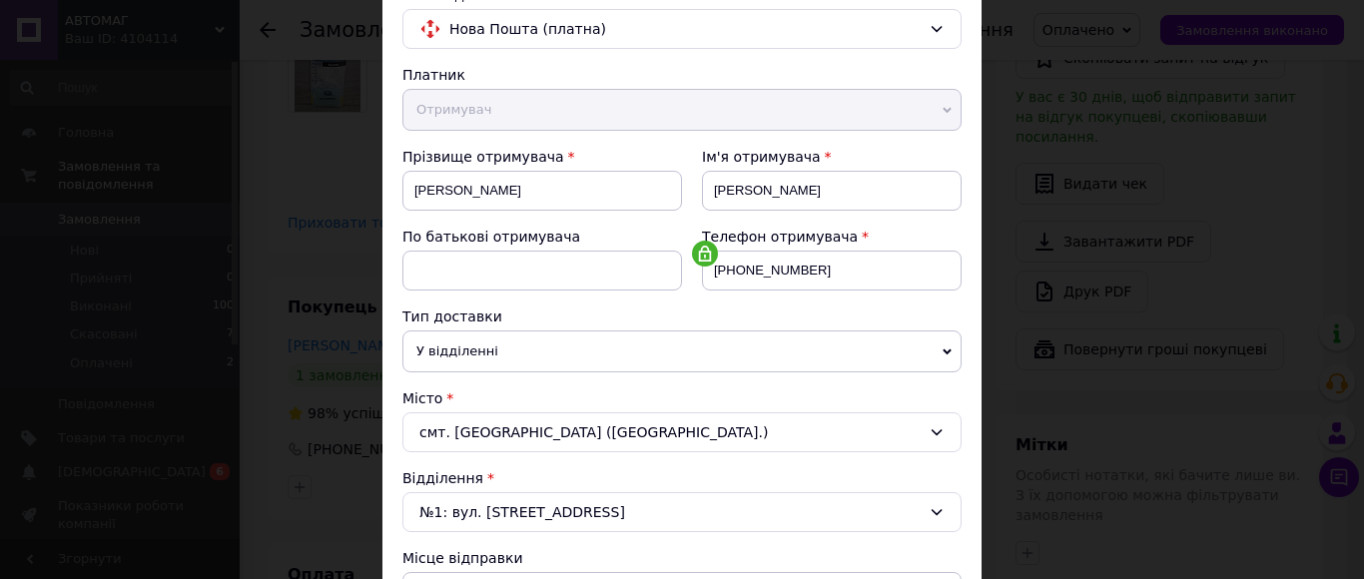
scroll to position [499, 0]
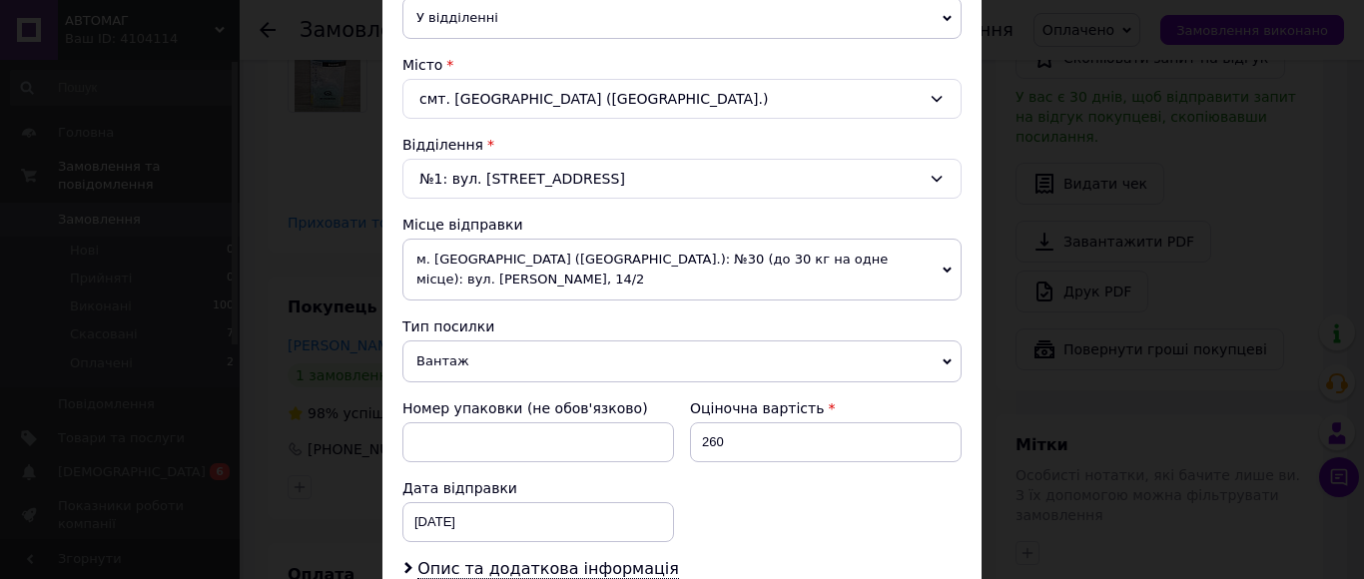
click at [626, 272] on span "м. [GEOGRAPHIC_DATA] ([GEOGRAPHIC_DATA].): №30 (до 30 кг на одне місце): вул. […" at bounding box center [681, 270] width 559 height 62
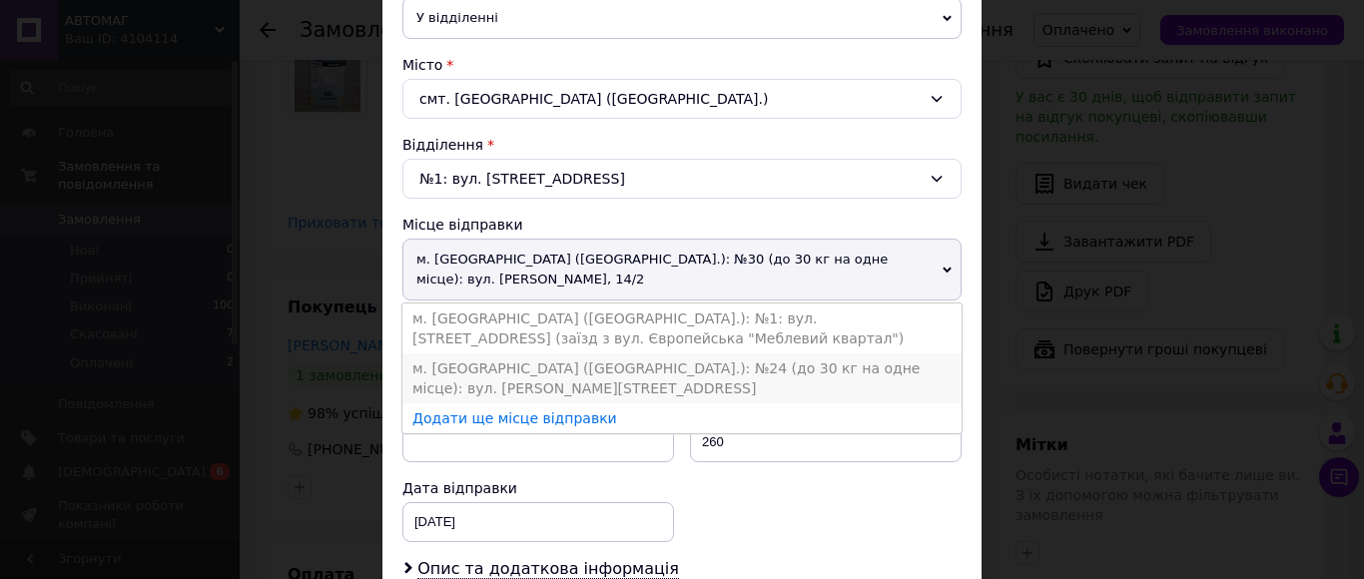
click at [632, 364] on li "м. [GEOGRAPHIC_DATA] ([GEOGRAPHIC_DATA].): №24 (до 30 кг на одне місце): вул. […" at bounding box center [681, 379] width 559 height 50
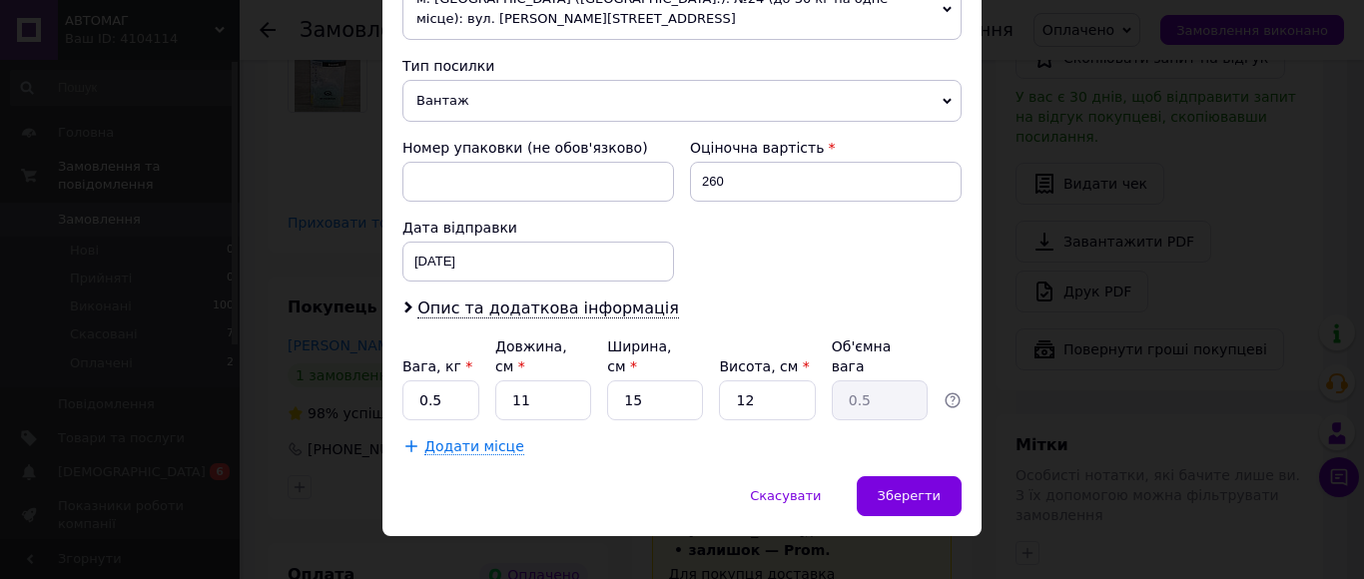
scroll to position [767, 0]
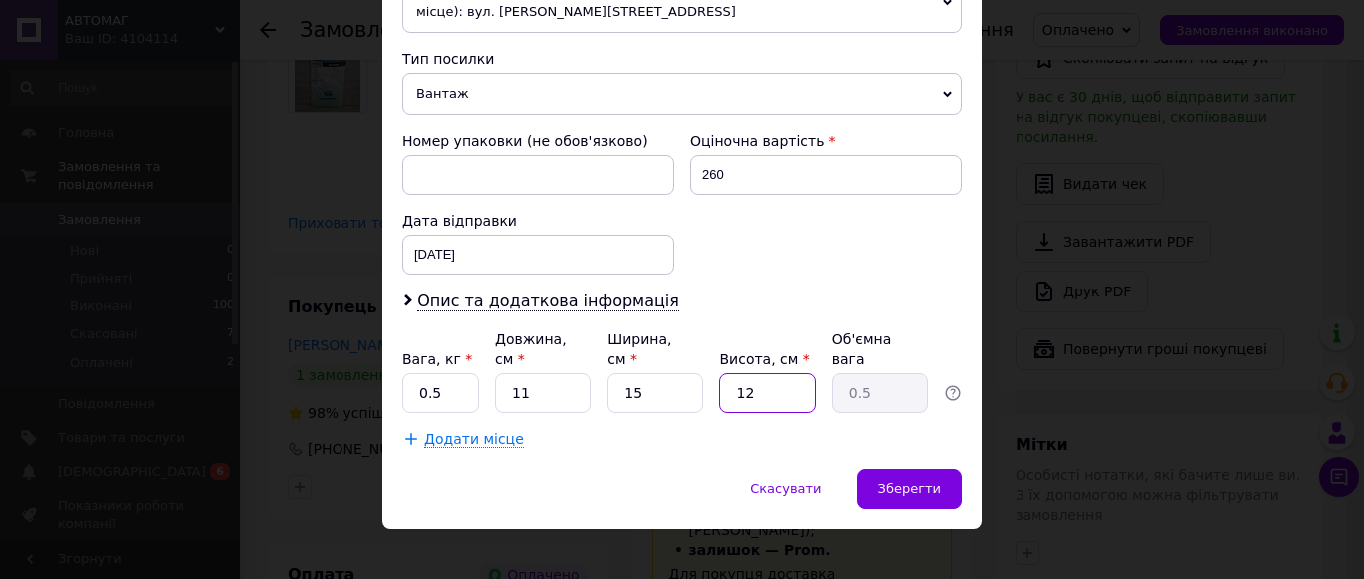
drag, startPoint x: 738, startPoint y: 367, endPoint x: 676, endPoint y: 375, distance: 62.4
click at [739, 374] on input "12" at bounding box center [767, 394] width 96 height 40
click at [634, 376] on input "15" at bounding box center [655, 394] width 96 height 40
type input "3"
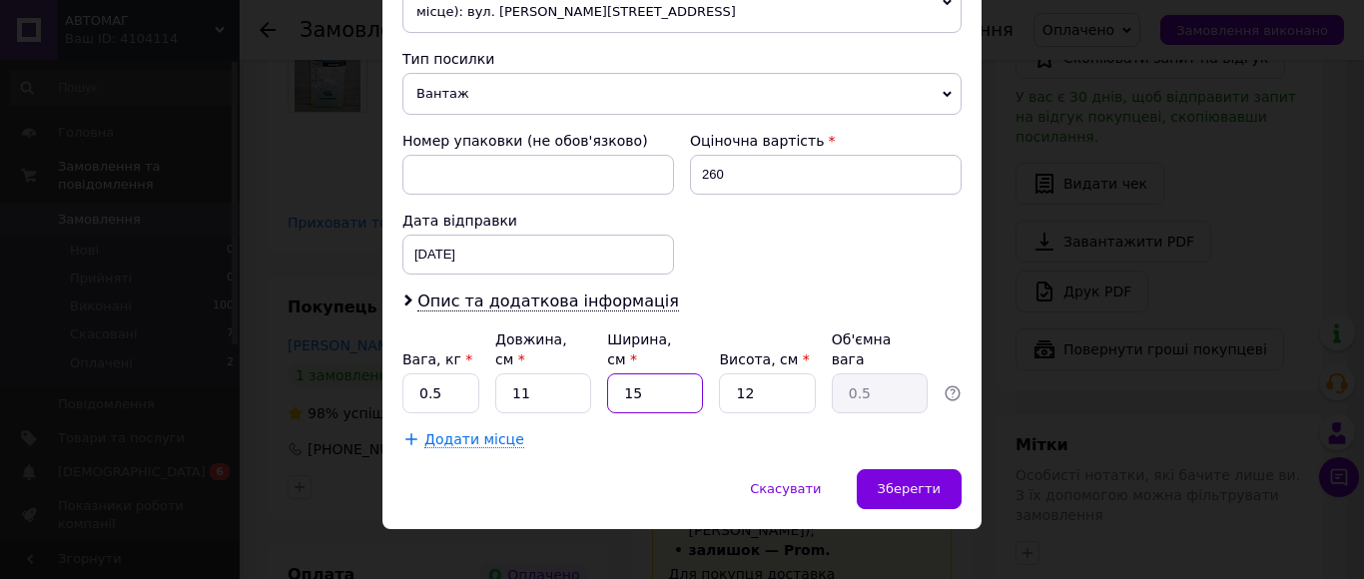
type input "0.1"
type input "35"
type input "1.16"
type input "35"
click at [548, 374] on input "11" at bounding box center [543, 394] width 96 height 40
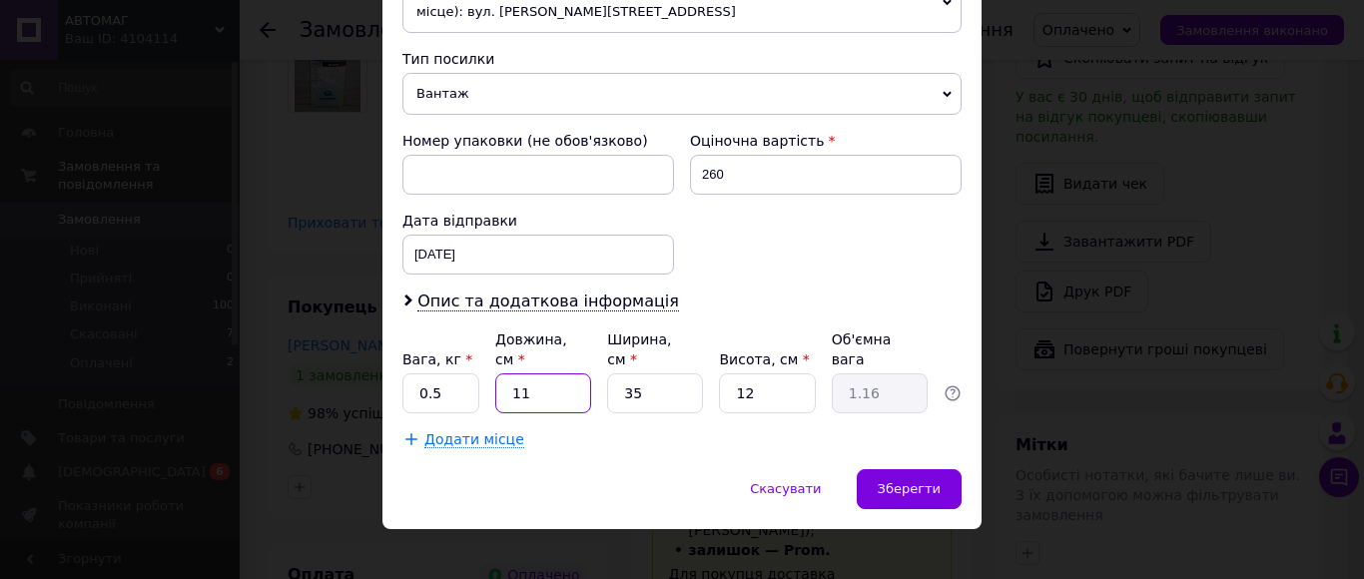
click at [548, 374] on input "11" at bounding box center [543, 394] width 96 height 40
type input "1"
type input "0.11"
type input "14"
type input "1.47"
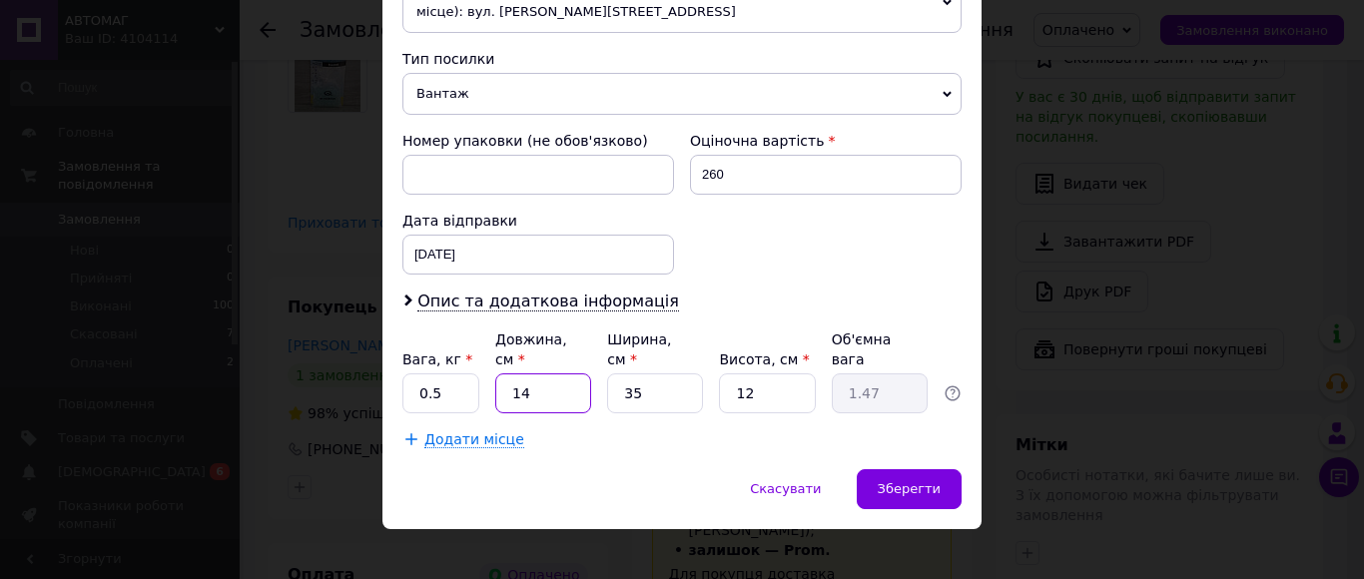
type input "14"
click at [755, 374] on input "12" at bounding box center [767, 394] width 96 height 40
click at [754, 374] on input "12" at bounding box center [767, 394] width 96 height 40
type input "1"
type input "0.12"
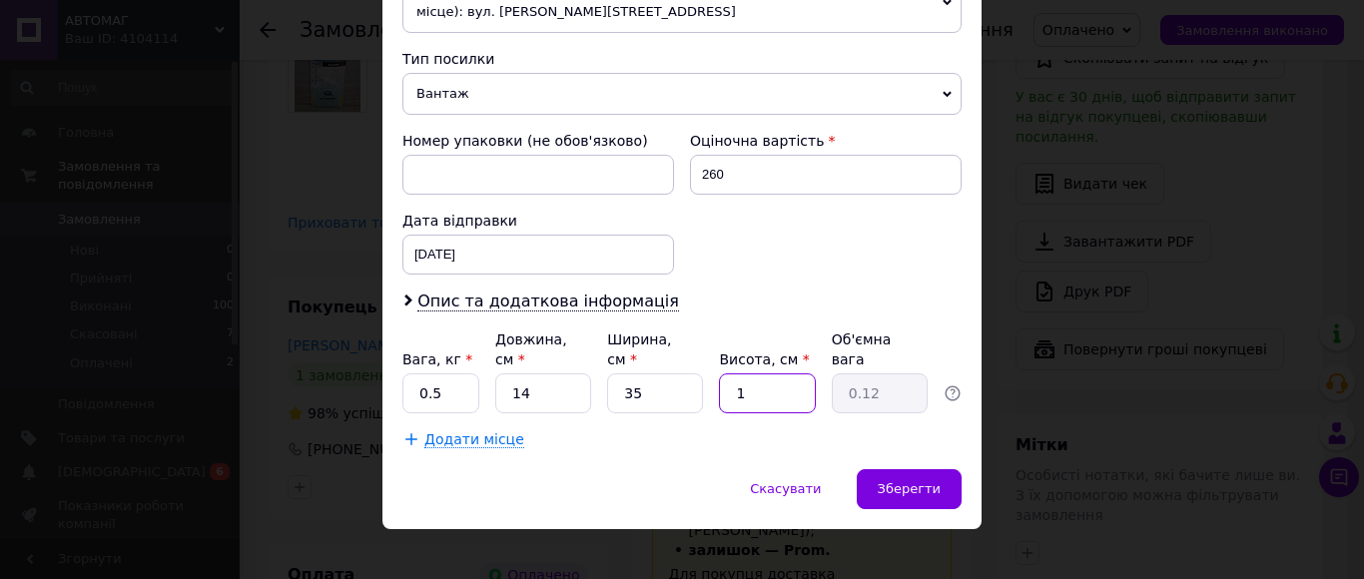
type input "14"
type input "1.72"
type input "14"
click at [924, 481] on span "Зберегти" at bounding box center [909, 488] width 63 height 15
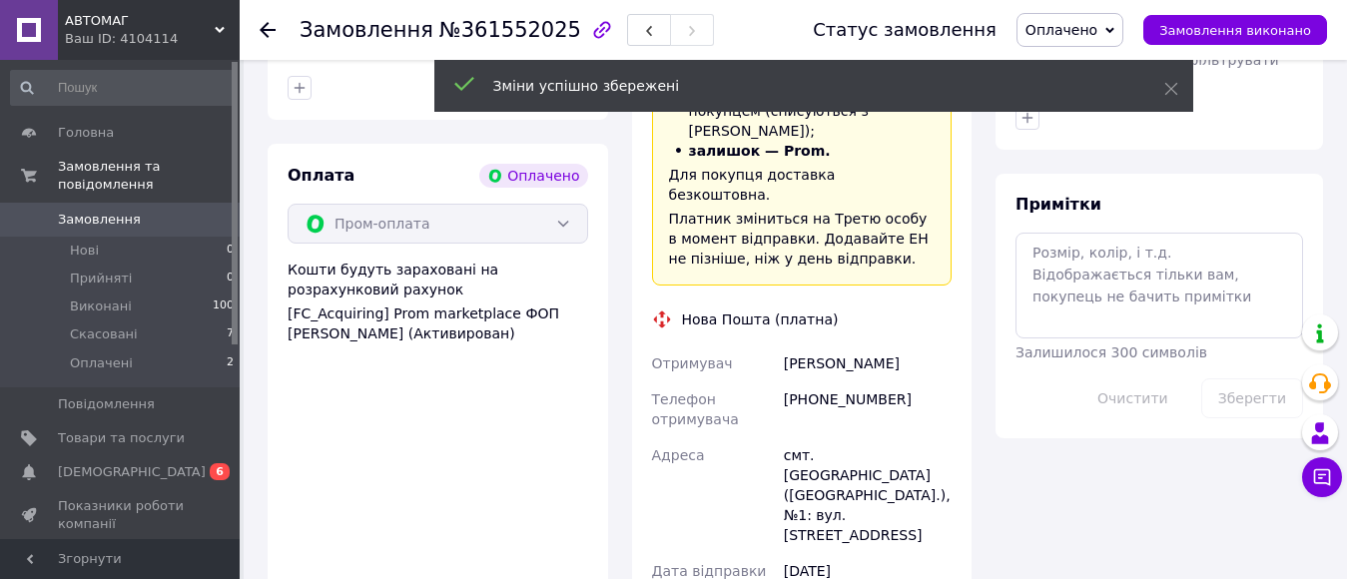
scroll to position [1358, 0]
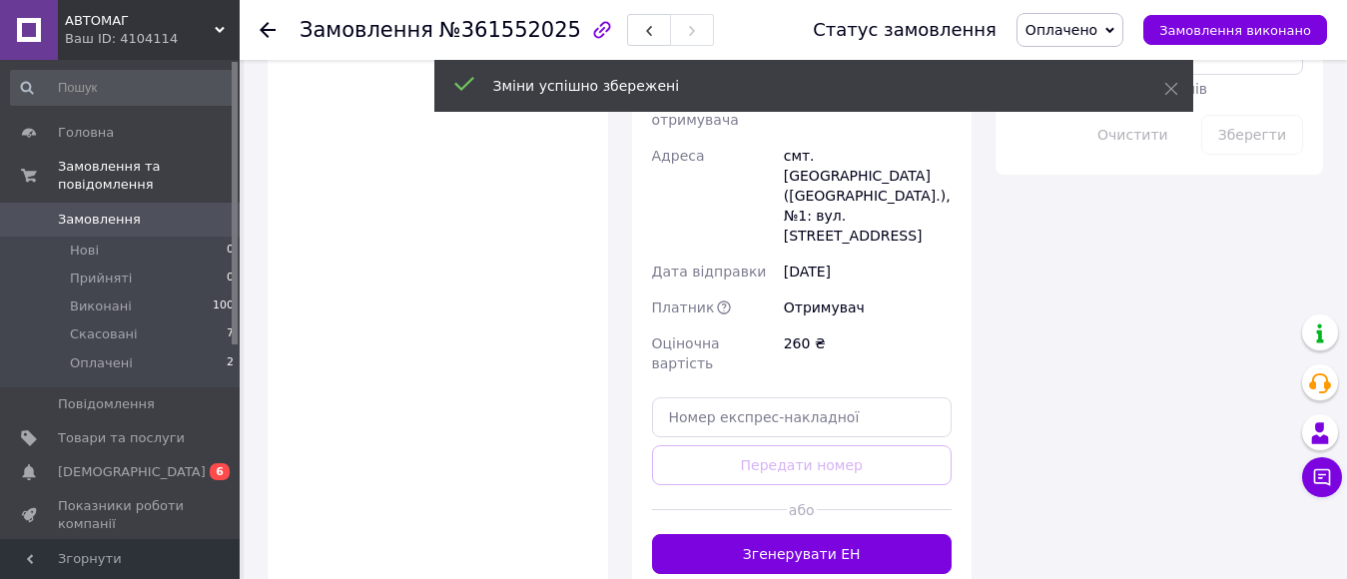
click at [829, 485] on div at bounding box center [884, 509] width 135 height 49
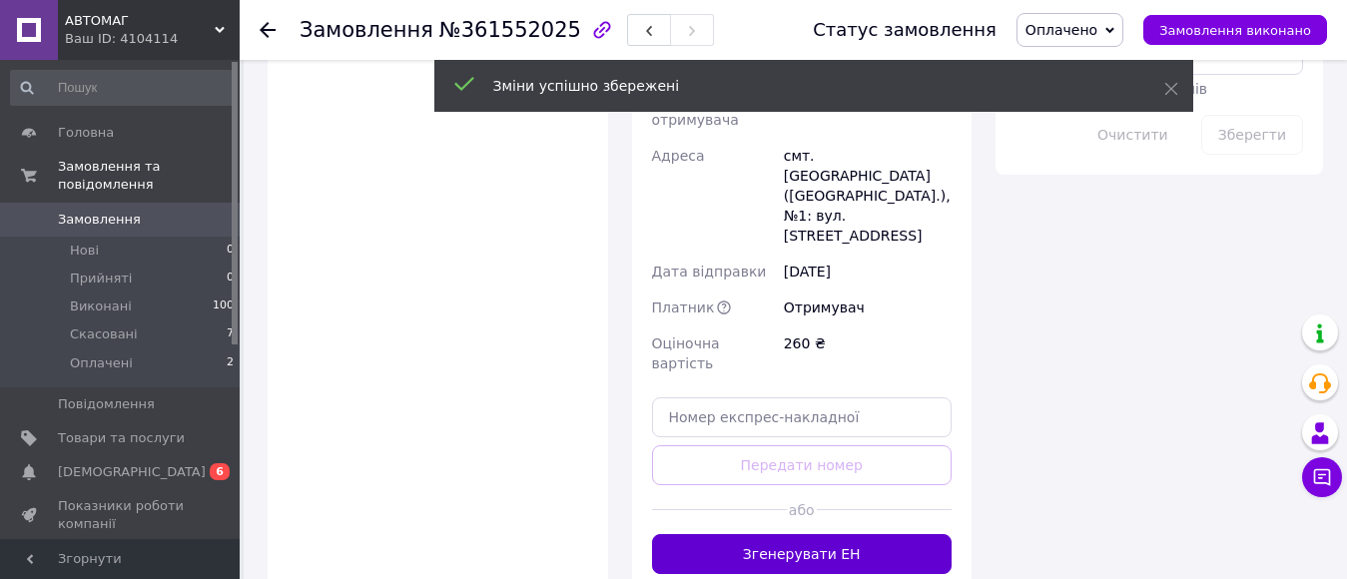
click at [830, 534] on button "Згенерувати ЕН" at bounding box center [802, 554] width 301 height 40
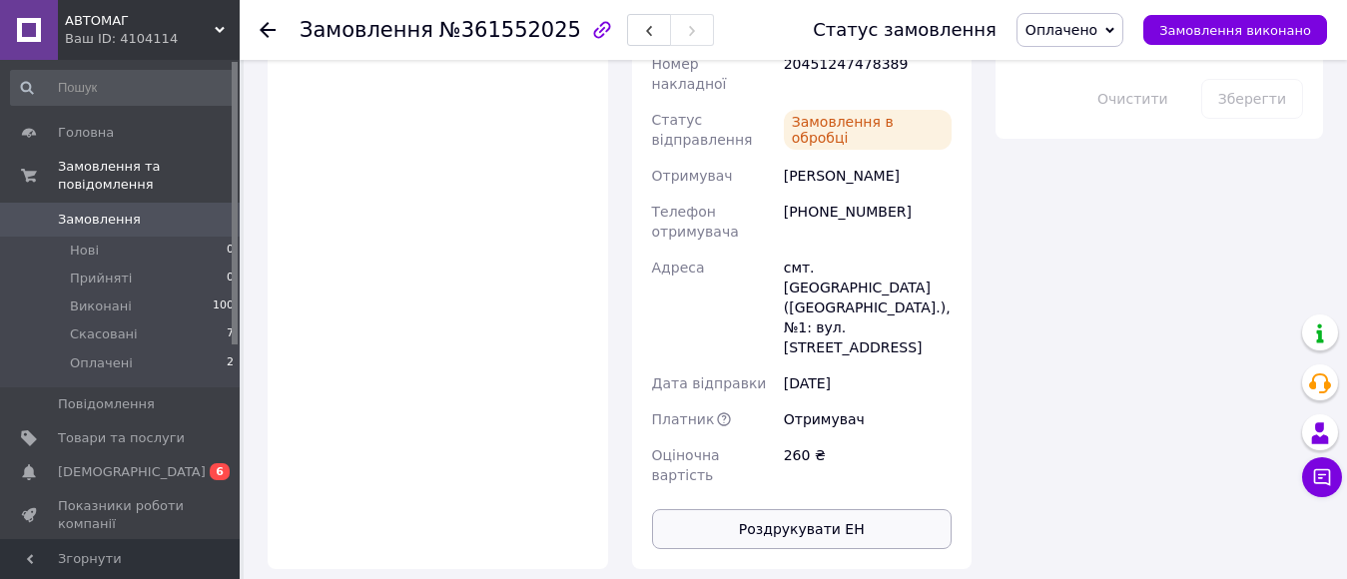
click at [831, 509] on button "Роздрукувати ЕН" at bounding box center [802, 529] width 301 height 40
click at [262, 37] on div at bounding box center [268, 30] width 16 height 20
